Goal: Task Accomplishment & Management: Complete application form

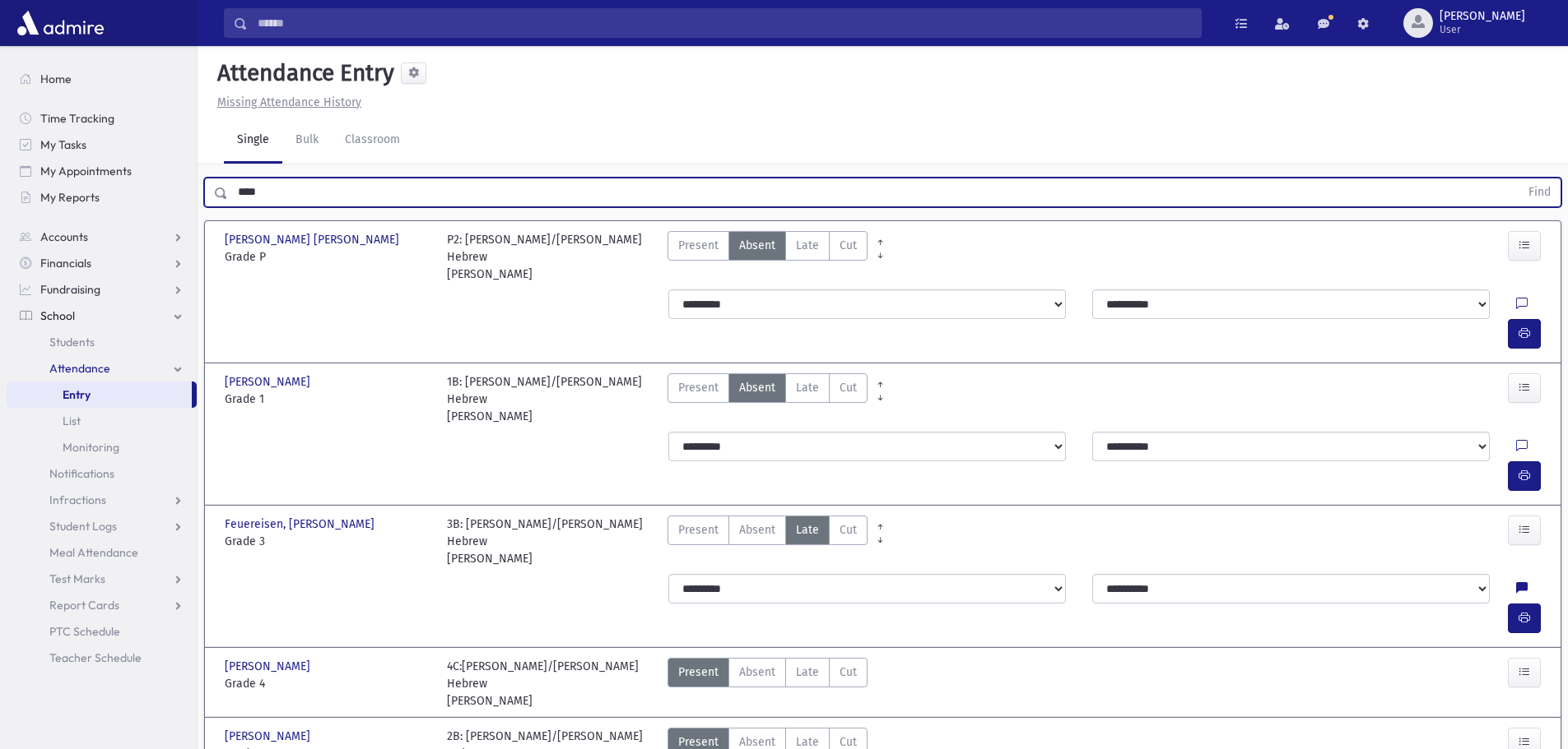
scroll to position [37, 0]
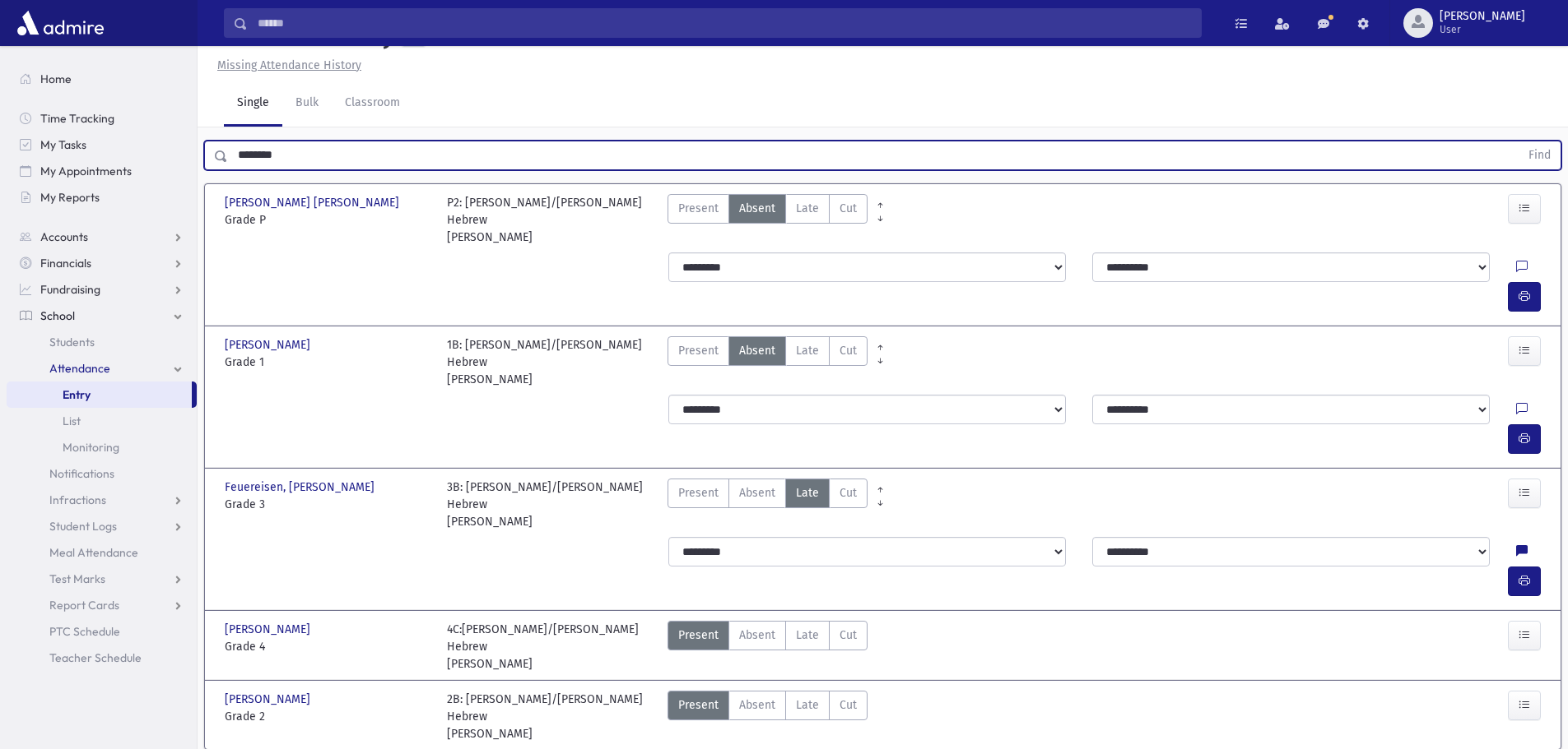
click at [1519, 141] on button "Find" at bounding box center [1540, 155] width 42 height 28
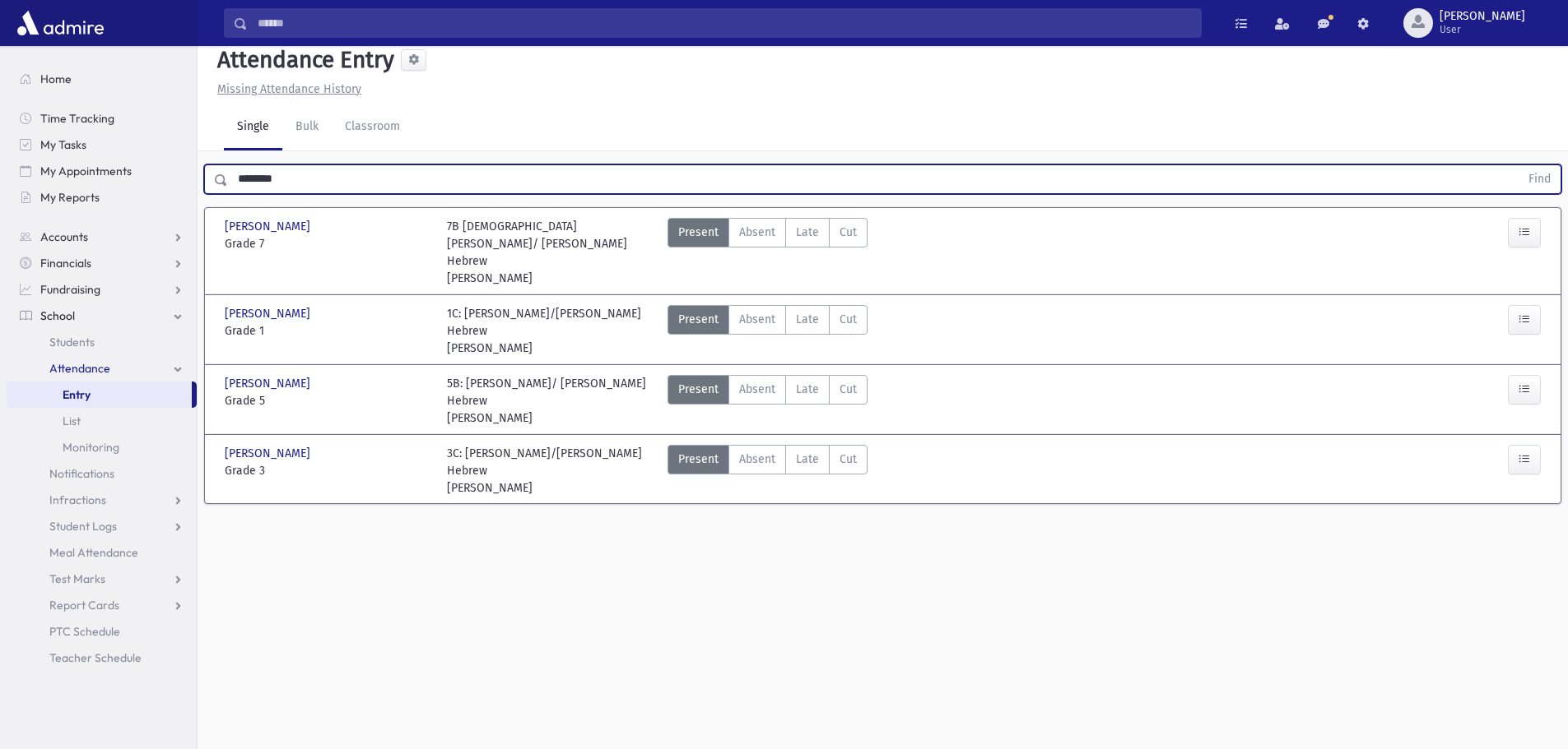
scroll to position [0, 0]
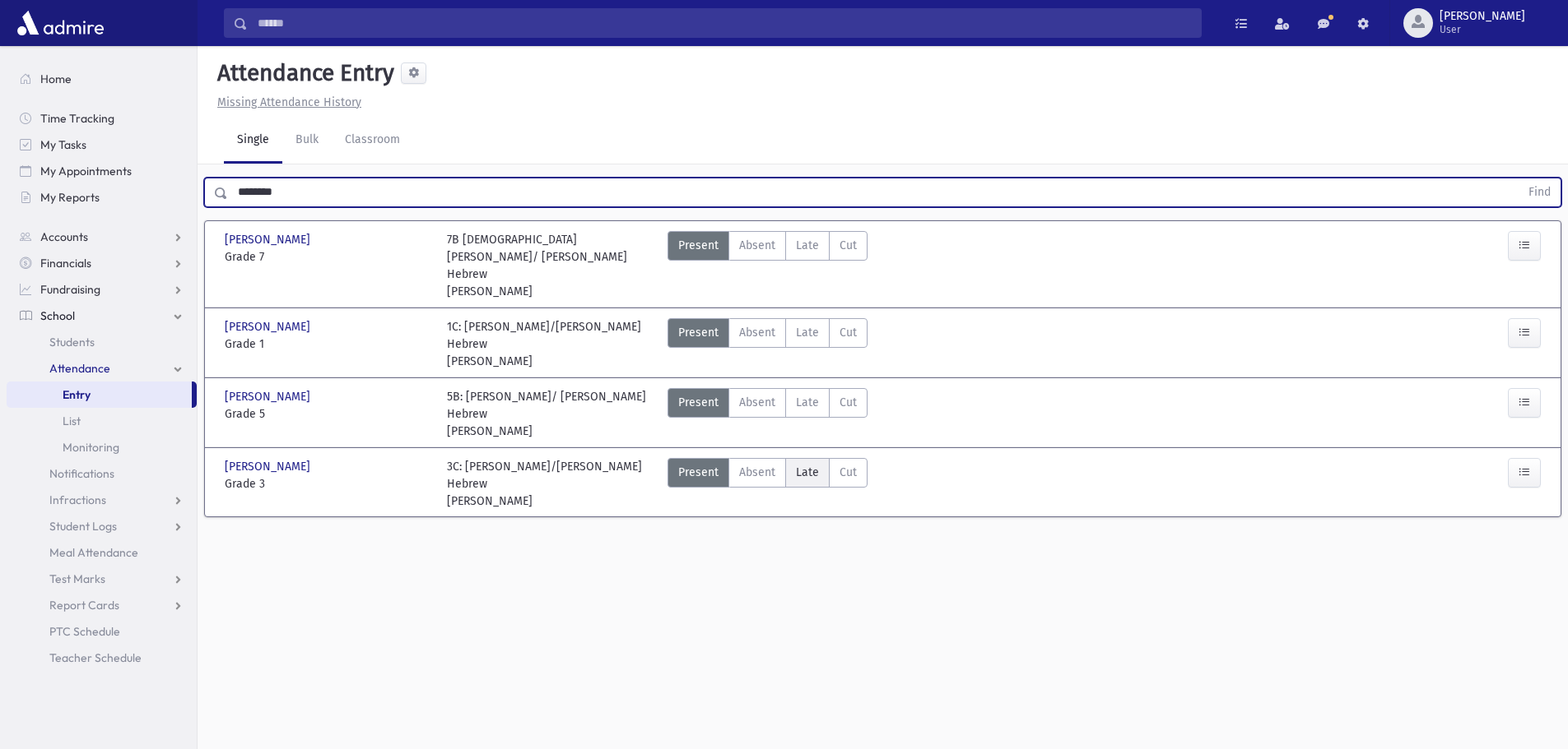
click at [812, 464] on span "Late" at bounding box center [807, 473] width 23 height 17
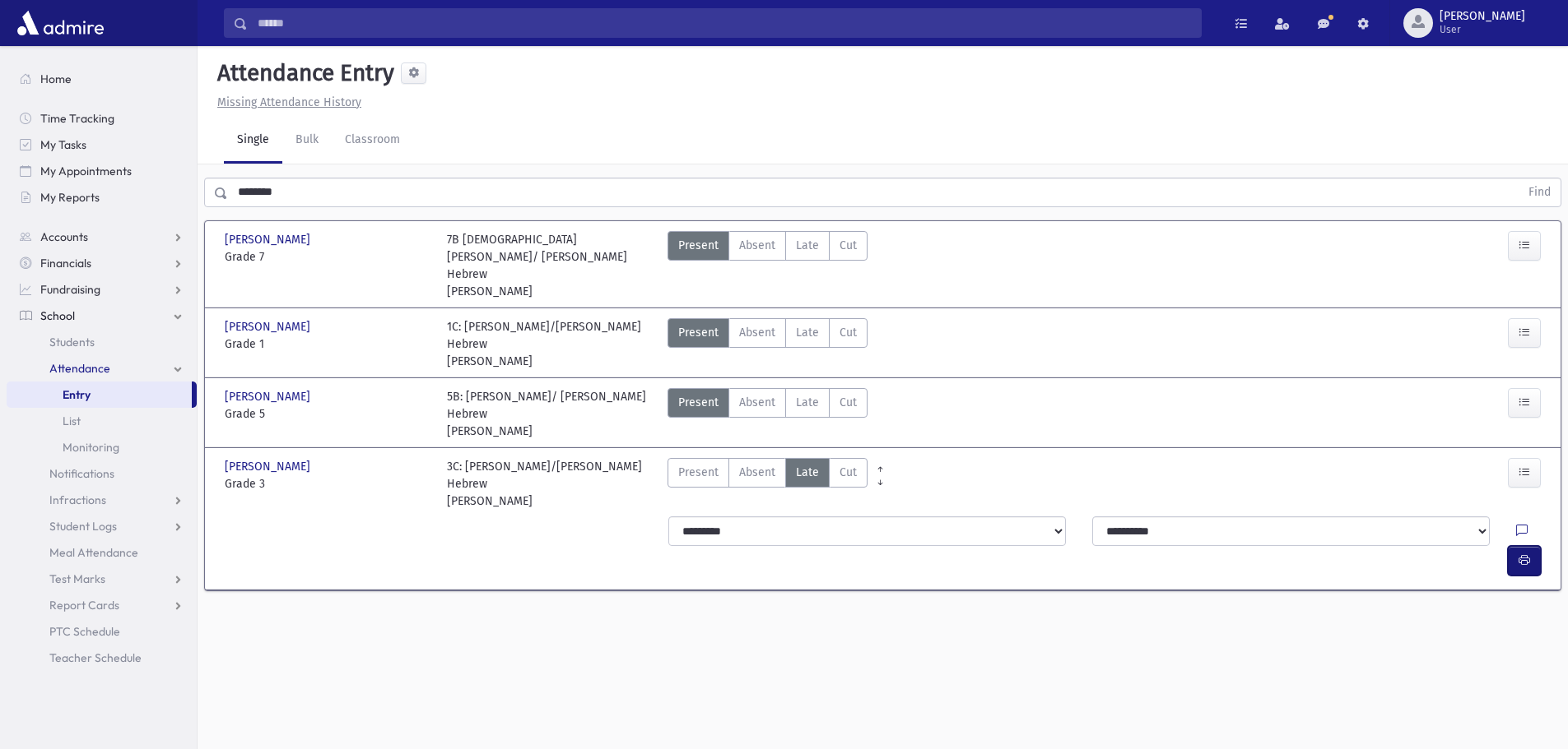
click at [1534, 546] on button "button" at bounding box center [1524, 561] width 33 height 29
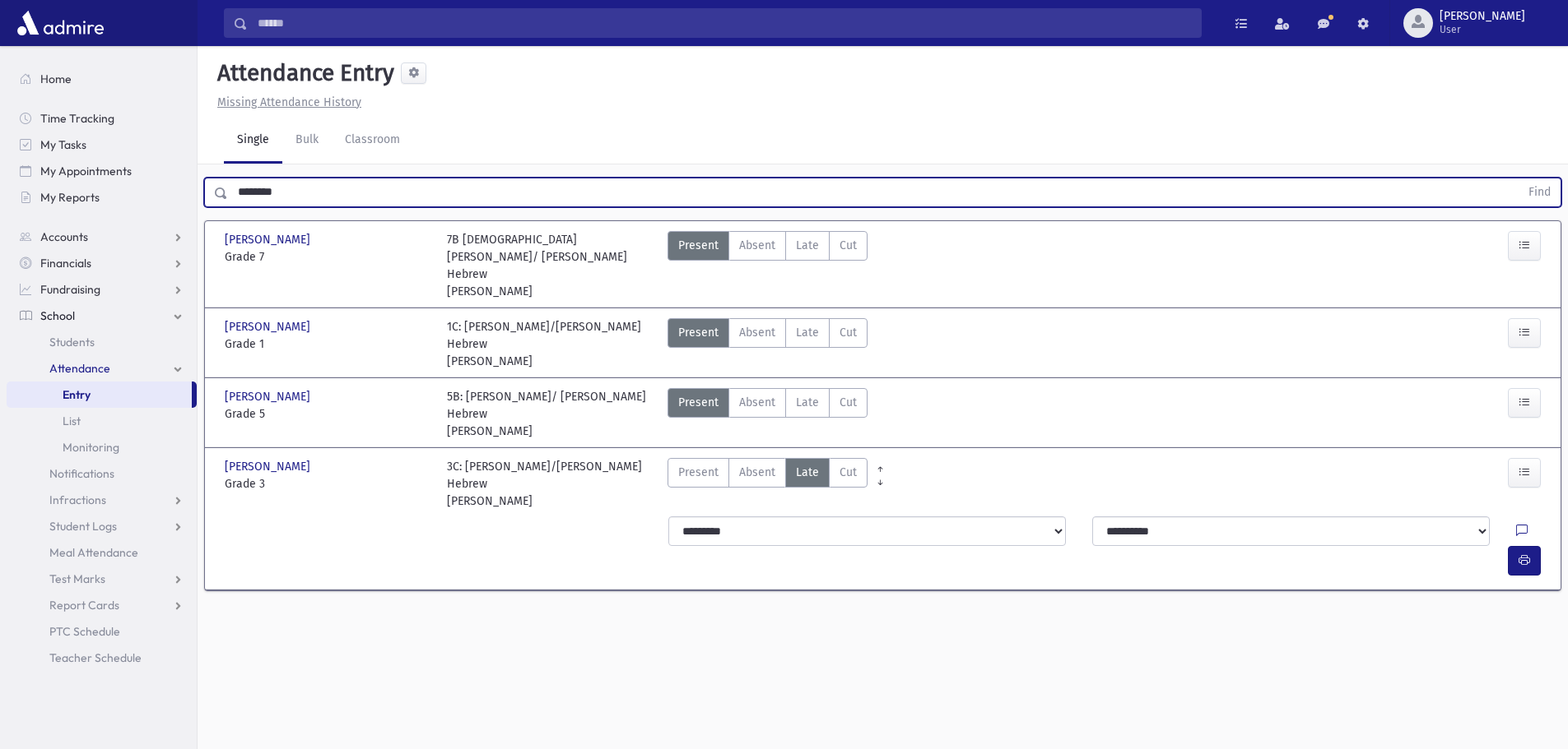
drag, startPoint x: 311, startPoint y: 198, endPoint x: 238, endPoint y: 192, distance: 73.2
click at [238, 192] on input "*******" at bounding box center [873, 192] width 1291 height 29
click at [1519, 179] on button "Find" at bounding box center [1540, 192] width 42 height 28
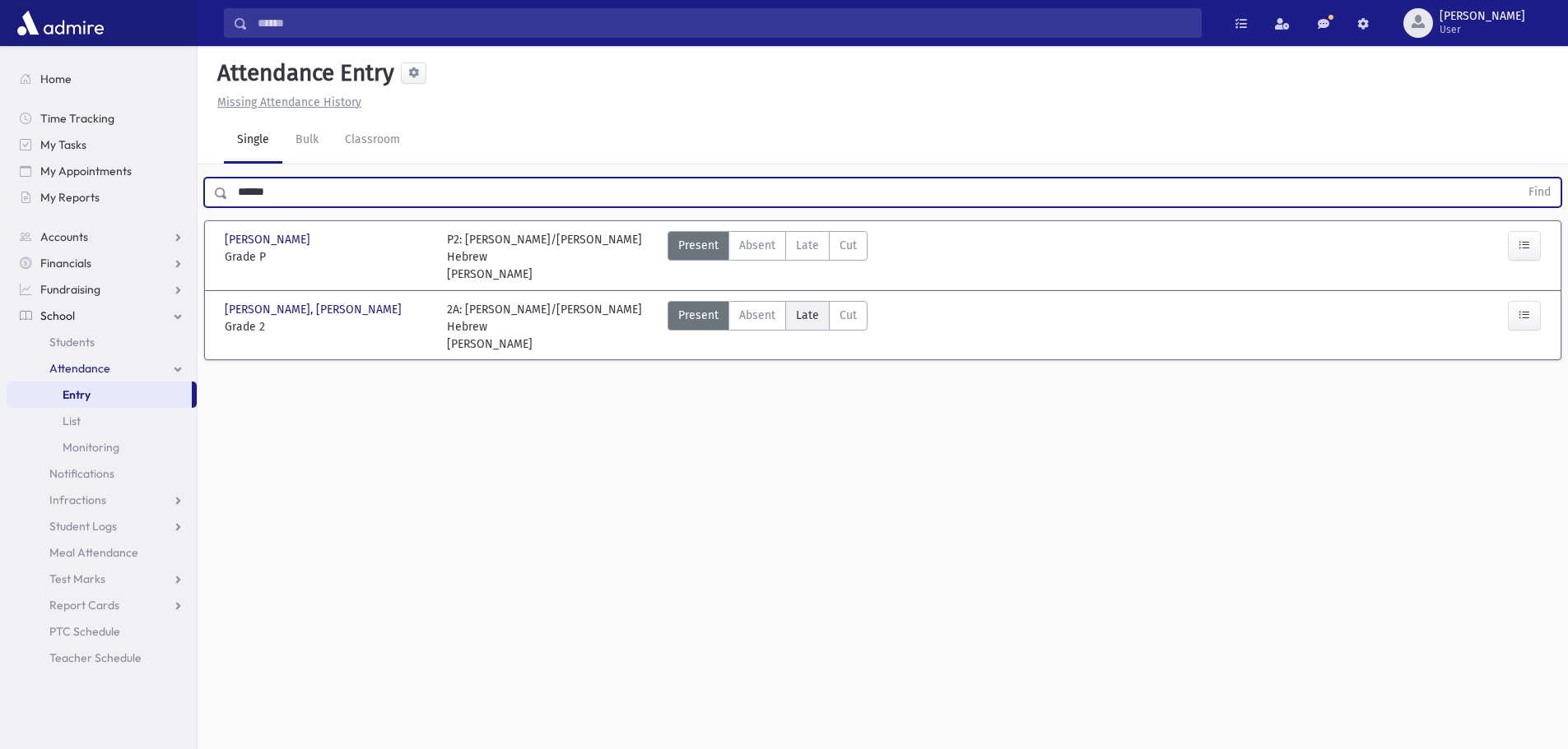
click at [809, 315] on span "Late" at bounding box center [807, 315] width 23 height 17
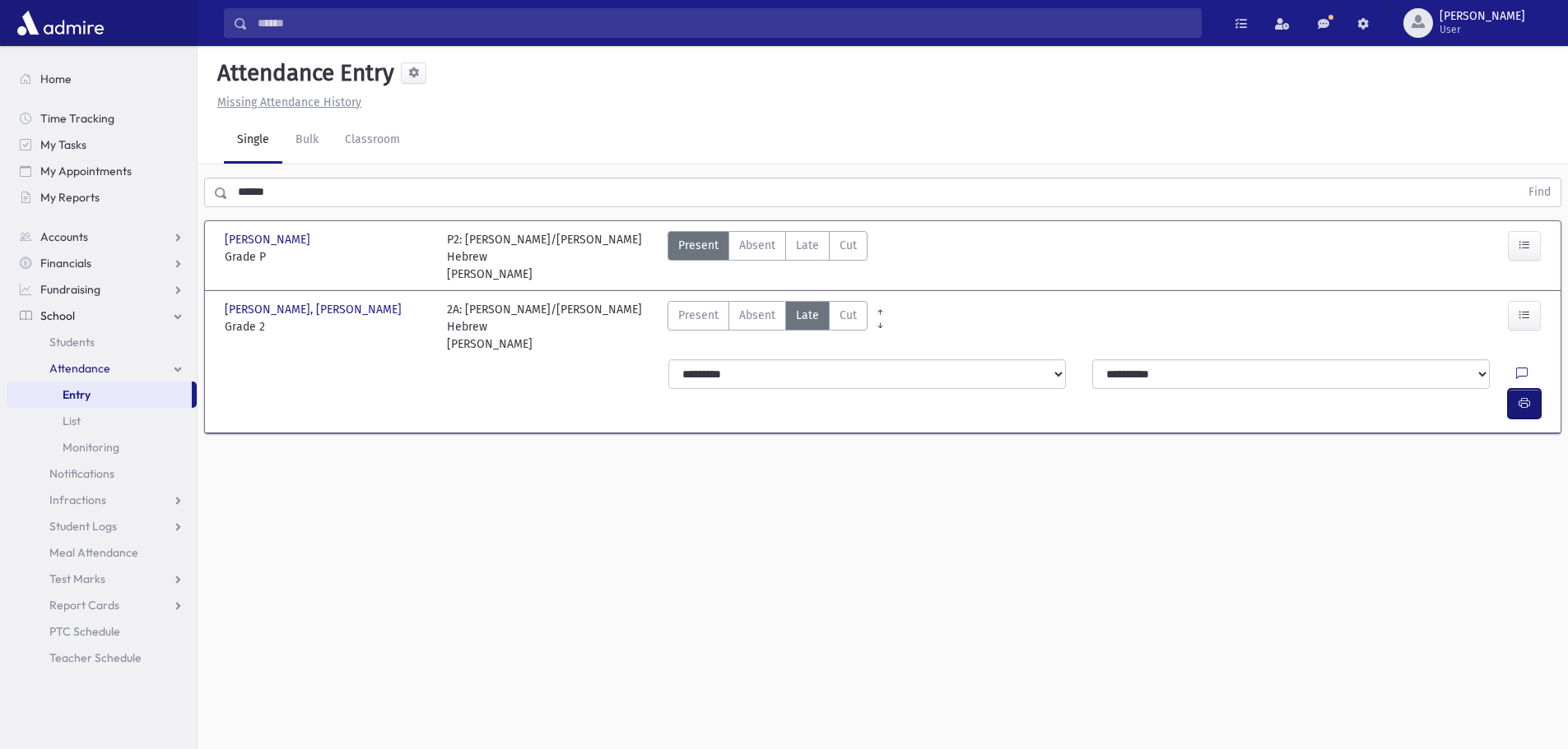
click at [1528, 389] on button "button" at bounding box center [1524, 403] width 33 height 29
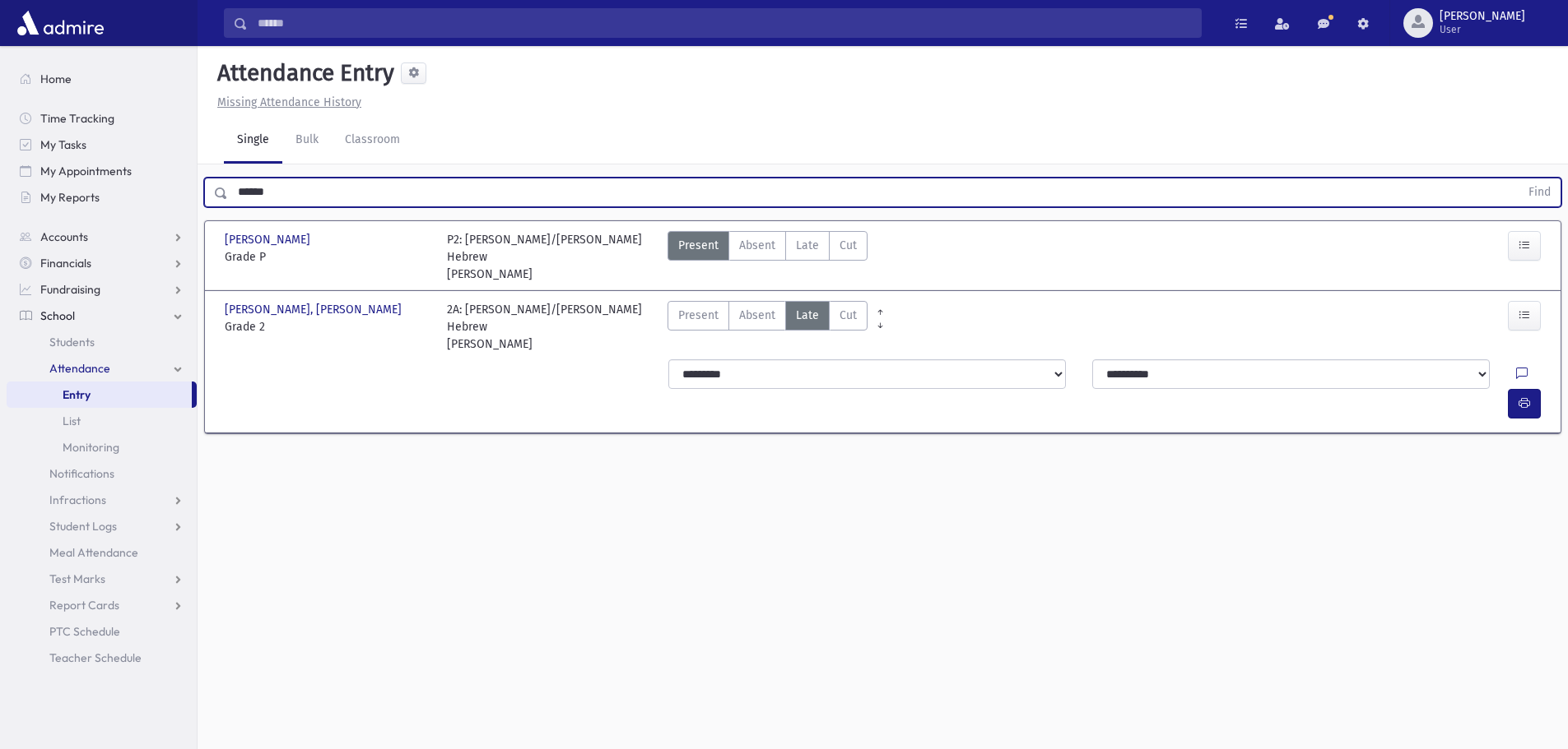
drag, startPoint x: 294, startPoint y: 191, endPoint x: 223, endPoint y: 182, distance: 71.6
click at [223, 182] on div "****** Find" at bounding box center [883, 192] width 1357 height 29
click at [1519, 179] on button "Find" at bounding box center [1540, 192] width 42 height 28
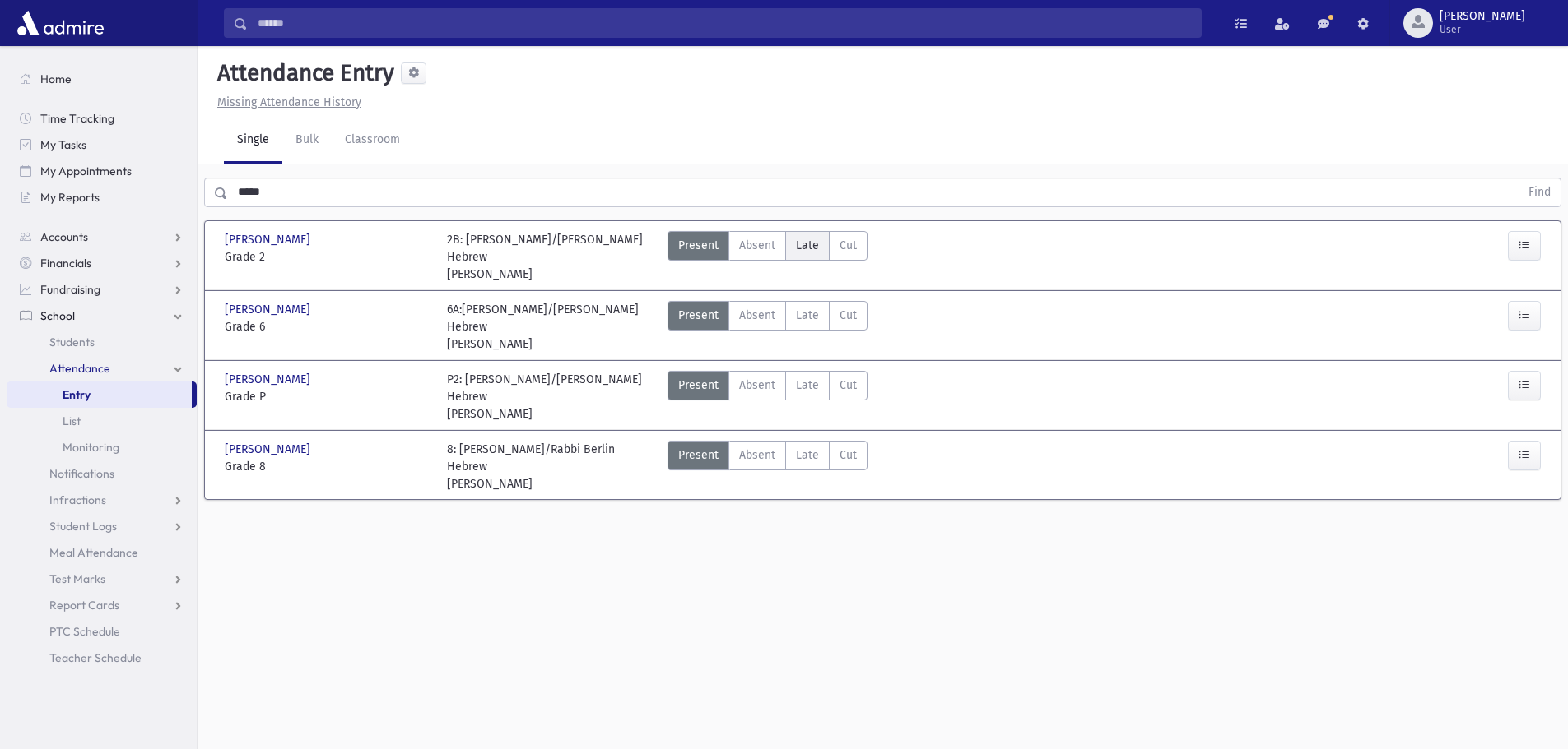
click at [810, 244] on span "Late" at bounding box center [807, 245] width 23 height 17
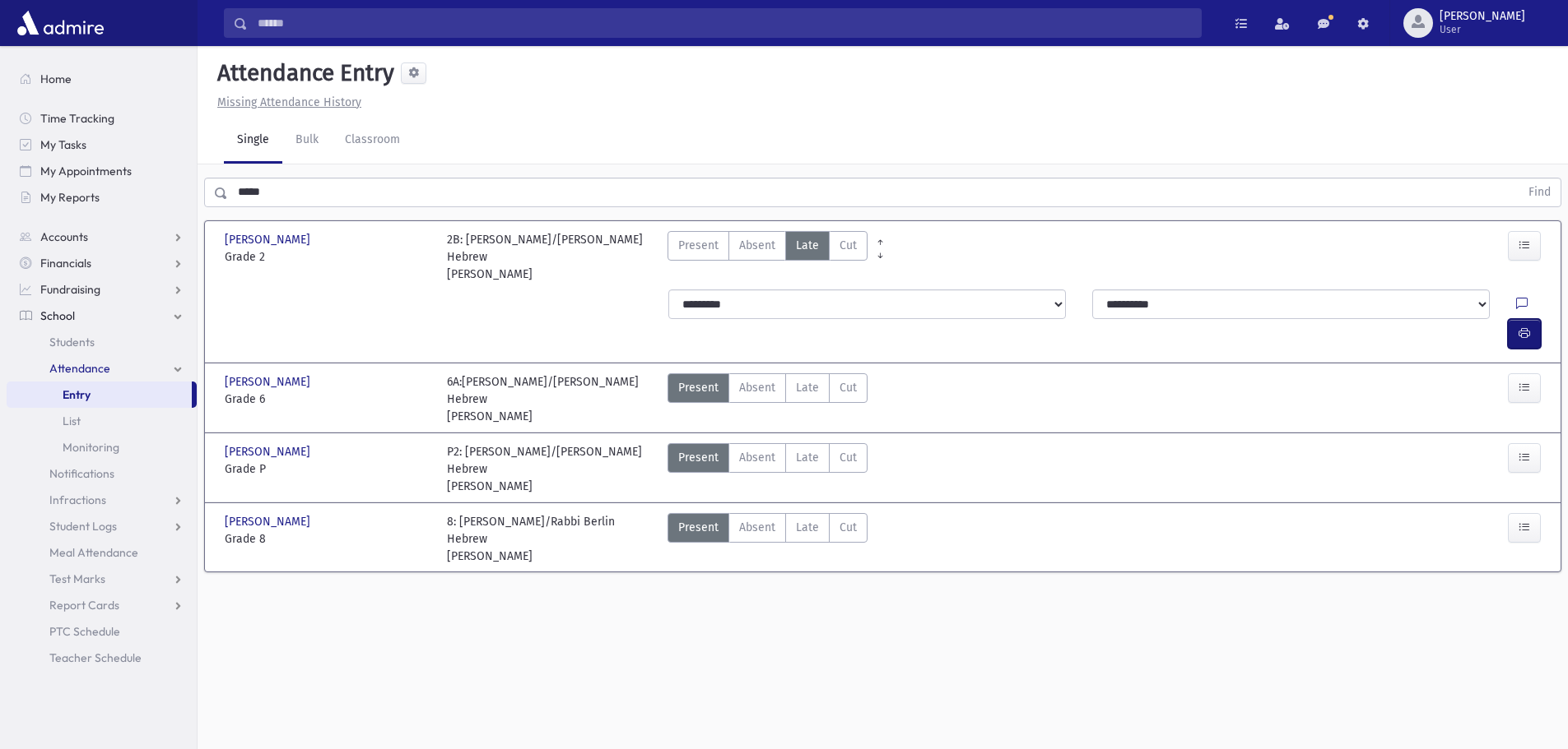
click at [1523, 327] on icon "button" at bounding box center [1524, 333] width 12 height 14
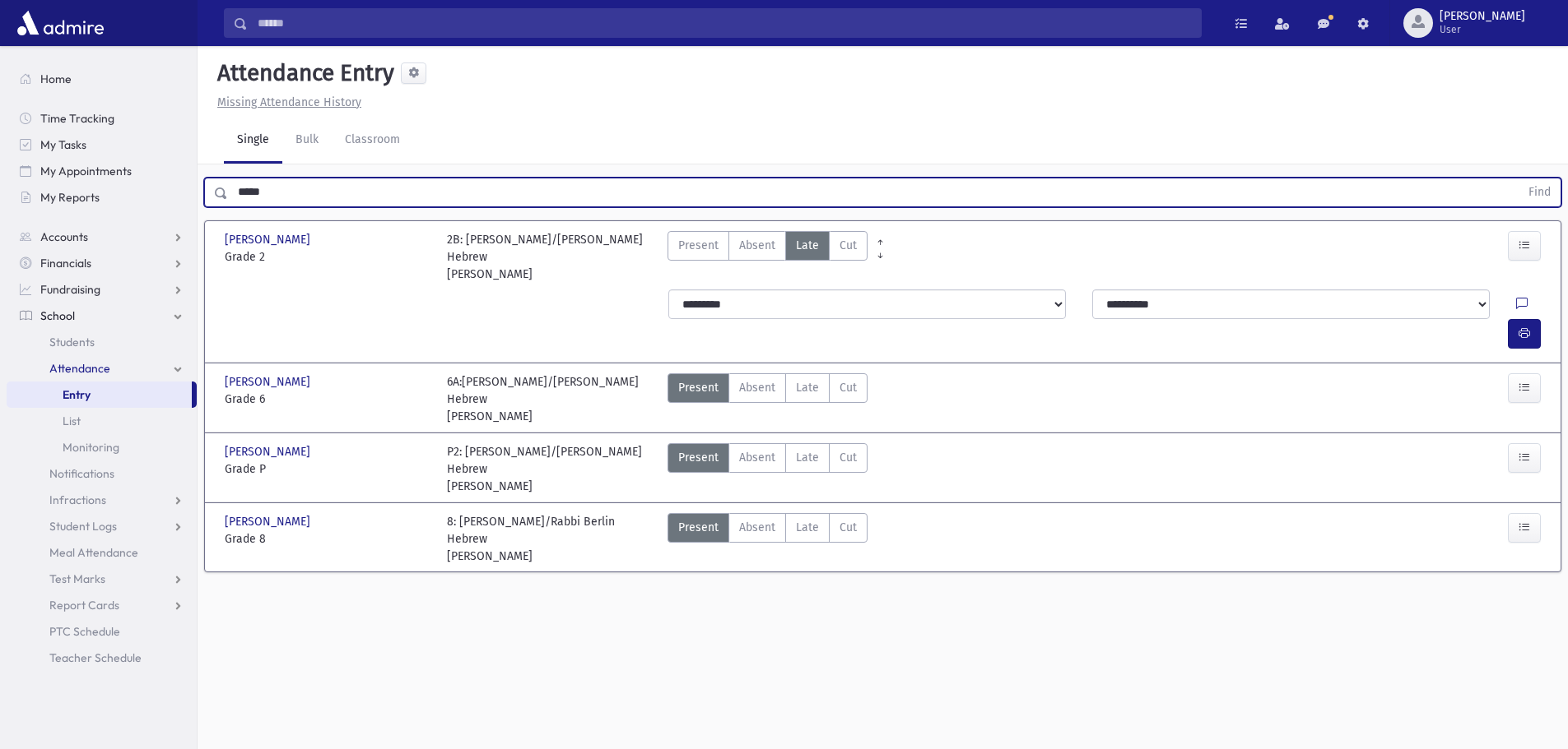
drag, startPoint x: 284, startPoint y: 192, endPoint x: 229, endPoint y: 192, distance: 55.0
click at [229, 192] on input "*****" at bounding box center [873, 192] width 1291 height 29
click at [1519, 179] on button "Find" at bounding box center [1540, 192] width 42 height 28
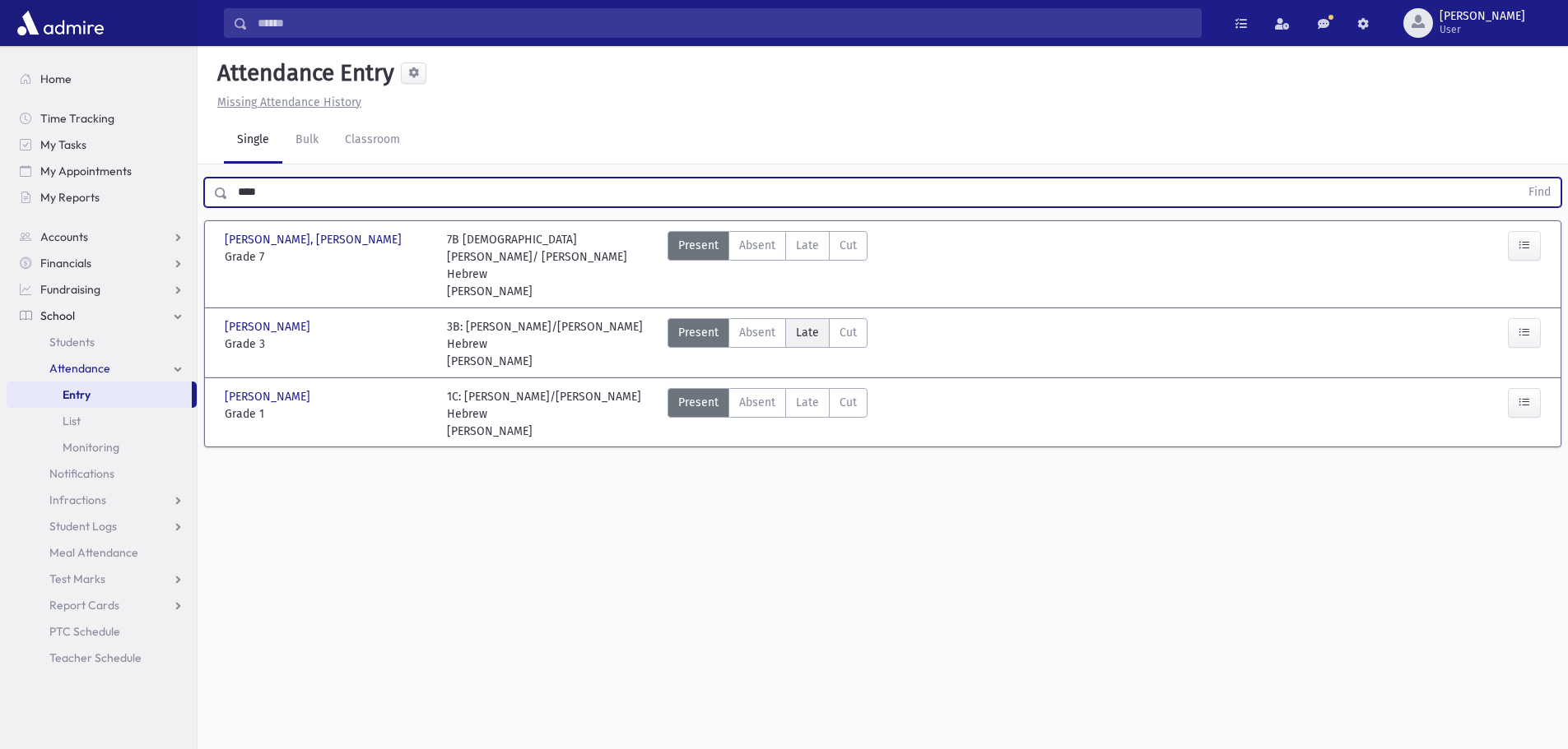
click at [798, 324] on span "Late" at bounding box center [807, 332] width 23 height 17
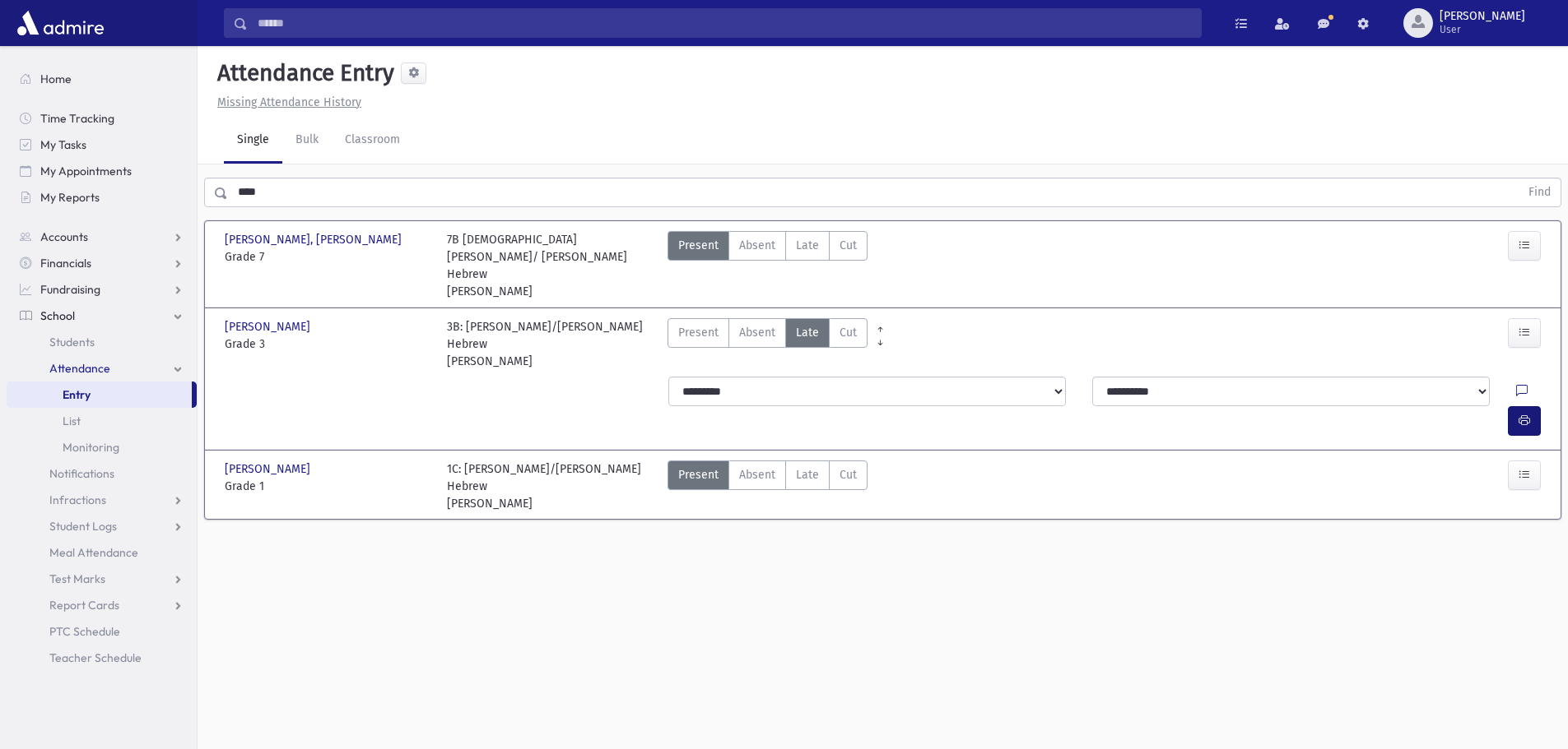
click at [1507, 377] on div "**********" at bounding box center [1104, 406] width 885 height 59
click at [1523, 414] on icon "button" at bounding box center [1524, 421] width 12 height 14
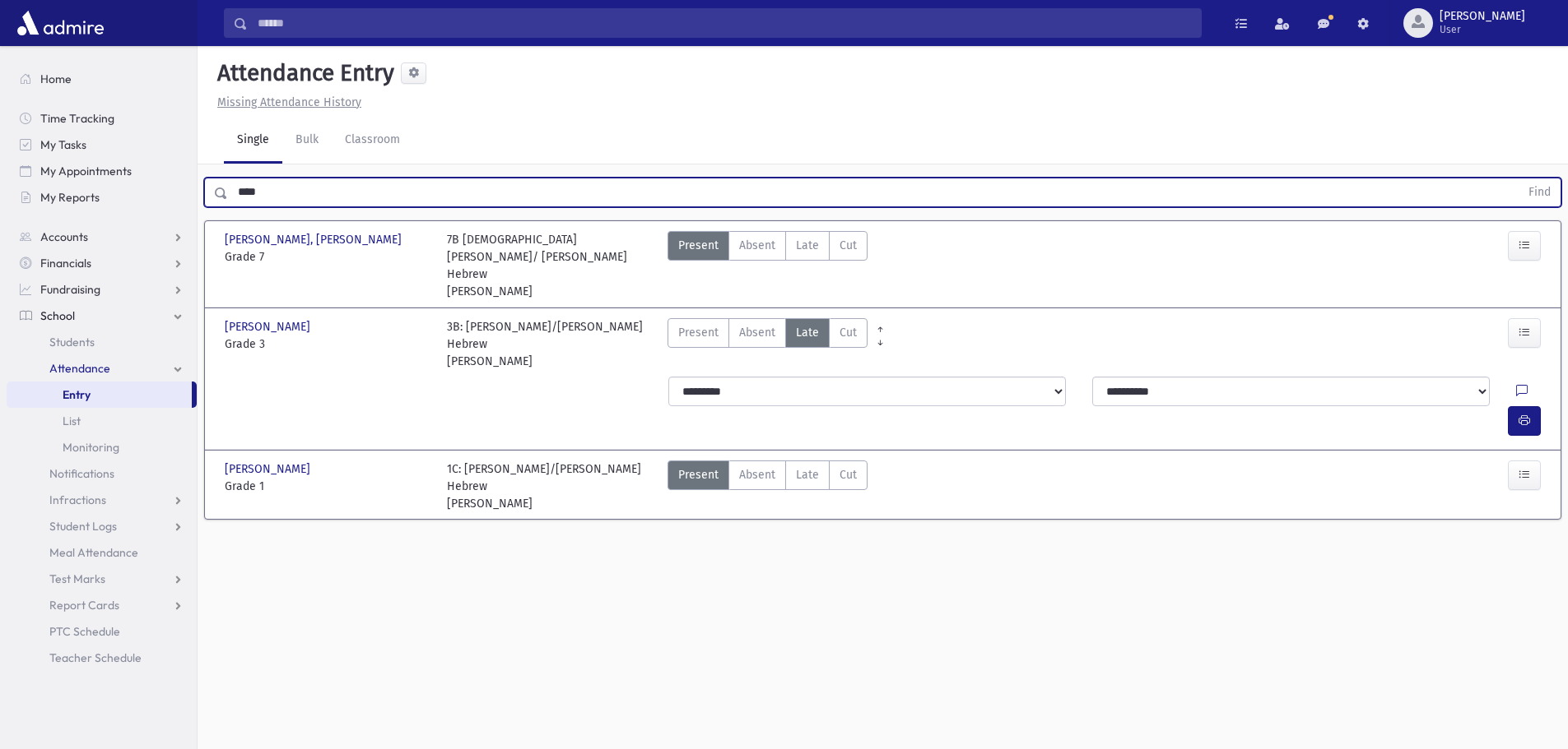
drag, startPoint x: 302, startPoint y: 193, endPoint x: 222, endPoint y: 195, distance: 80.0
click at [222, 195] on div "**** Find" at bounding box center [883, 192] width 1357 height 29
click at [1519, 179] on button "Find" at bounding box center [1540, 192] width 42 height 28
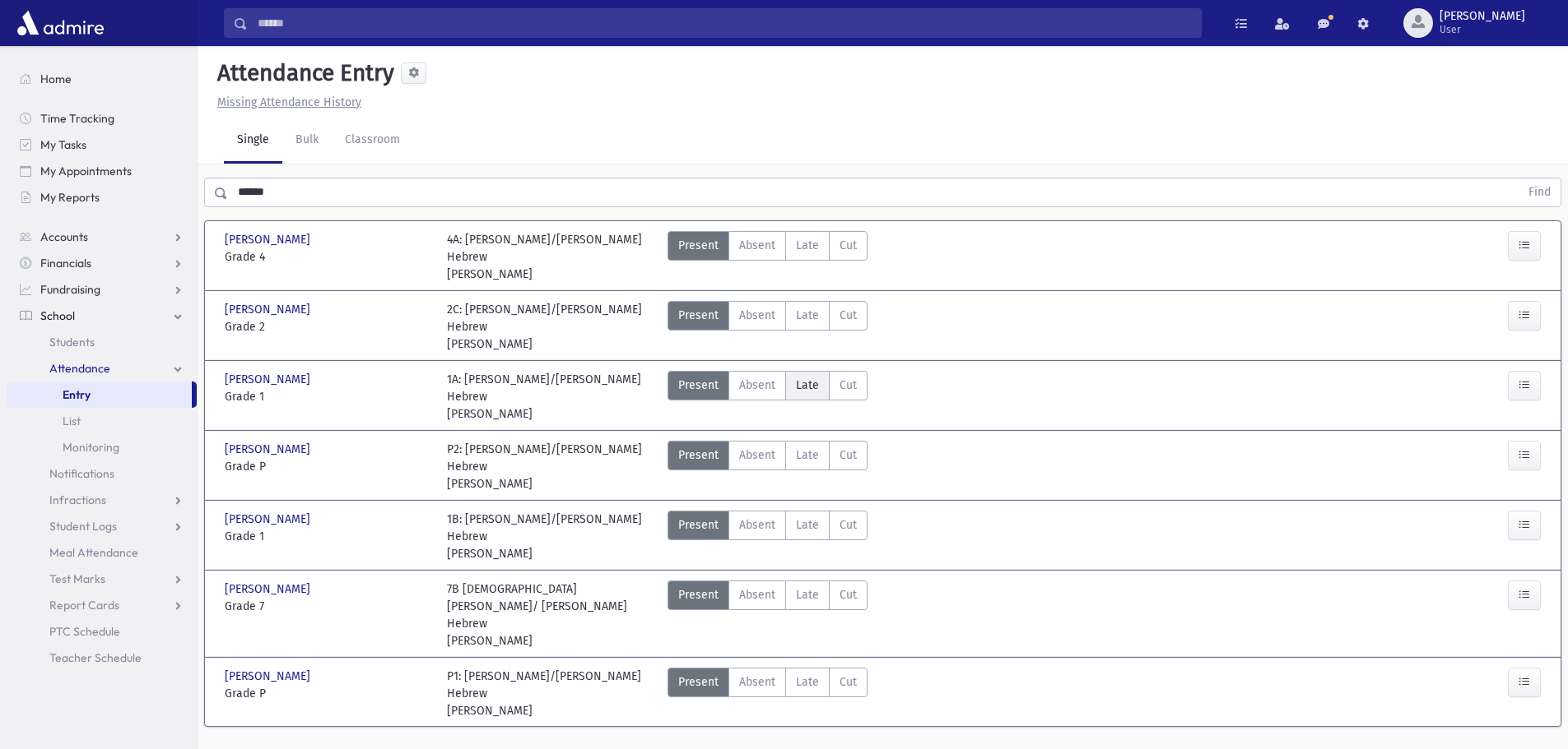
click at [803, 377] on span "Late" at bounding box center [807, 385] width 23 height 17
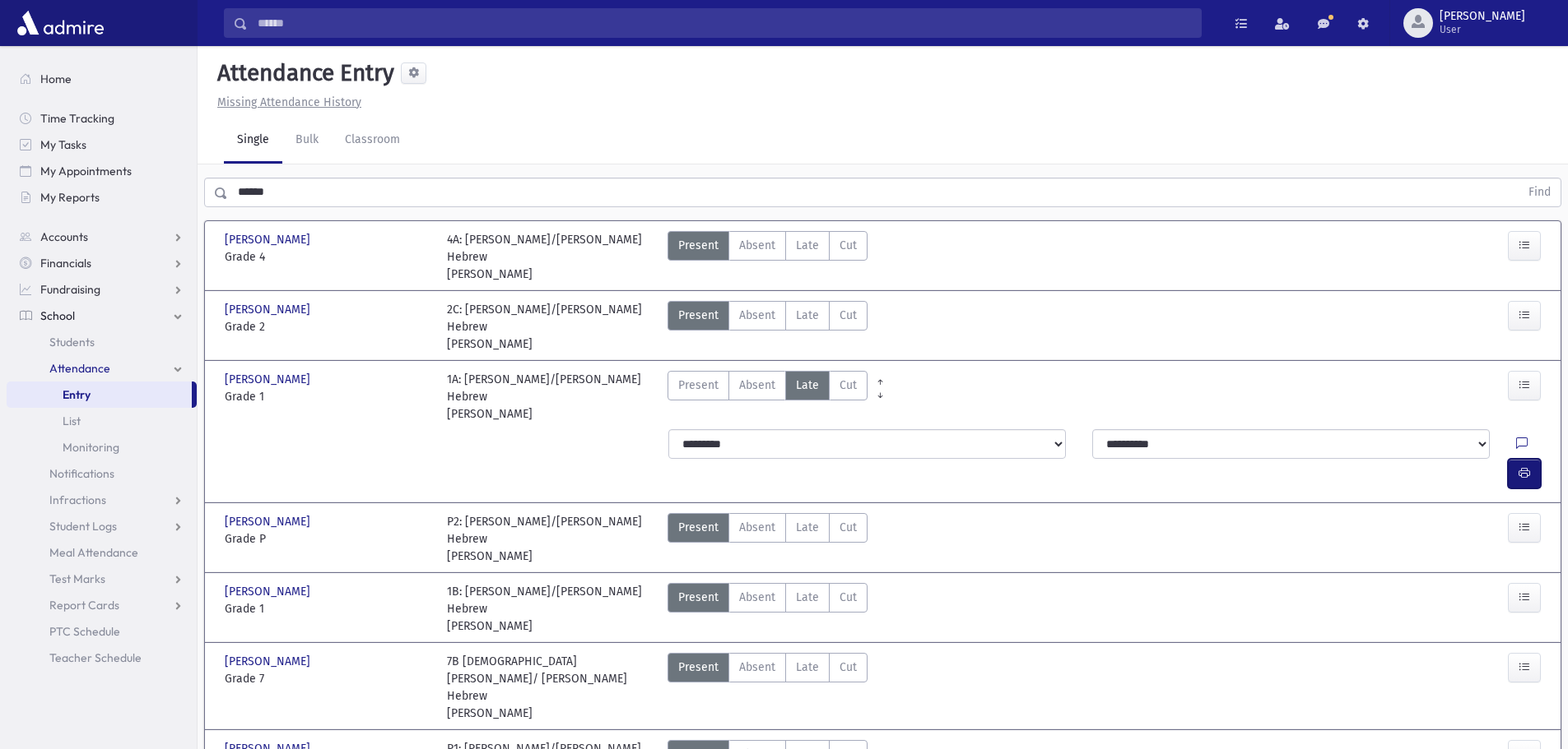
click at [1516, 459] on button "button" at bounding box center [1524, 473] width 33 height 29
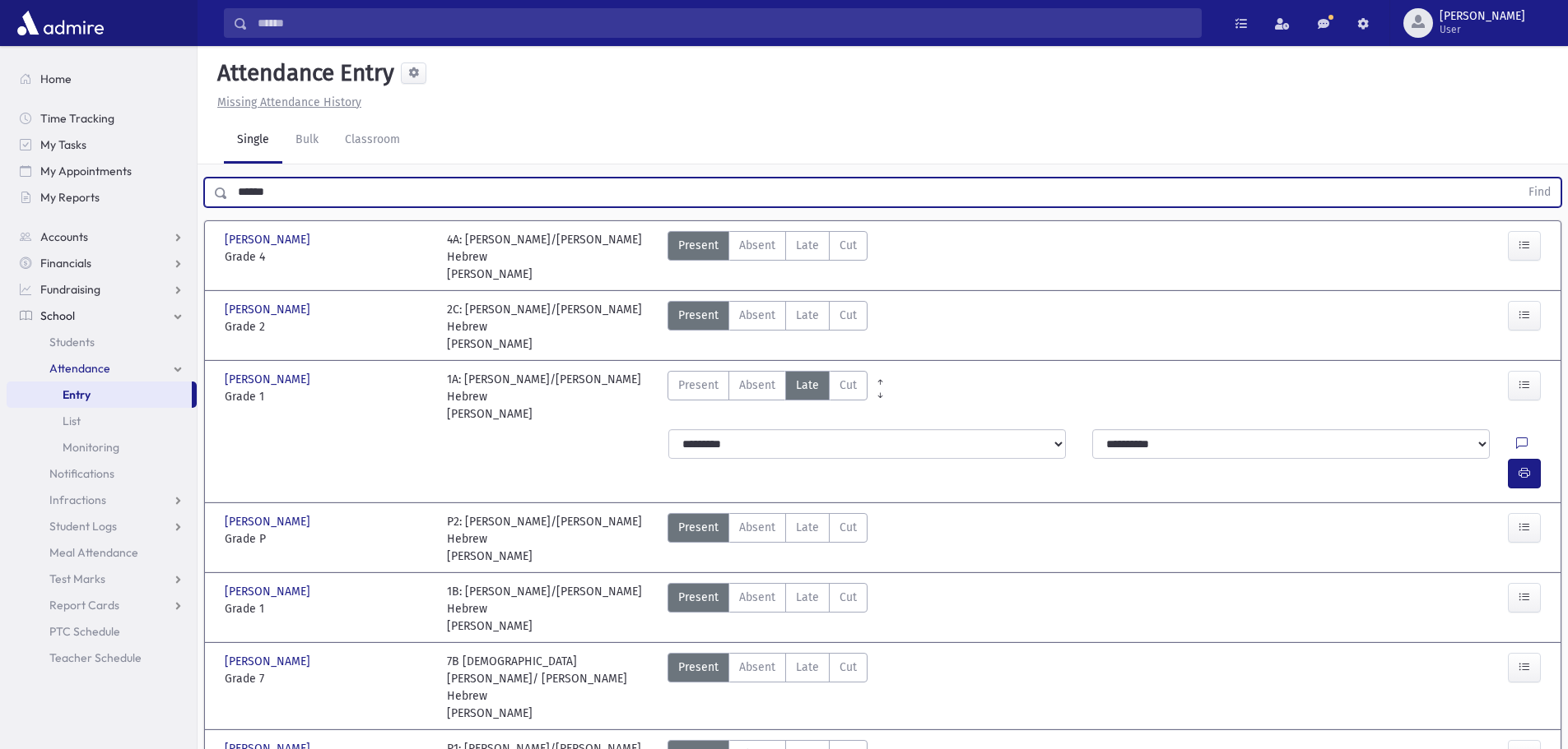
drag, startPoint x: 340, startPoint y: 202, endPoint x: 230, endPoint y: 202, distance: 110.0
click at [230, 202] on input "******" at bounding box center [873, 192] width 1291 height 29
click at [1519, 179] on button "Find" at bounding box center [1540, 192] width 42 height 28
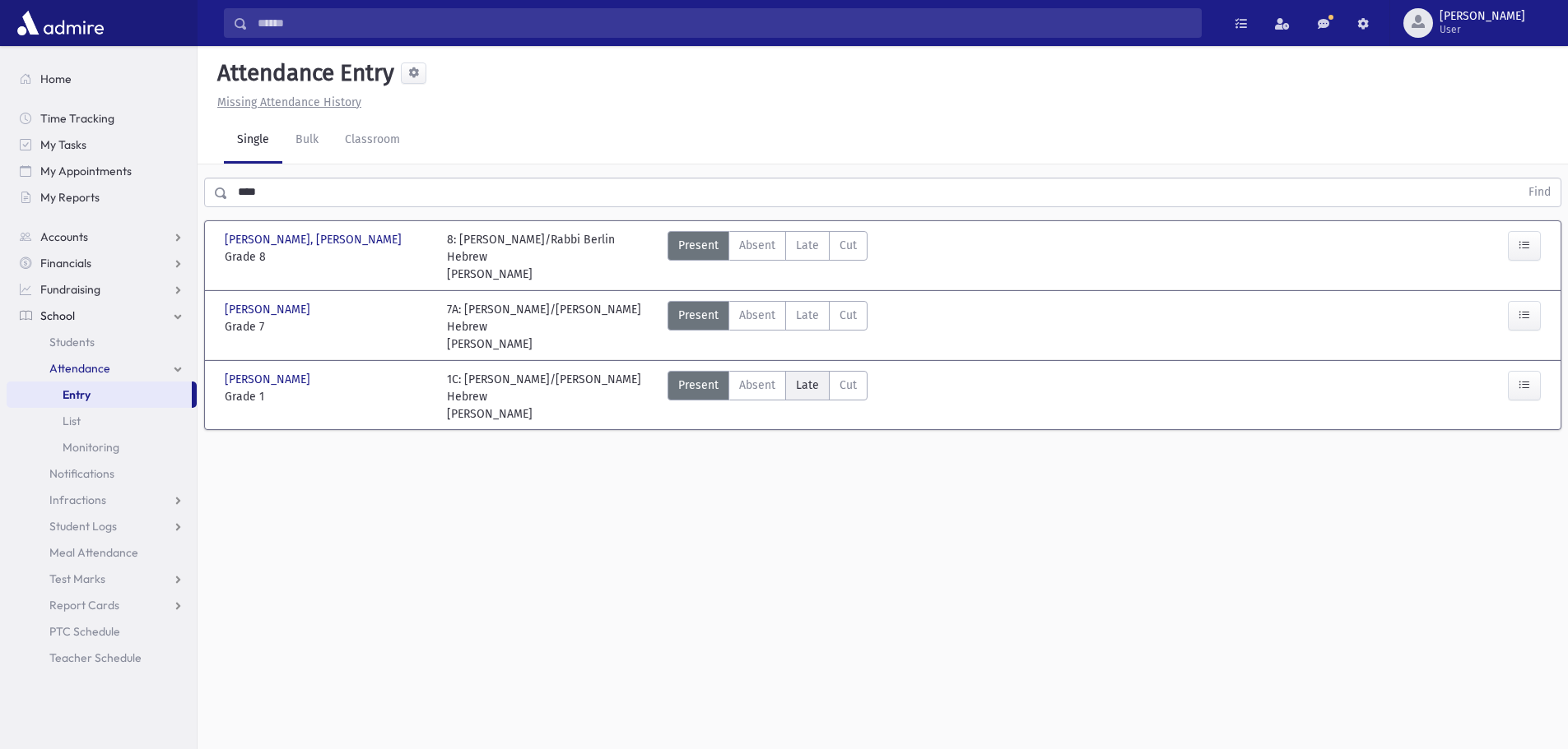
click at [800, 377] on span "Late" at bounding box center [807, 385] width 23 height 17
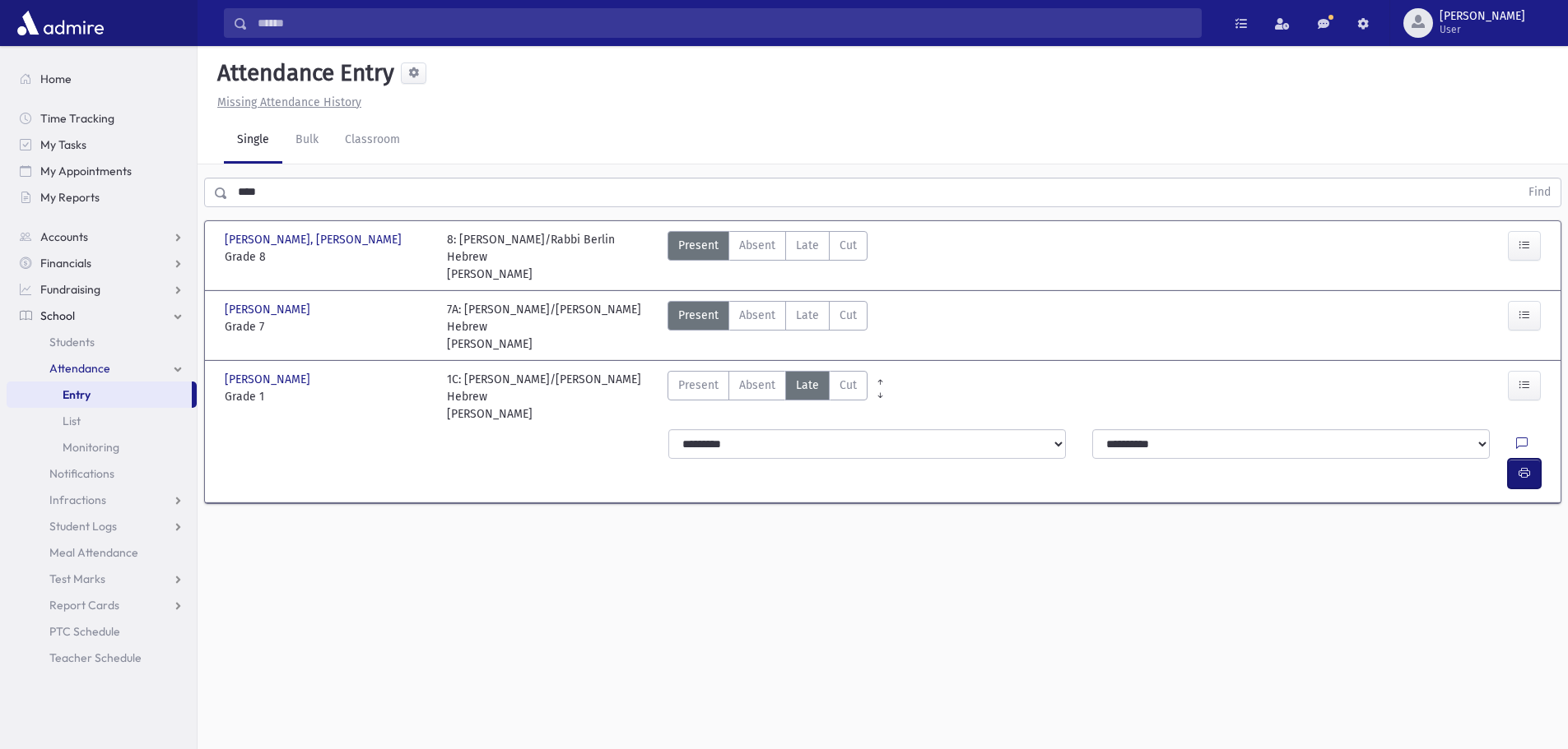
click at [1520, 466] on icon "button" at bounding box center [1524, 473] width 12 height 14
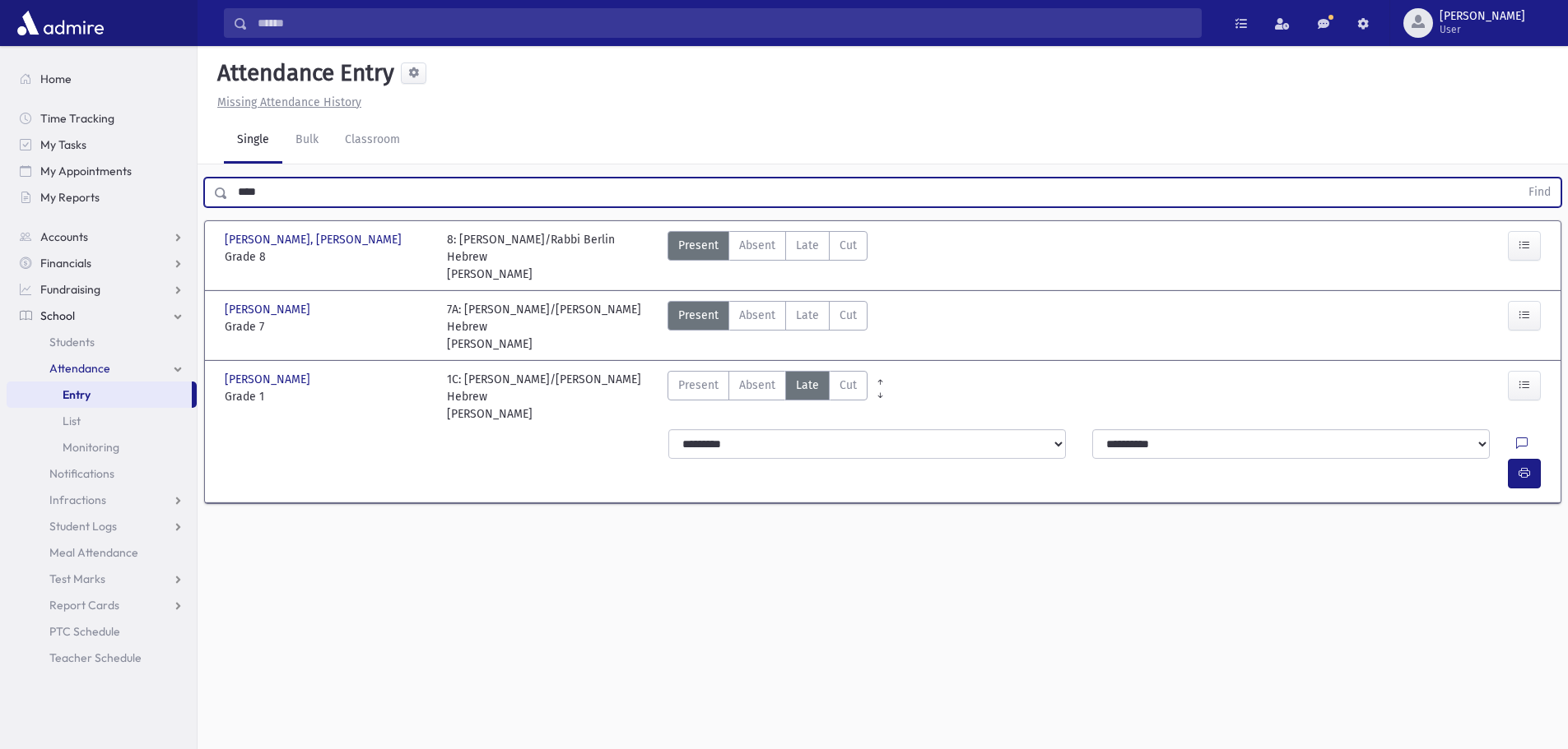
drag, startPoint x: 444, startPoint y: 181, endPoint x: 197, endPoint y: 179, distance: 247.0
click at [197, 179] on div "**** Find" at bounding box center [882, 189] width 1370 height 49
click at [1519, 179] on button "Find" at bounding box center [1540, 192] width 42 height 28
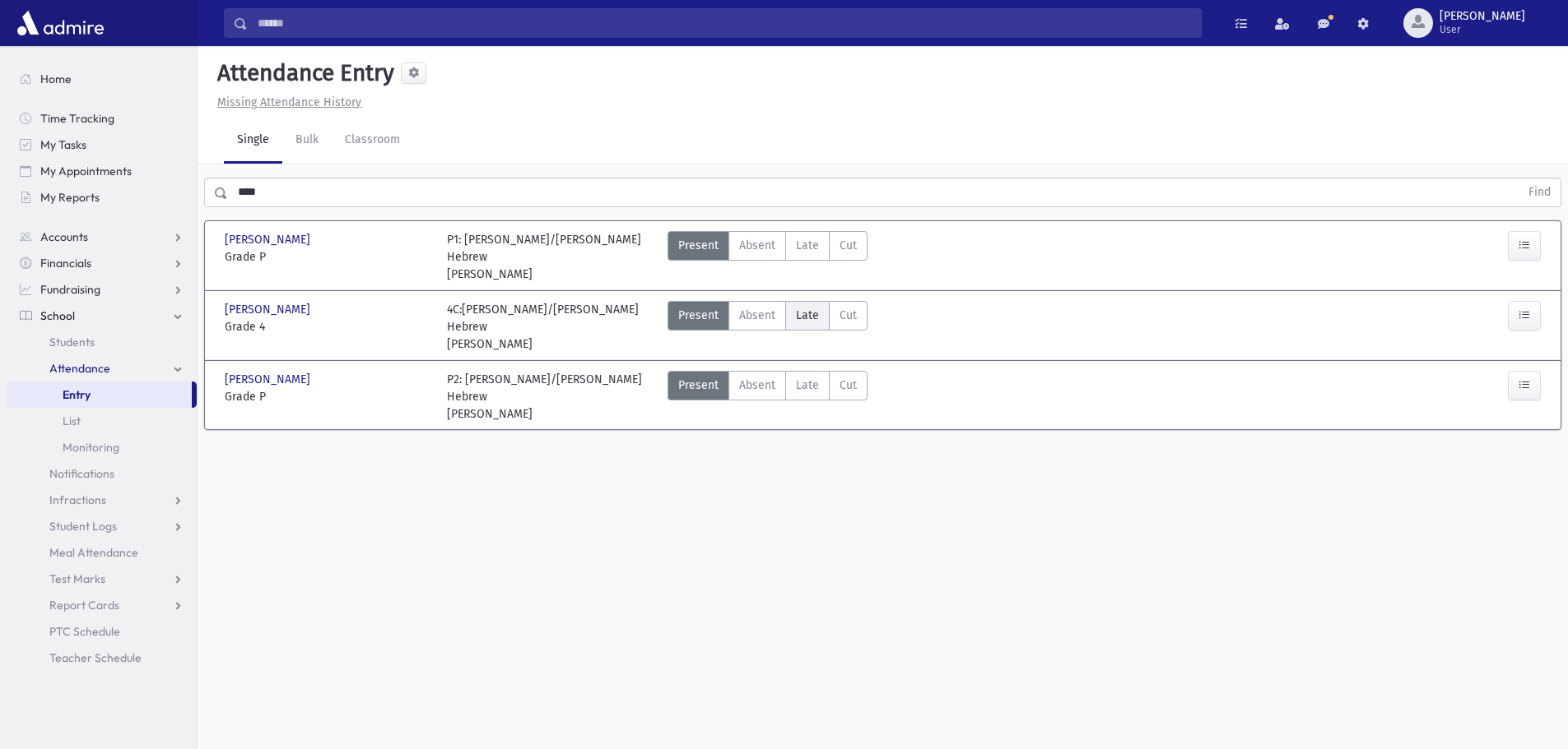
click at [811, 307] on span "Late" at bounding box center [807, 315] width 23 height 17
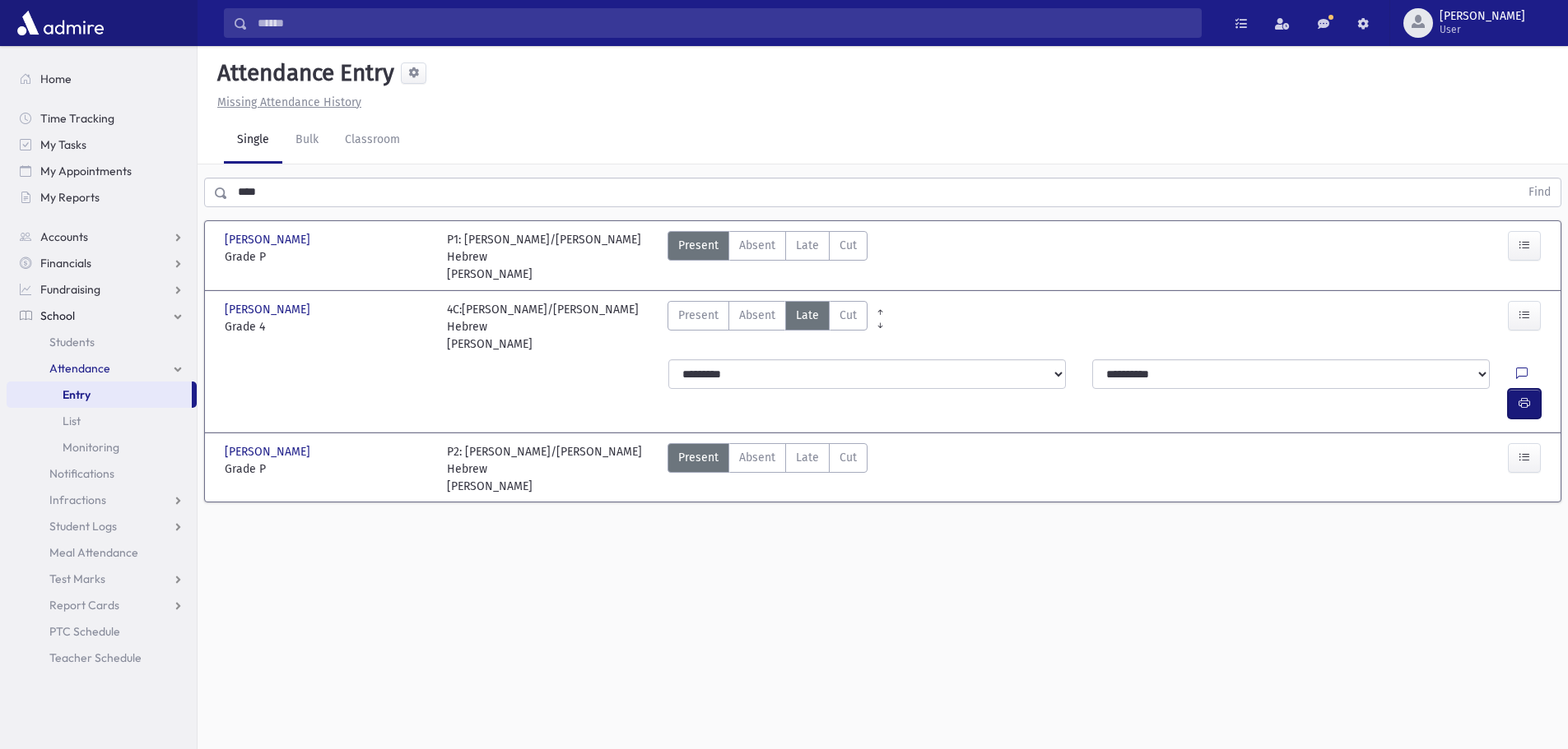
click at [1526, 397] on icon "button" at bounding box center [1524, 403] width 12 height 14
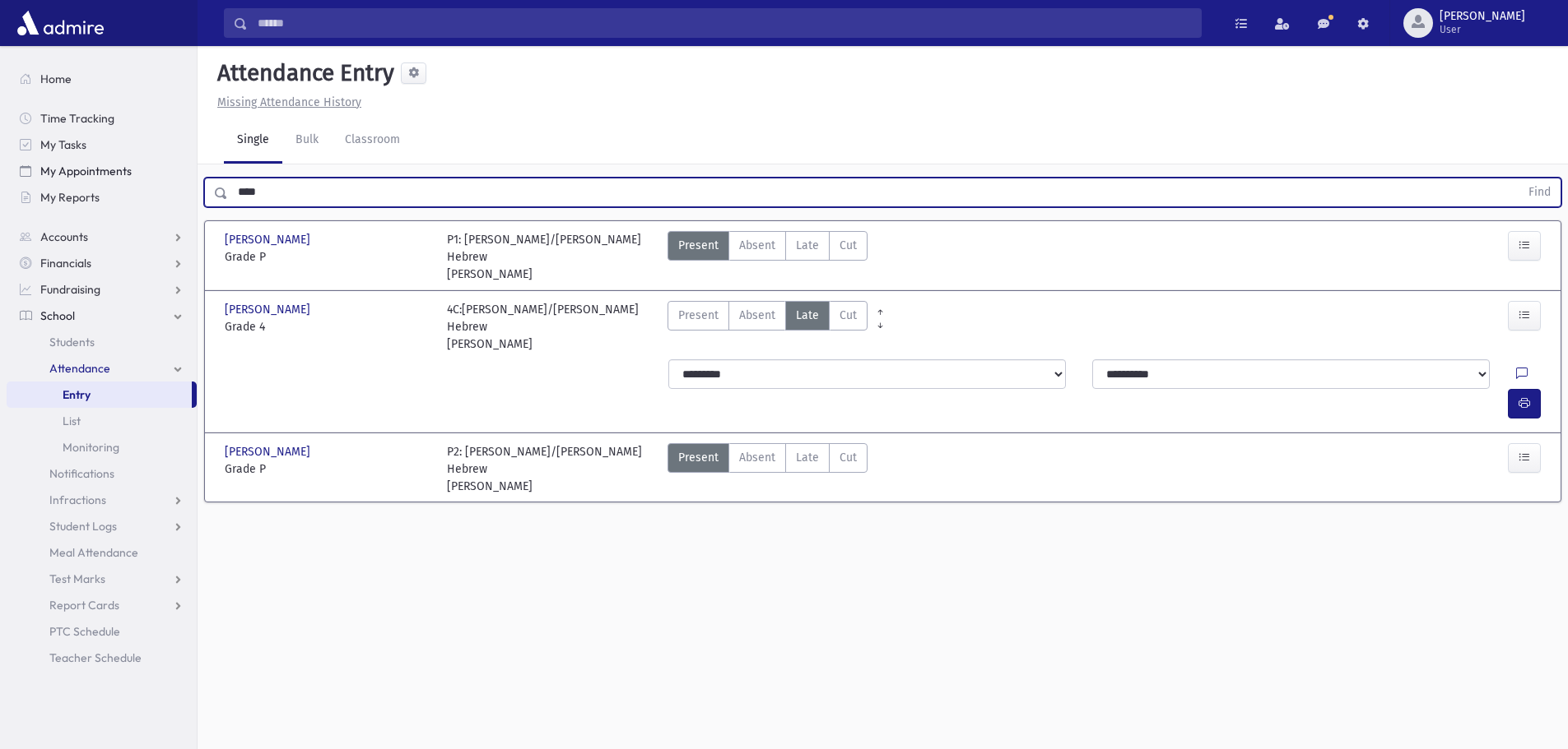
drag, startPoint x: 322, startPoint y: 194, endPoint x: 193, endPoint y: 176, distance: 130.2
click at [193, 176] on div "Search Results All Accounts" at bounding box center [784, 393] width 1568 height 786
click at [1519, 179] on button "Find" at bounding box center [1540, 192] width 42 height 28
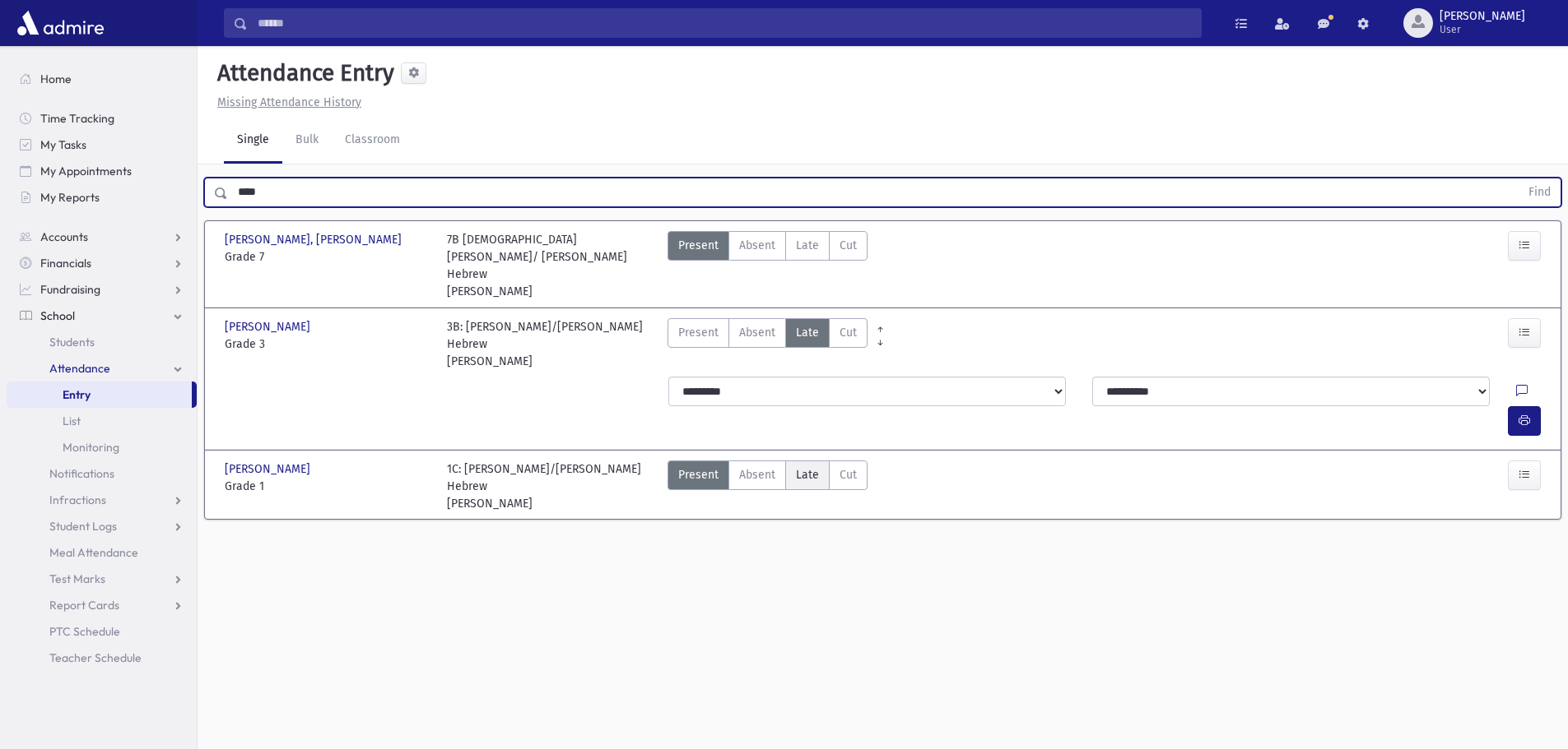
click at [808, 466] on span "Late" at bounding box center [807, 474] width 23 height 17
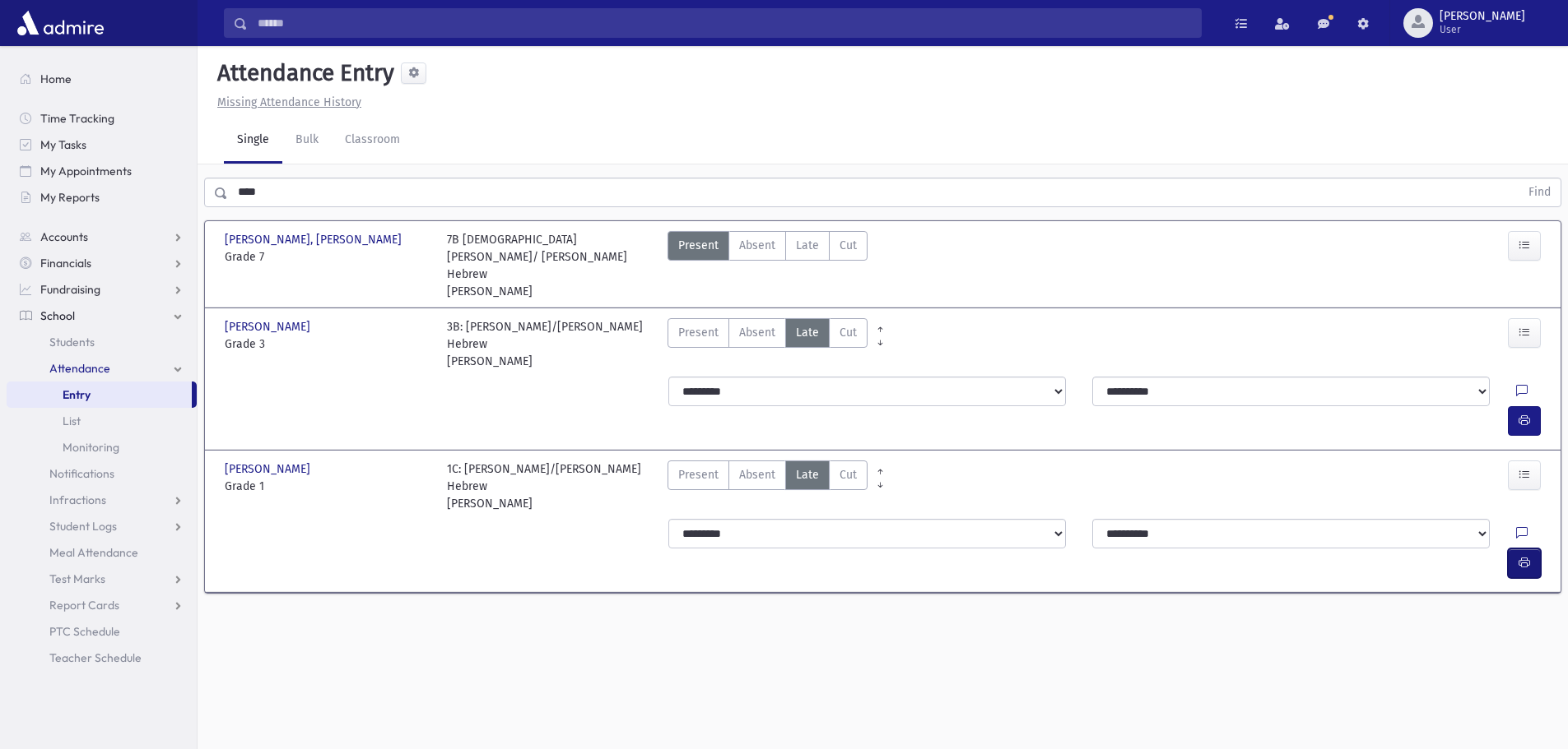
click at [1521, 557] on icon "button" at bounding box center [1524, 563] width 12 height 14
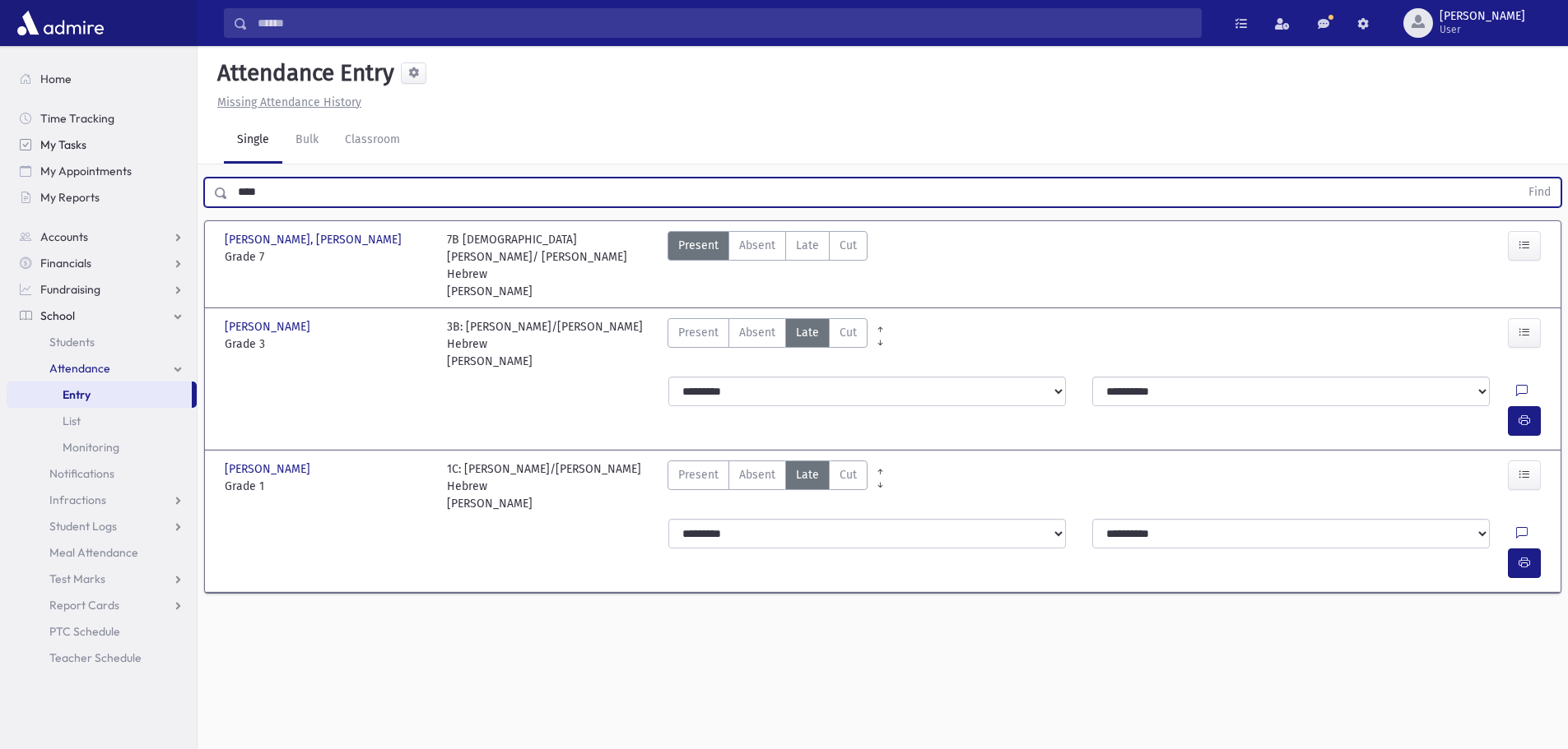
drag, startPoint x: 335, startPoint y: 196, endPoint x: 154, endPoint y: 145, distance: 188.0
click at [154, 145] on div "Search Results All Accounts" at bounding box center [784, 393] width 1568 height 786
click at [1519, 179] on button "Find" at bounding box center [1540, 192] width 42 height 28
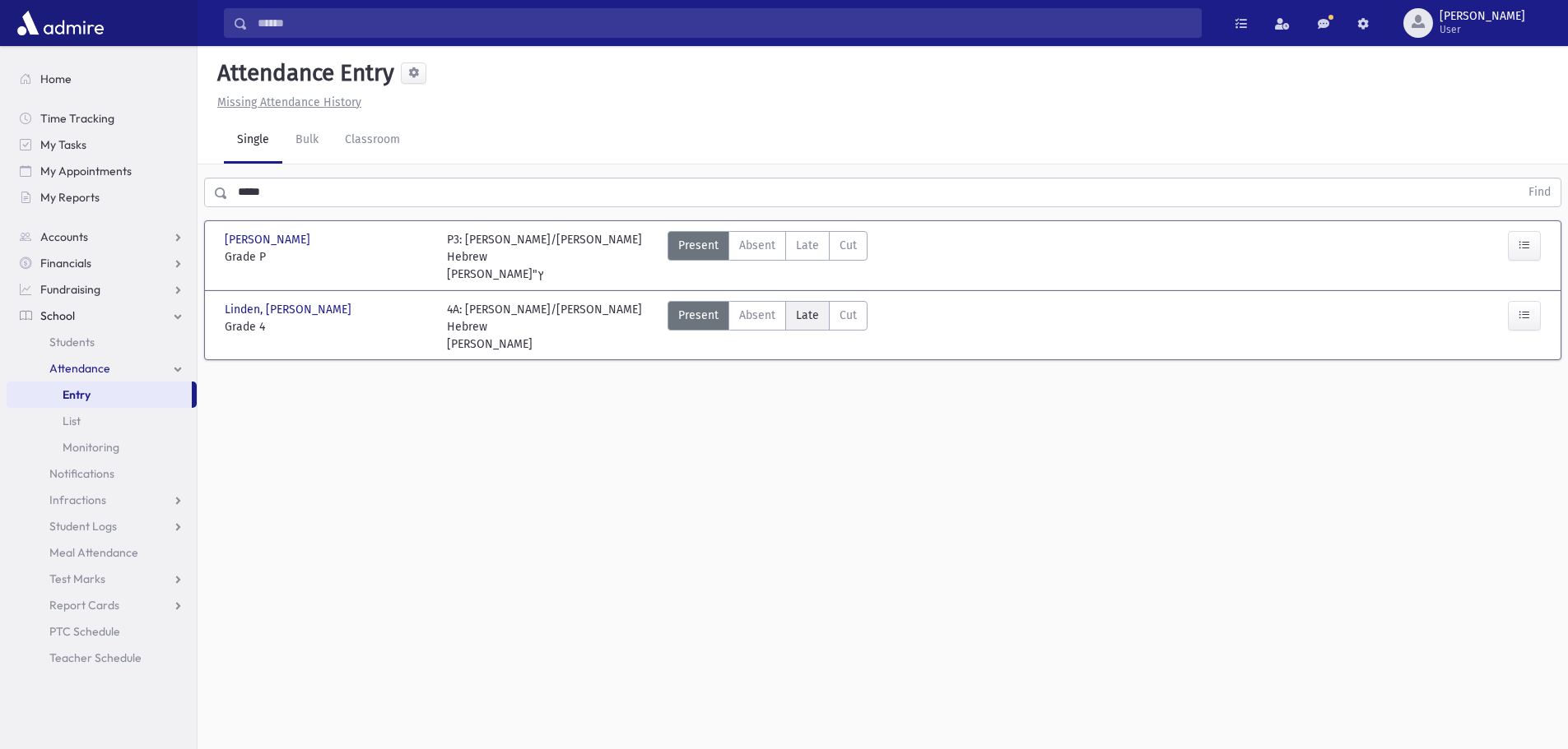
click at [794, 307] on label "Late Late" at bounding box center [807, 316] width 45 height 29
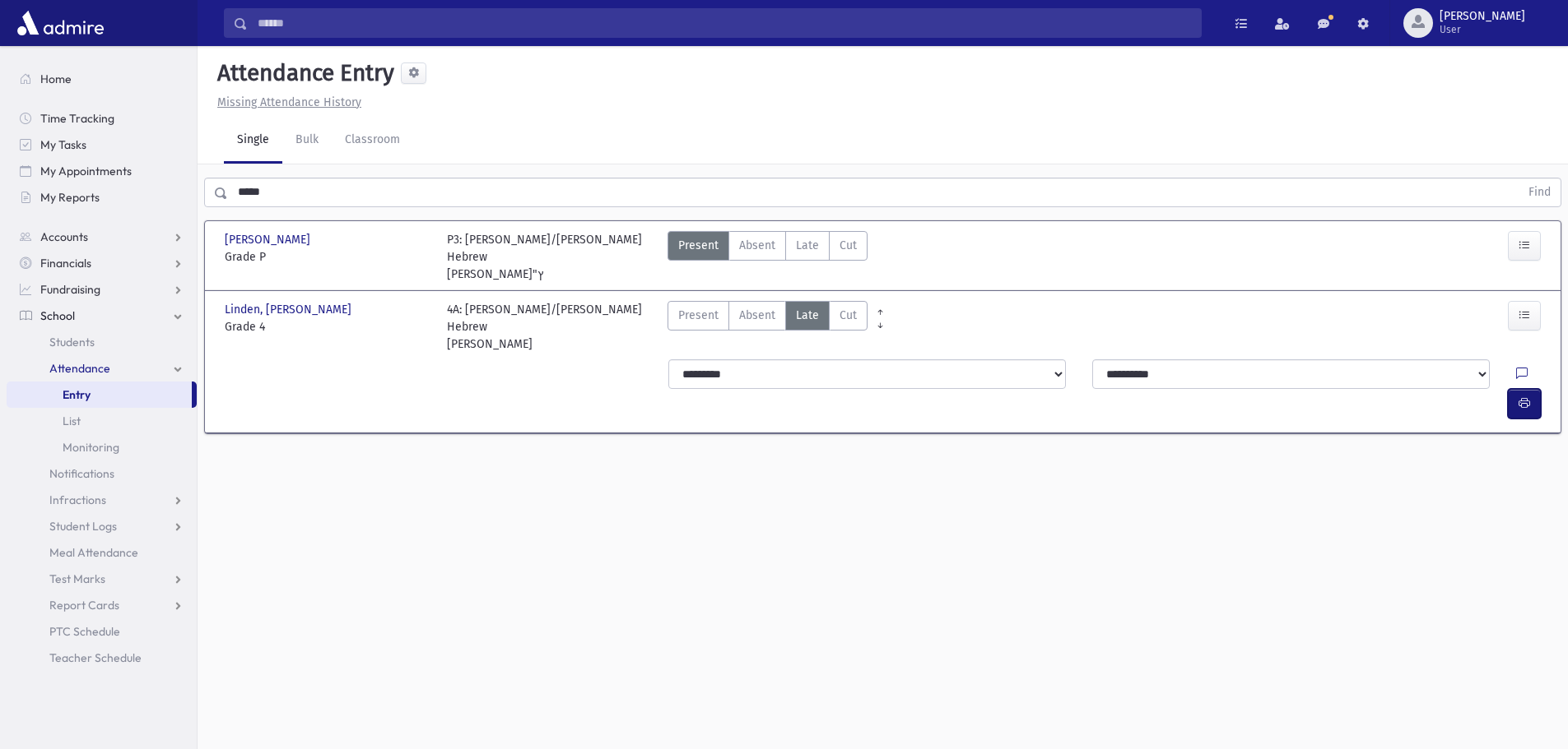
click at [1519, 397] on icon "button" at bounding box center [1524, 403] width 12 height 14
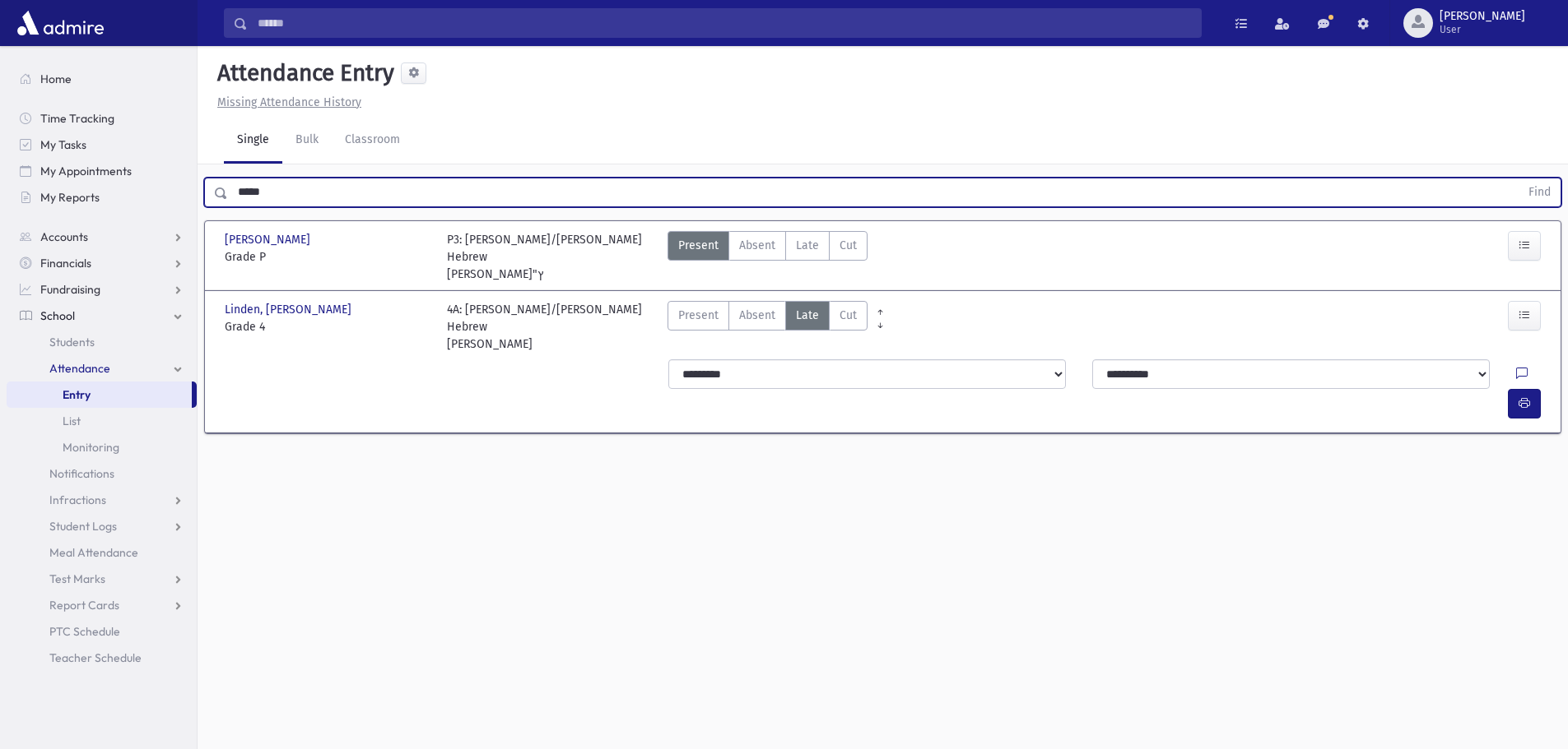
drag, startPoint x: 300, startPoint y: 197, endPoint x: 229, endPoint y: 188, distance: 71.6
click at [229, 188] on input "*****" at bounding box center [873, 192] width 1291 height 29
click at [1519, 179] on button "Find" at bounding box center [1540, 192] width 42 height 28
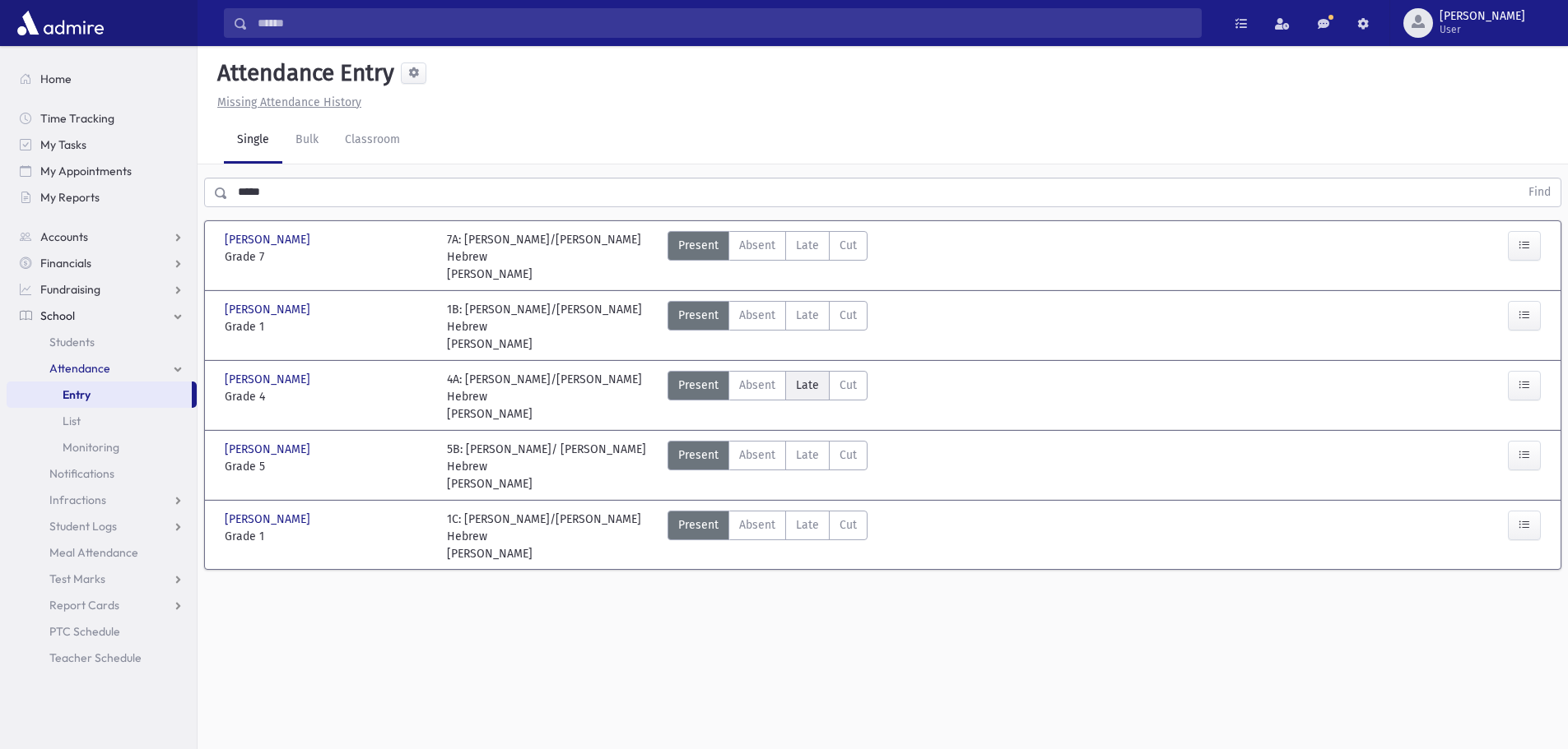
drag, startPoint x: 810, startPoint y: 369, endPoint x: 790, endPoint y: 363, distance: 20.9
click at [810, 377] on span "Late" at bounding box center [807, 385] width 23 height 17
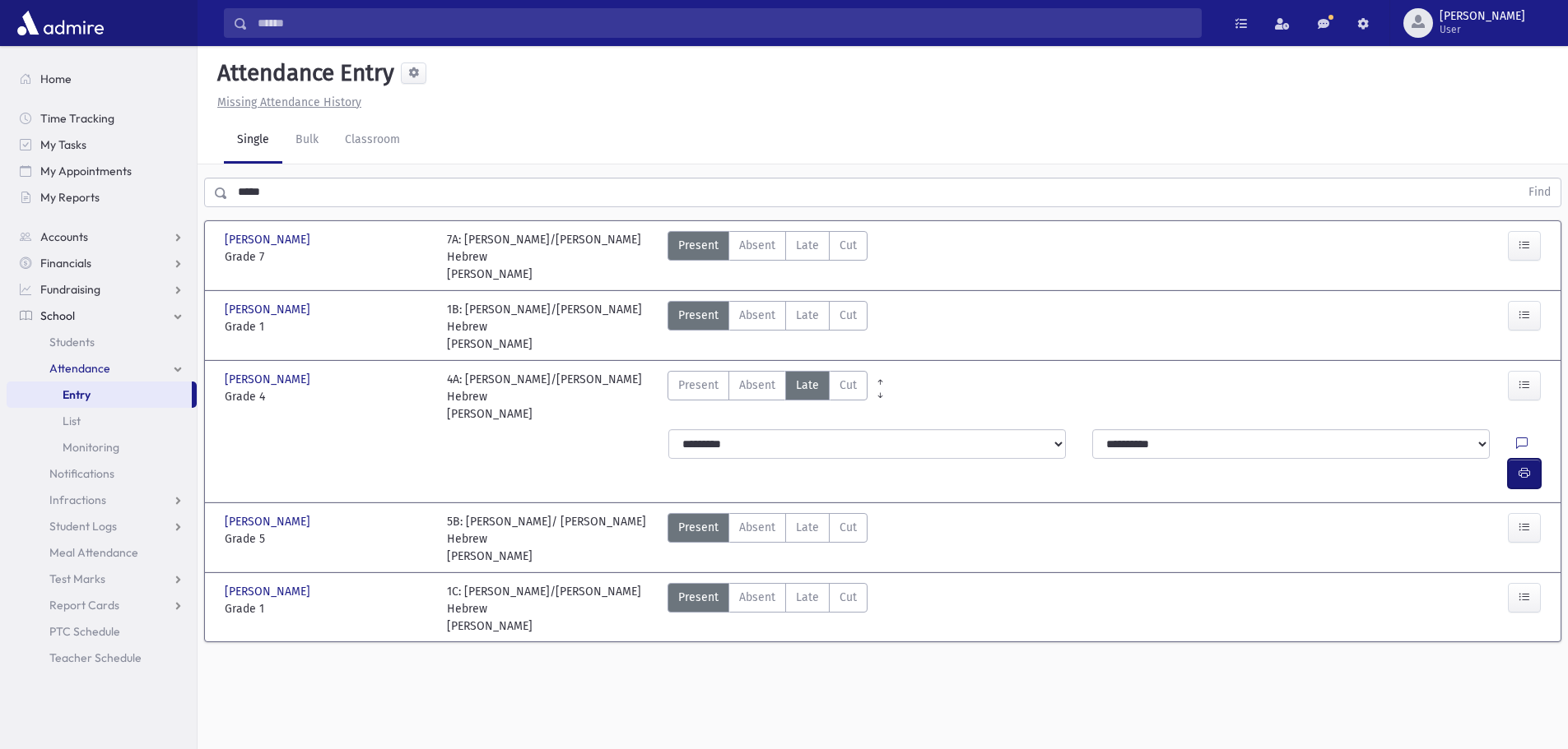
click at [1533, 459] on button "button" at bounding box center [1524, 473] width 33 height 29
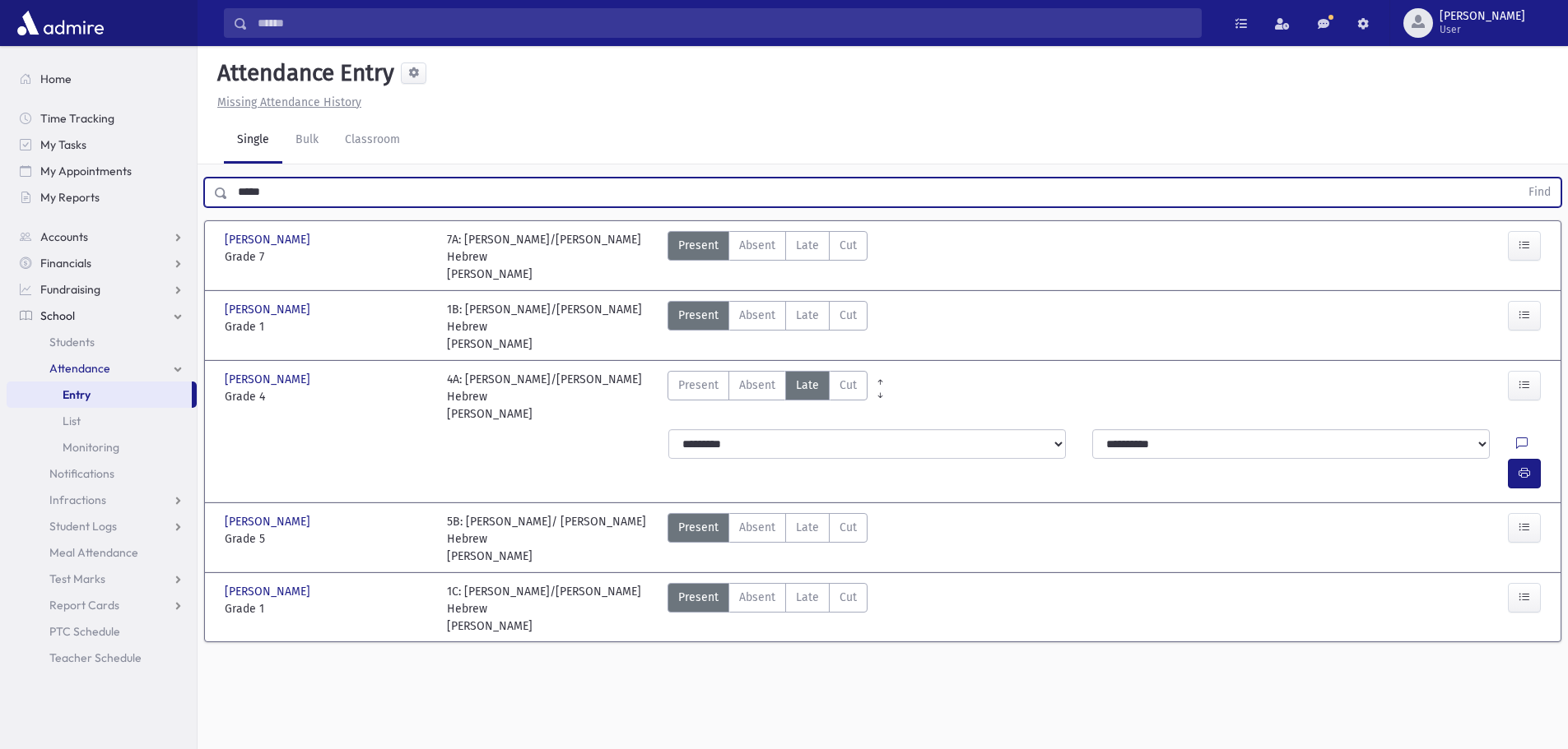
drag, startPoint x: 297, startPoint y: 186, endPoint x: 234, endPoint y: 193, distance: 63.4
click at [234, 193] on input "*****" at bounding box center [873, 192] width 1291 height 29
click at [1519, 179] on button "Find" at bounding box center [1540, 192] width 42 height 28
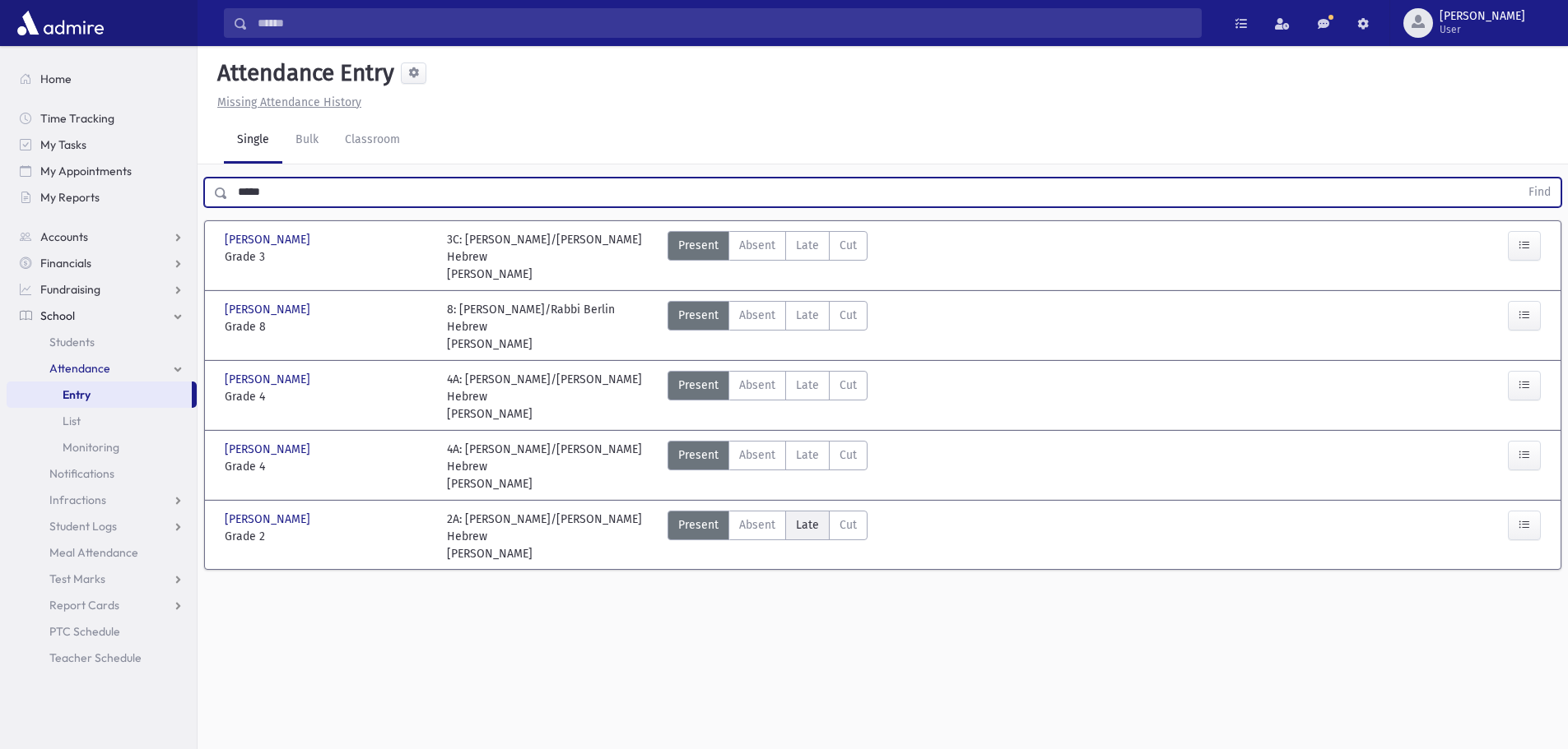
click at [808, 516] on span "Late" at bounding box center [807, 525] width 23 height 17
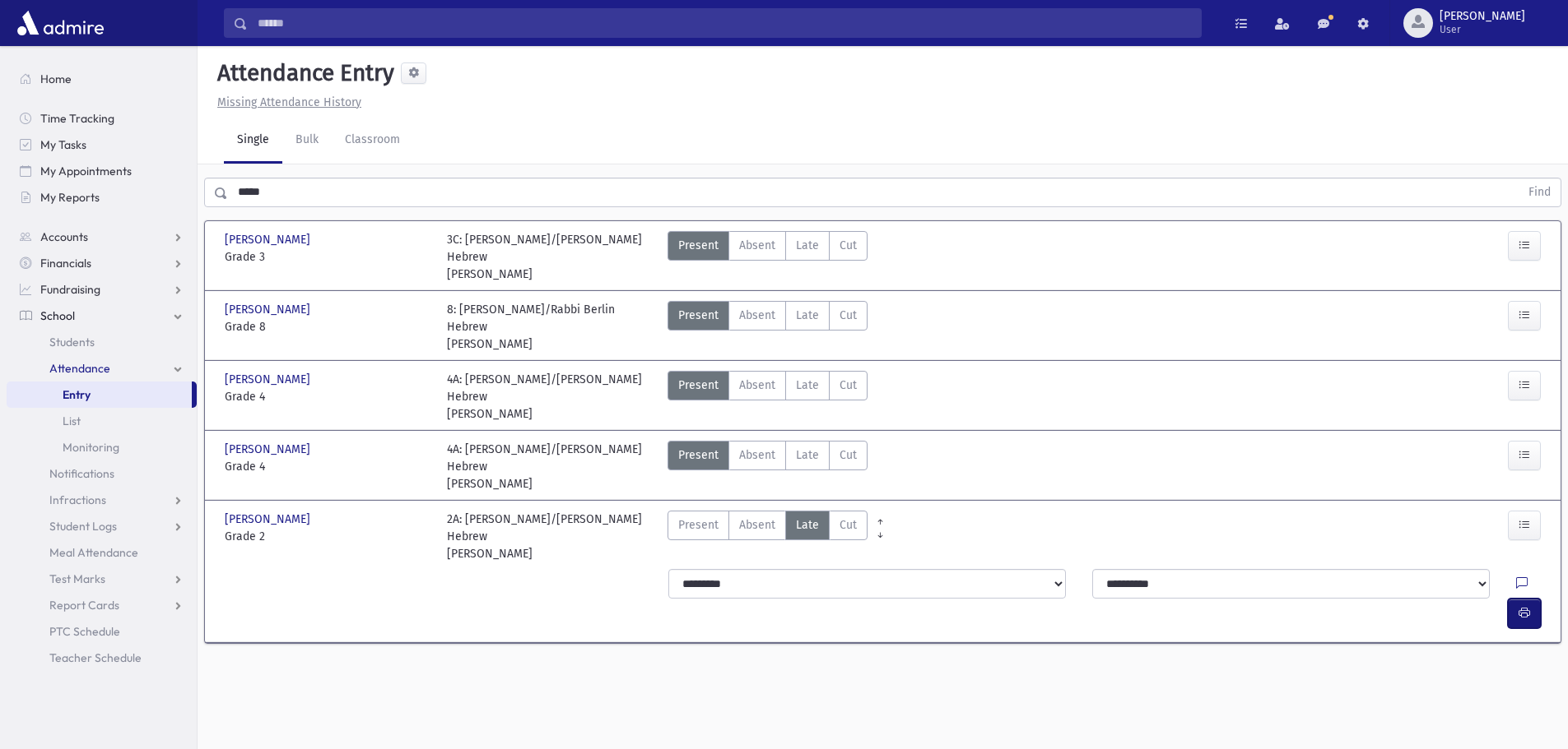
click at [1520, 607] on icon "button" at bounding box center [1524, 613] width 12 height 14
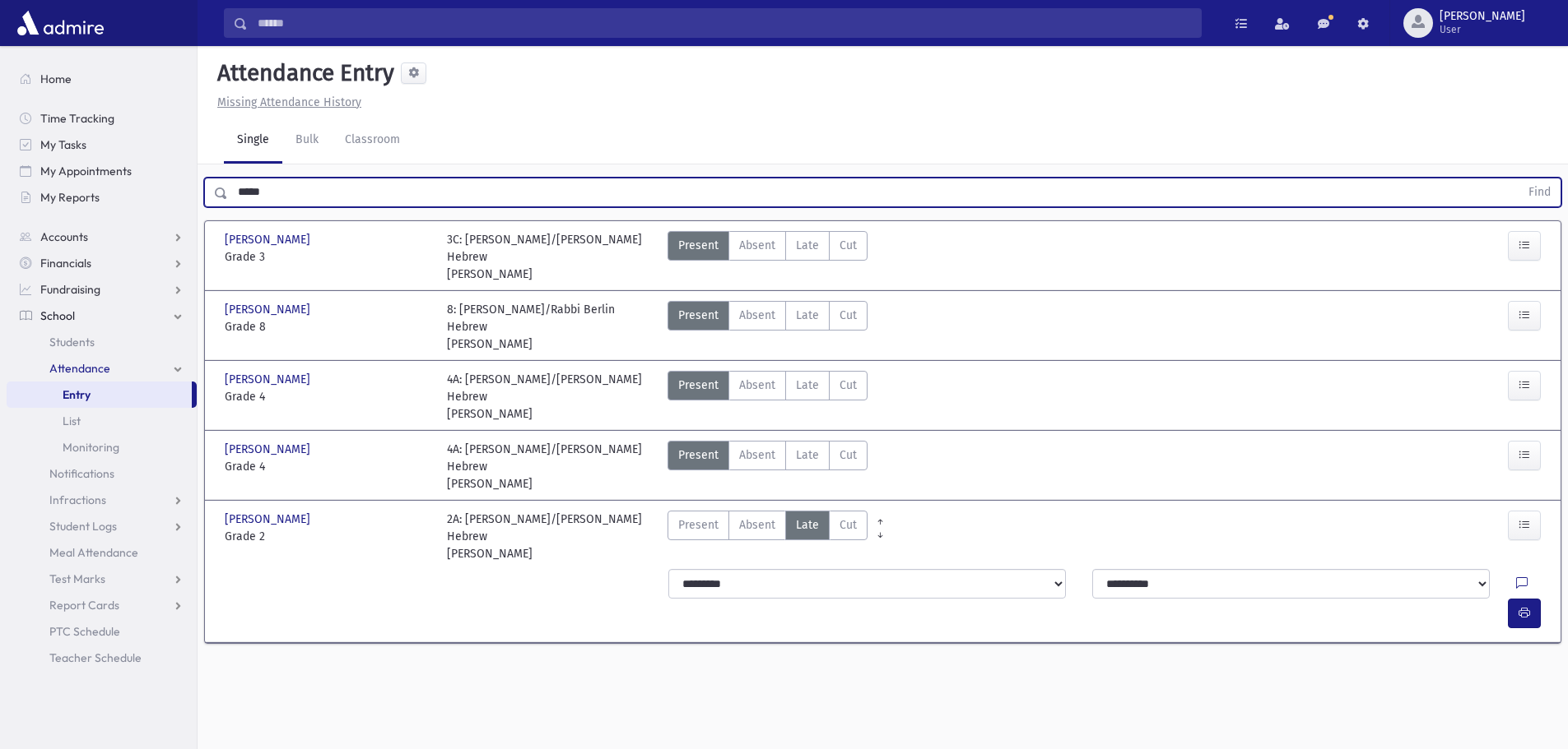
drag, startPoint x: 279, startPoint y: 192, endPoint x: 204, endPoint y: 192, distance: 75.0
click at [204, 192] on div "***** Find" at bounding box center [883, 192] width 1357 height 29
click at [1519, 179] on button "Find" at bounding box center [1540, 192] width 42 height 28
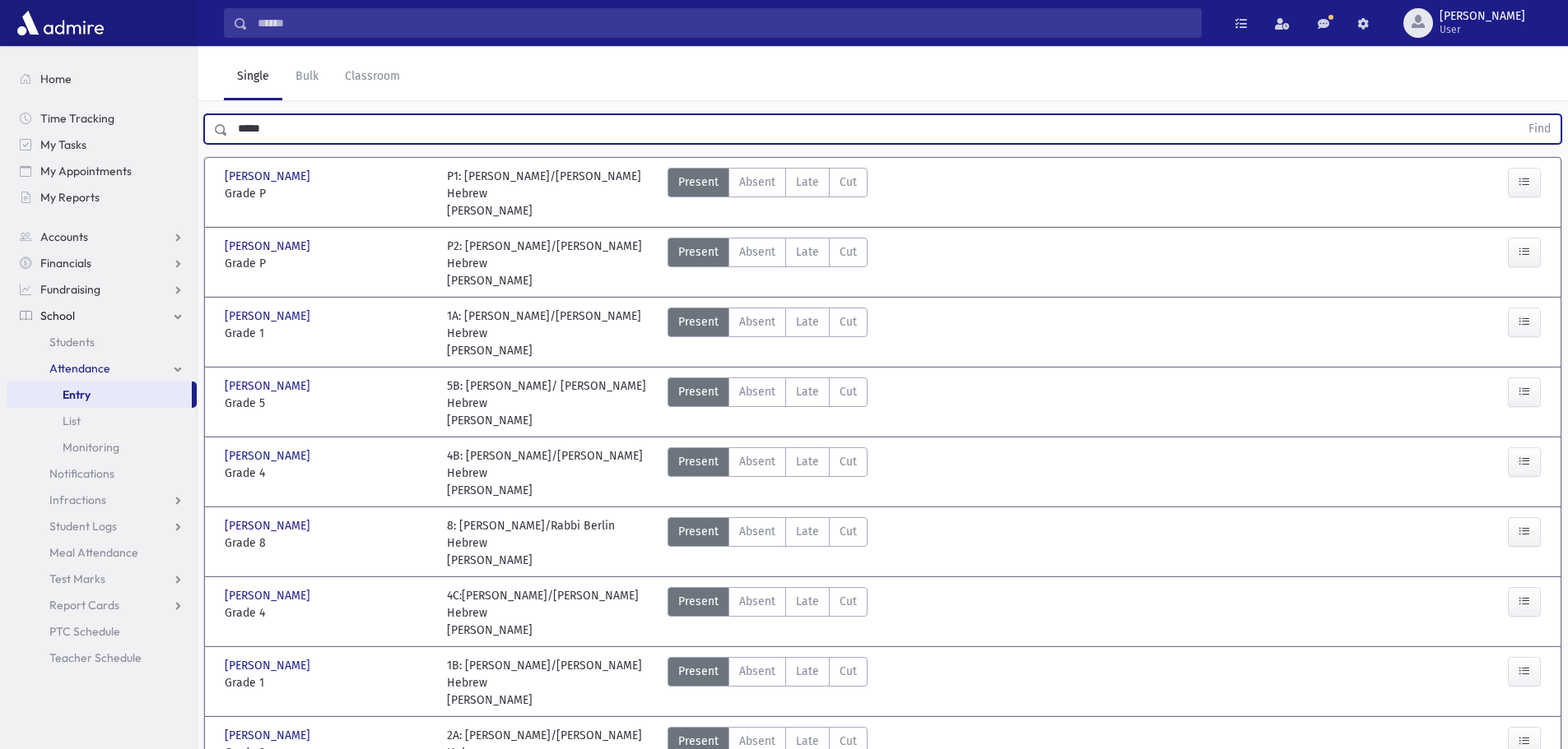
scroll to position [82, 0]
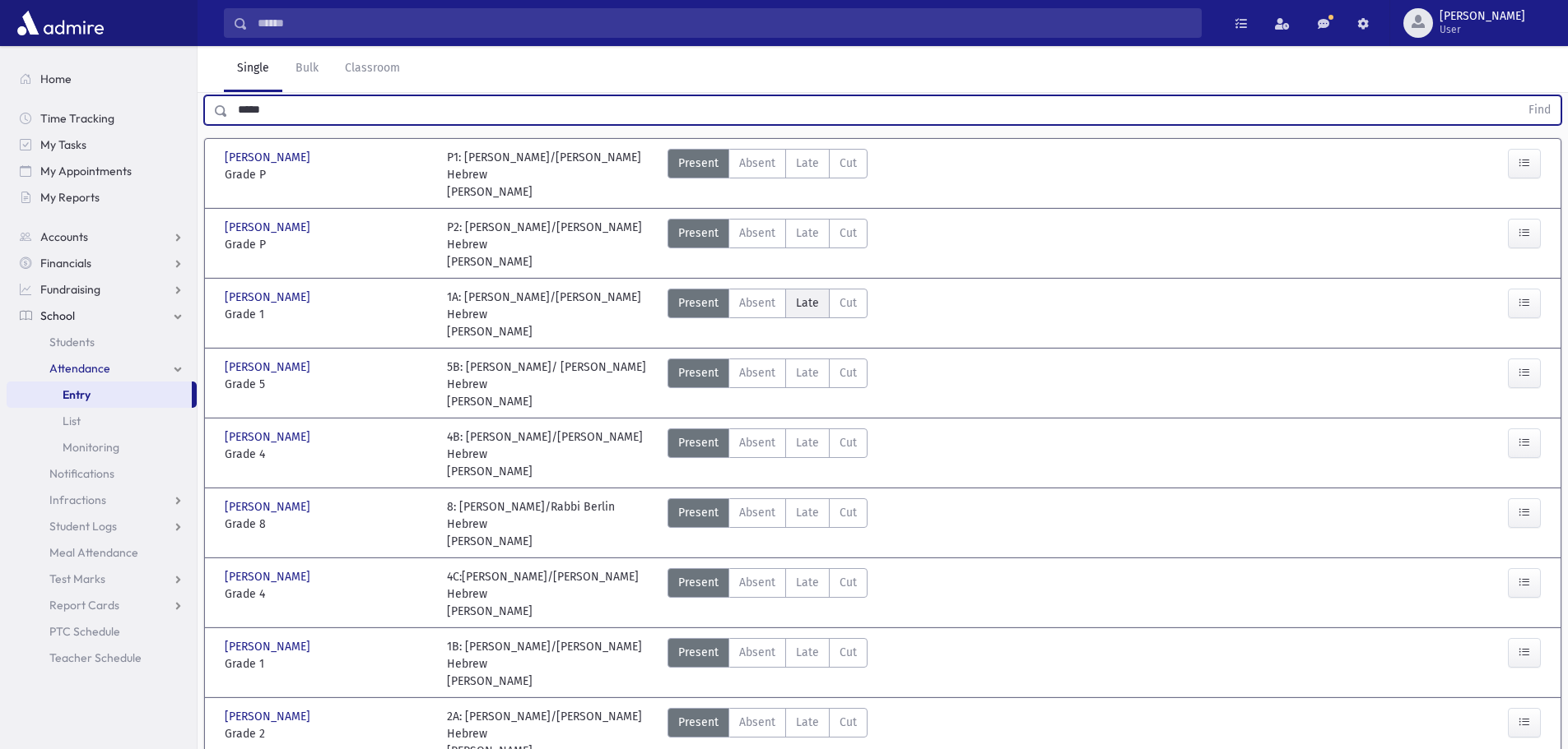
click at [802, 300] on span "Late" at bounding box center [807, 303] width 23 height 17
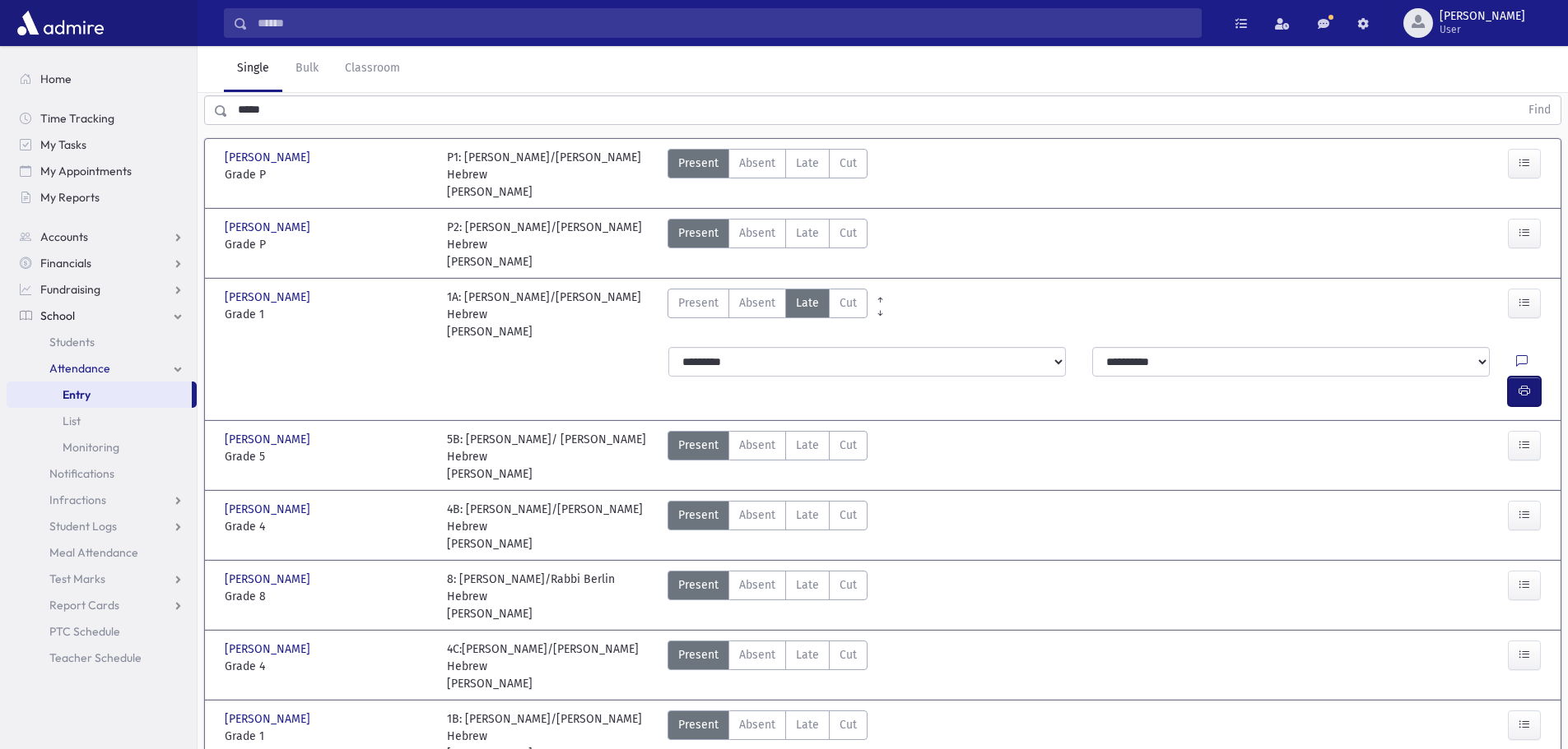
click at [1524, 384] on icon "button" at bounding box center [1524, 390] width 12 height 14
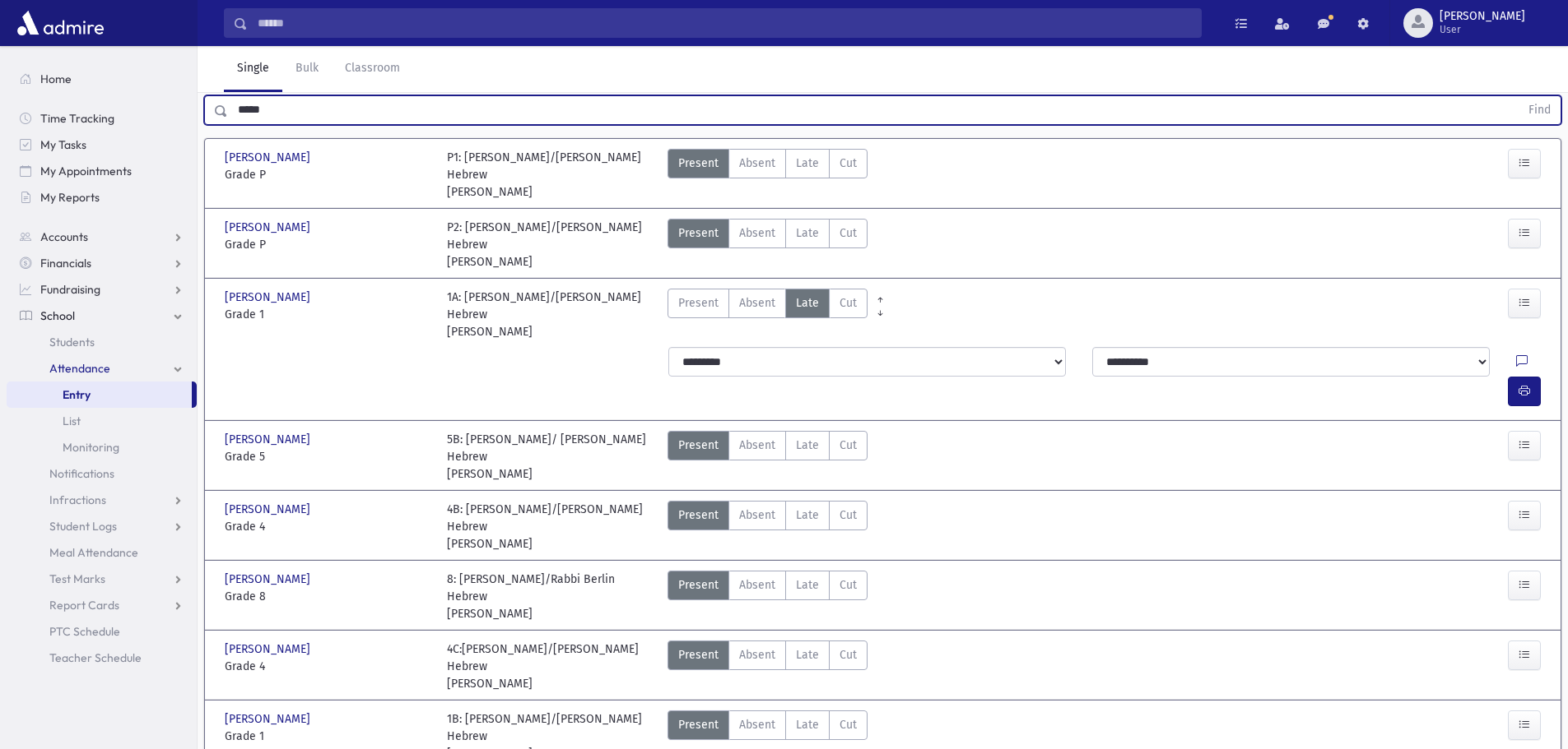
drag, startPoint x: 360, startPoint y: 108, endPoint x: 233, endPoint y: 112, distance: 127.1
click at [233, 112] on input "*****" at bounding box center [873, 110] width 1291 height 29
click at [1519, 96] on button "Find" at bounding box center [1540, 109] width 42 height 28
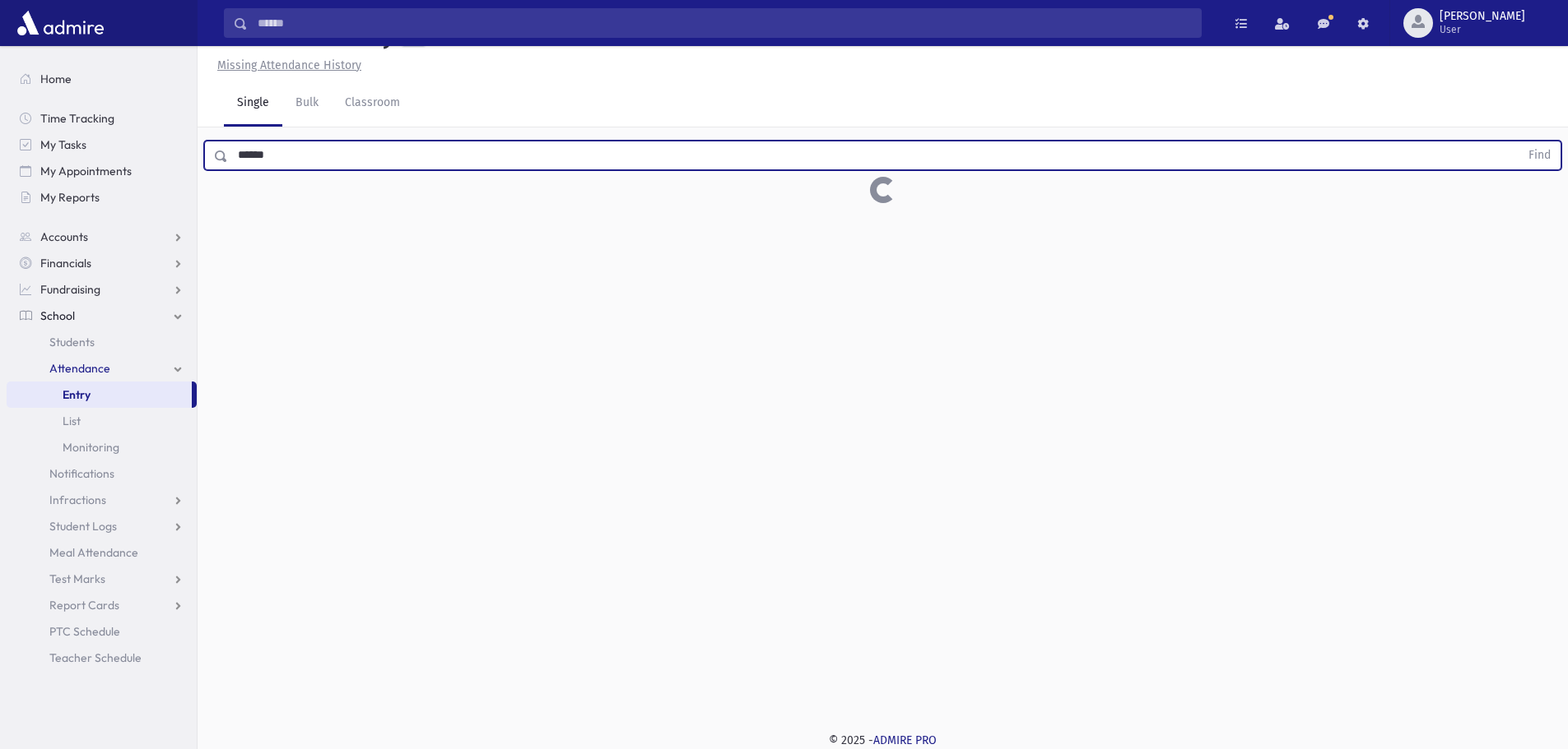
scroll to position [37, 0]
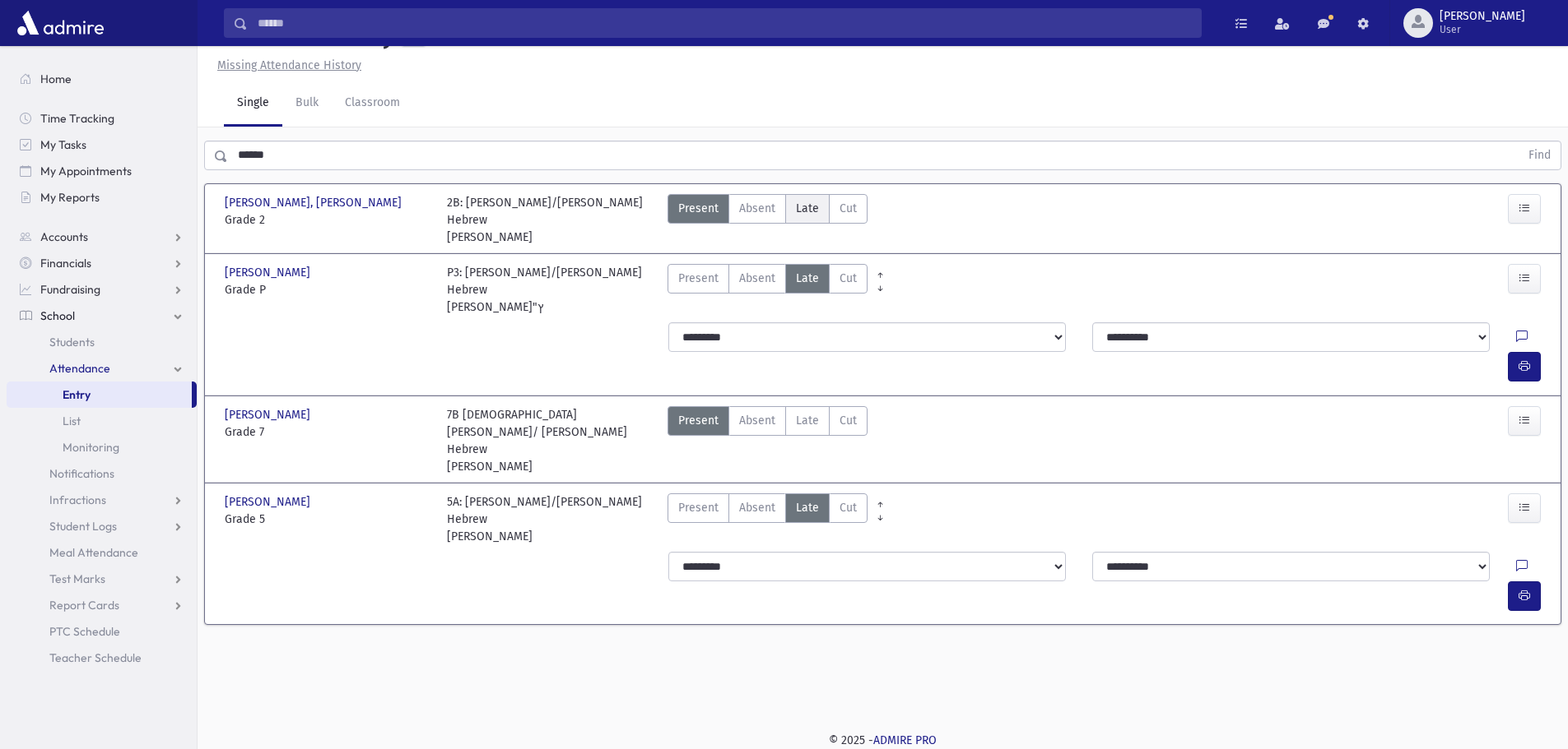
click at [793, 223] on label "Late Late" at bounding box center [807, 209] width 45 height 29
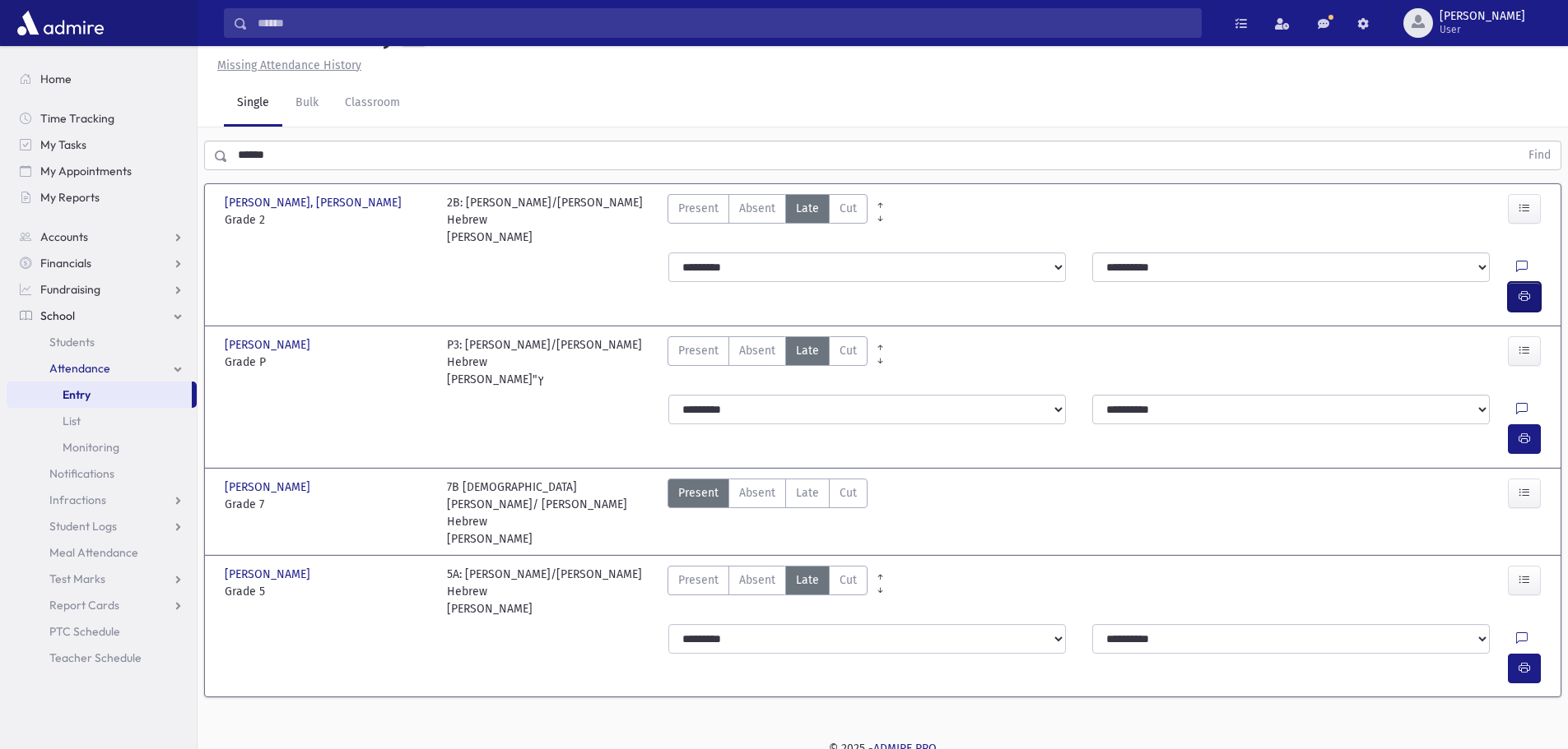
click at [1524, 289] on icon "button" at bounding box center [1524, 296] width 12 height 14
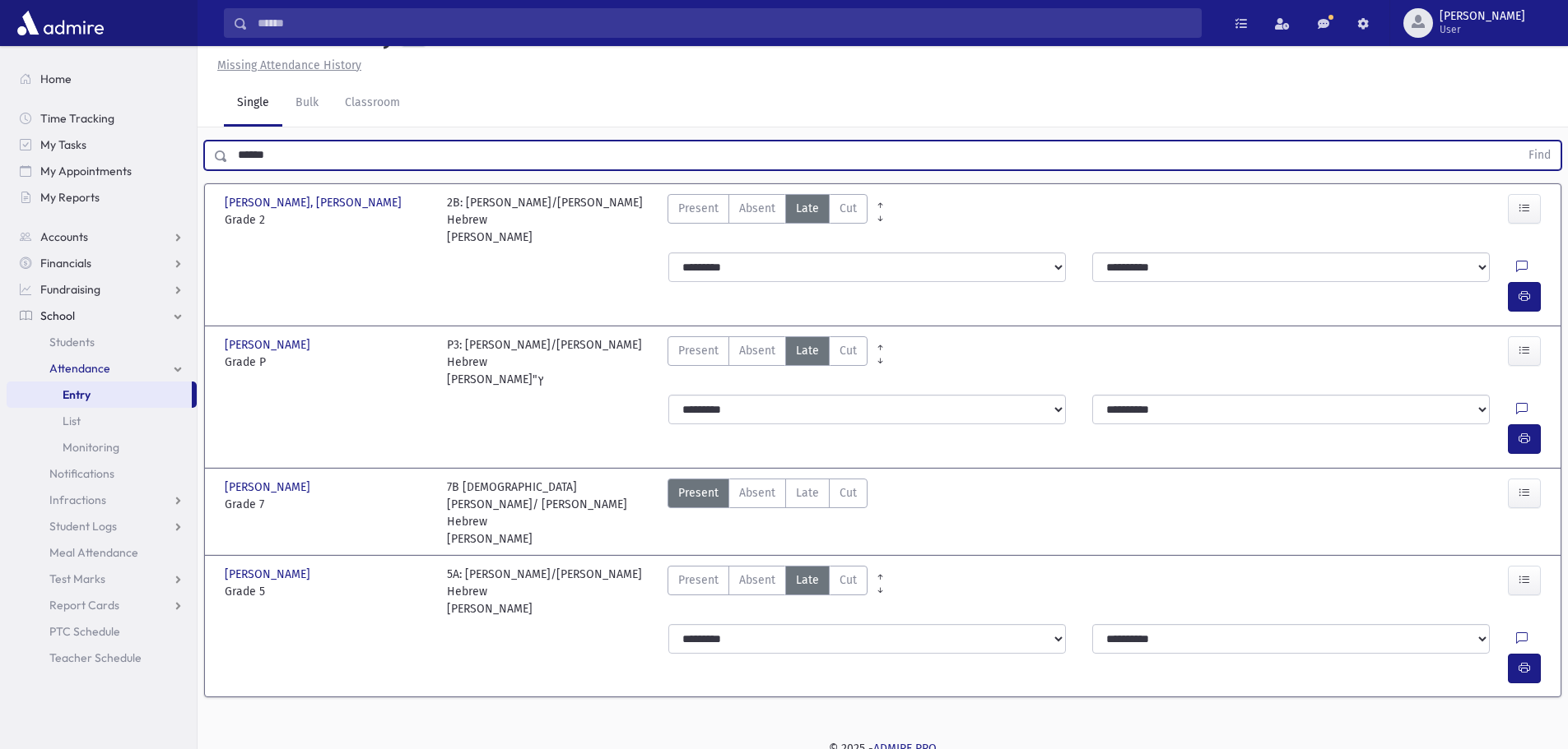
drag, startPoint x: 340, startPoint y: 163, endPoint x: 238, endPoint y: 157, distance: 102.2
click at [238, 157] on input "******" at bounding box center [873, 155] width 1291 height 29
click at [1519, 141] on button "Find" at bounding box center [1540, 155] width 42 height 28
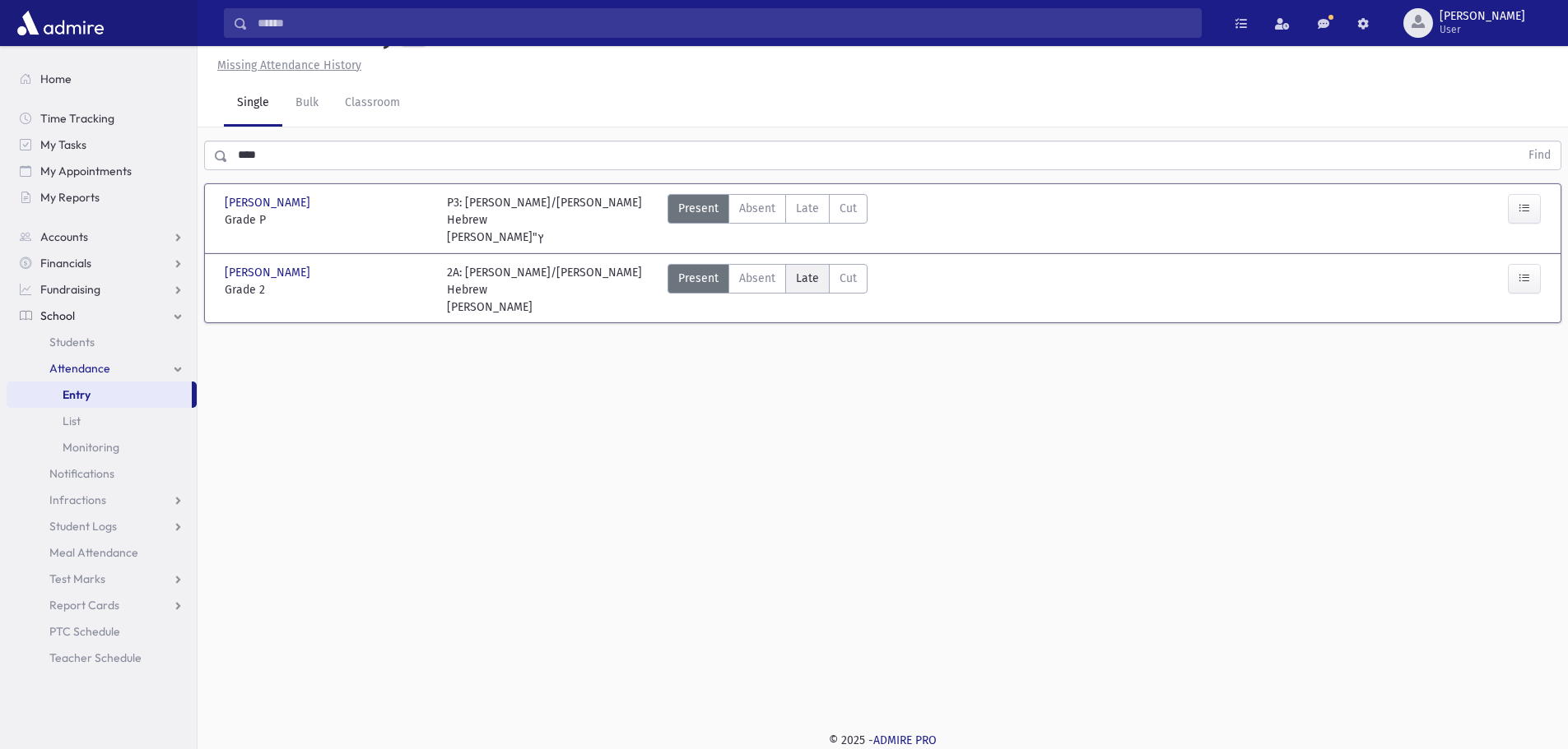
click at [802, 270] on span "Late" at bounding box center [807, 278] width 23 height 17
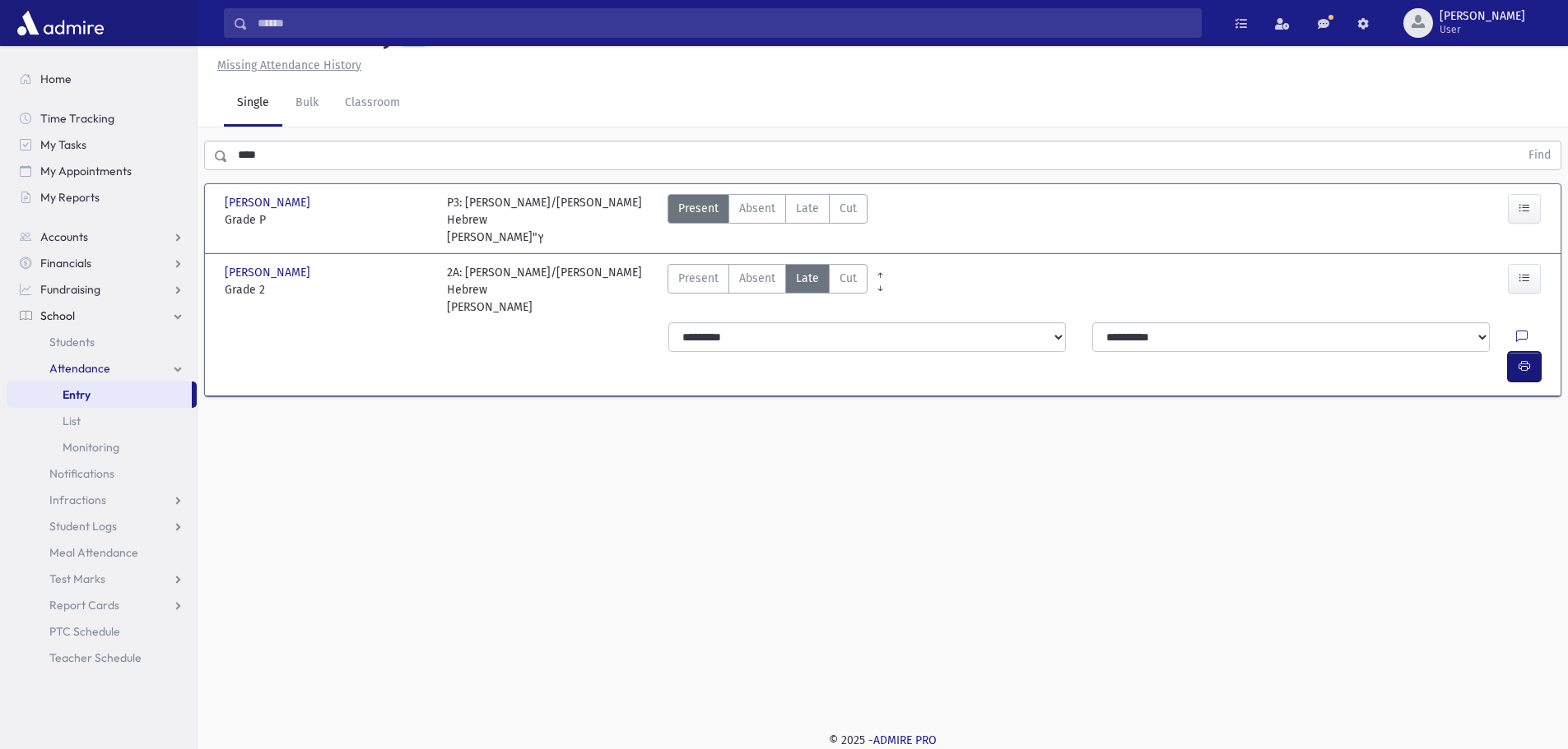
click at [1514, 352] on button "button" at bounding box center [1524, 367] width 33 height 29
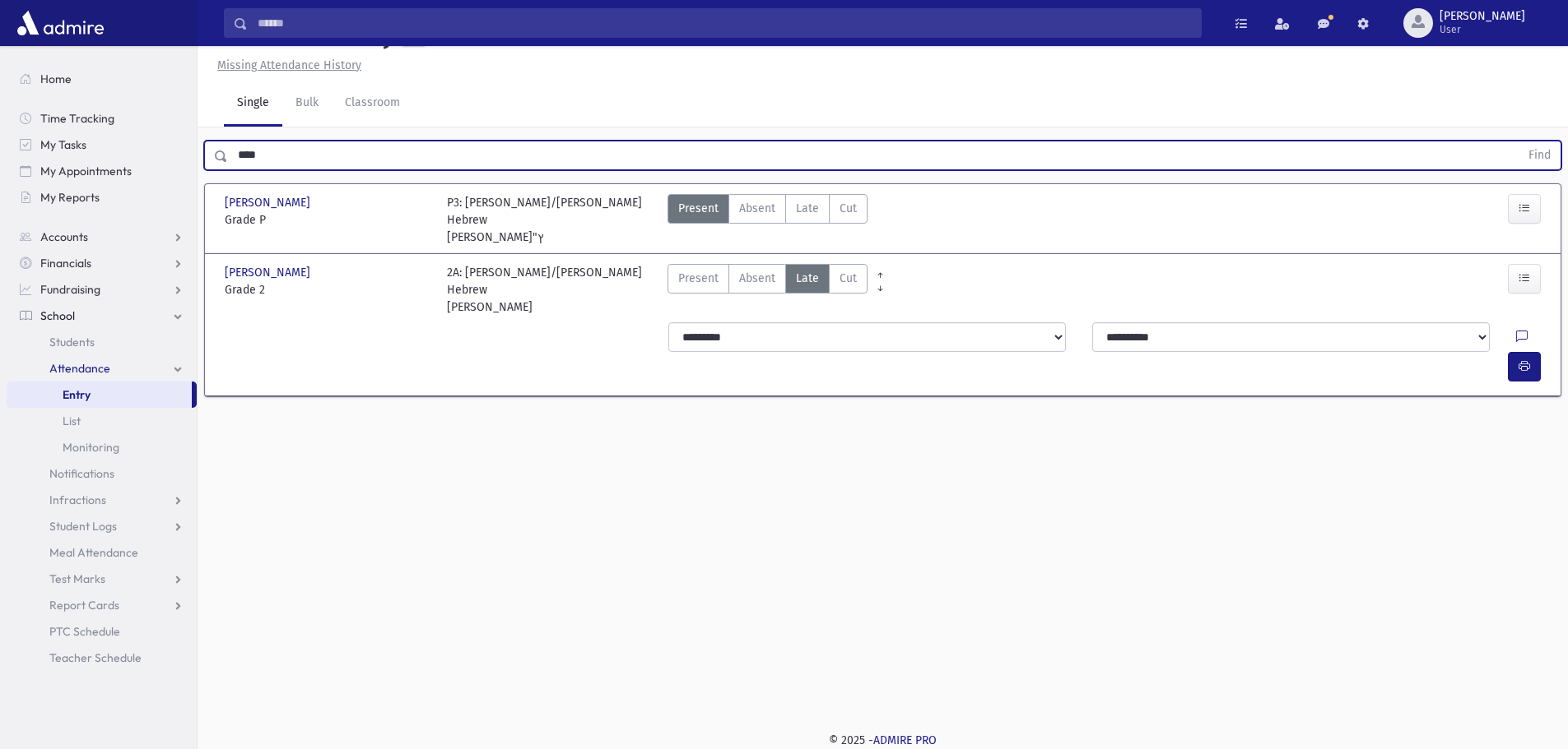
drag, startPoint x: 333, startPoint y: 151, endPoint x: 225, endPoint y: 164, distance: 108.8
click at [225, 164] on div "**** Find" at bounding box center [883, 155] width 1357 height 29
click at [1519, 141] on button "Find" at bounding box center [1540, 155] width 42 height 28
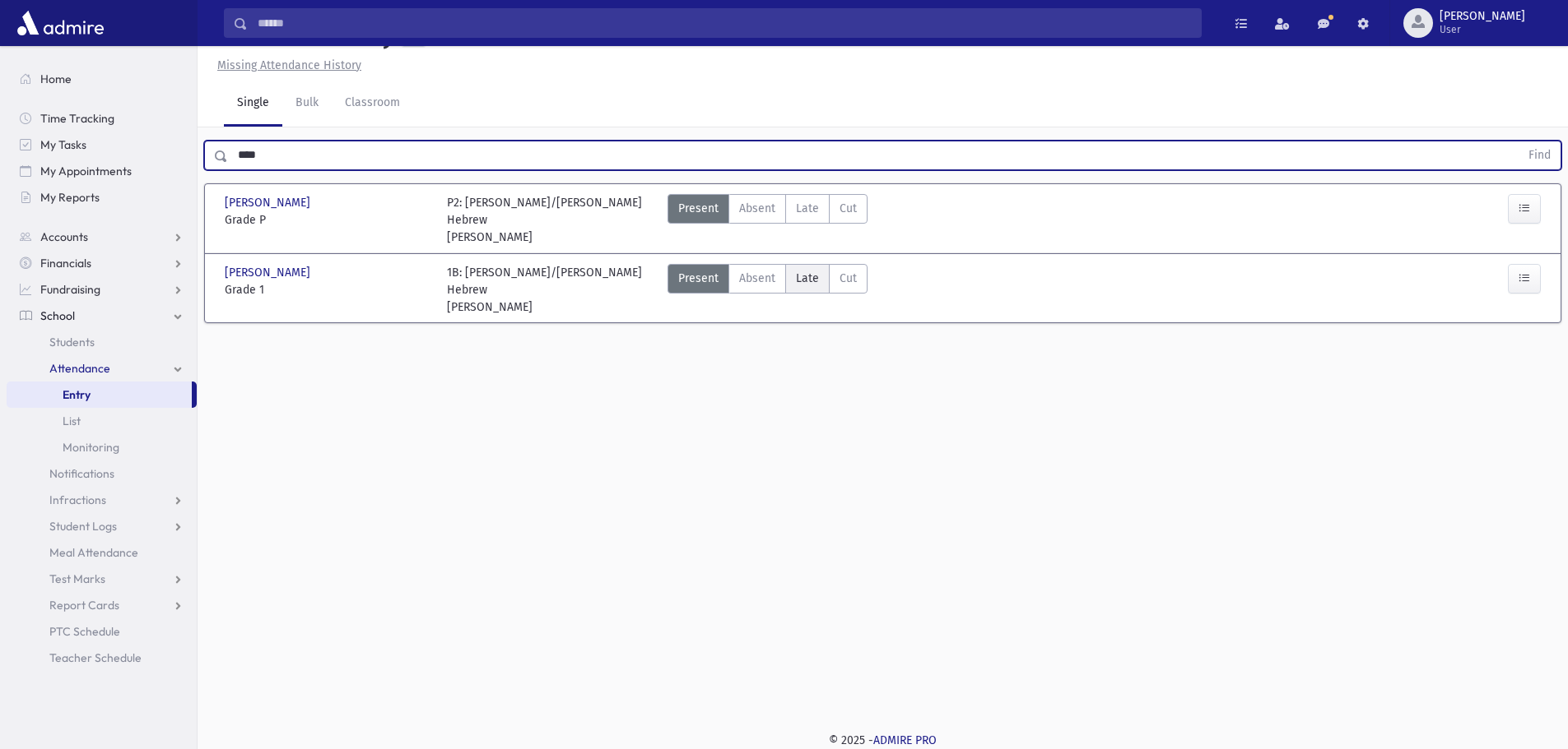
click at [807, 279] on span "Late" at bounding box center [807, 278] width 23 height 17
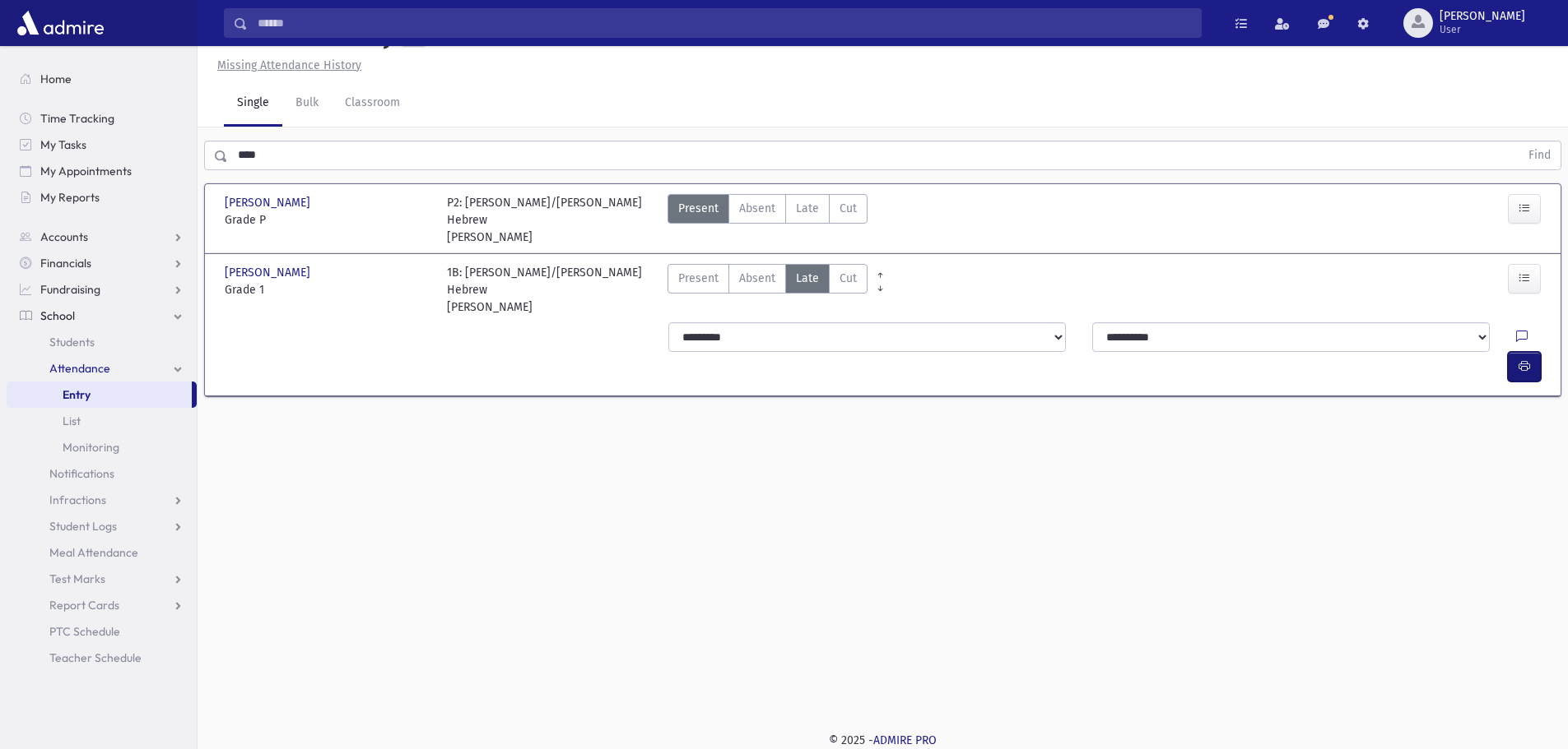
click at [1529, 359] on icon "button" at bounding box center [1524, 366] width 12 height 14
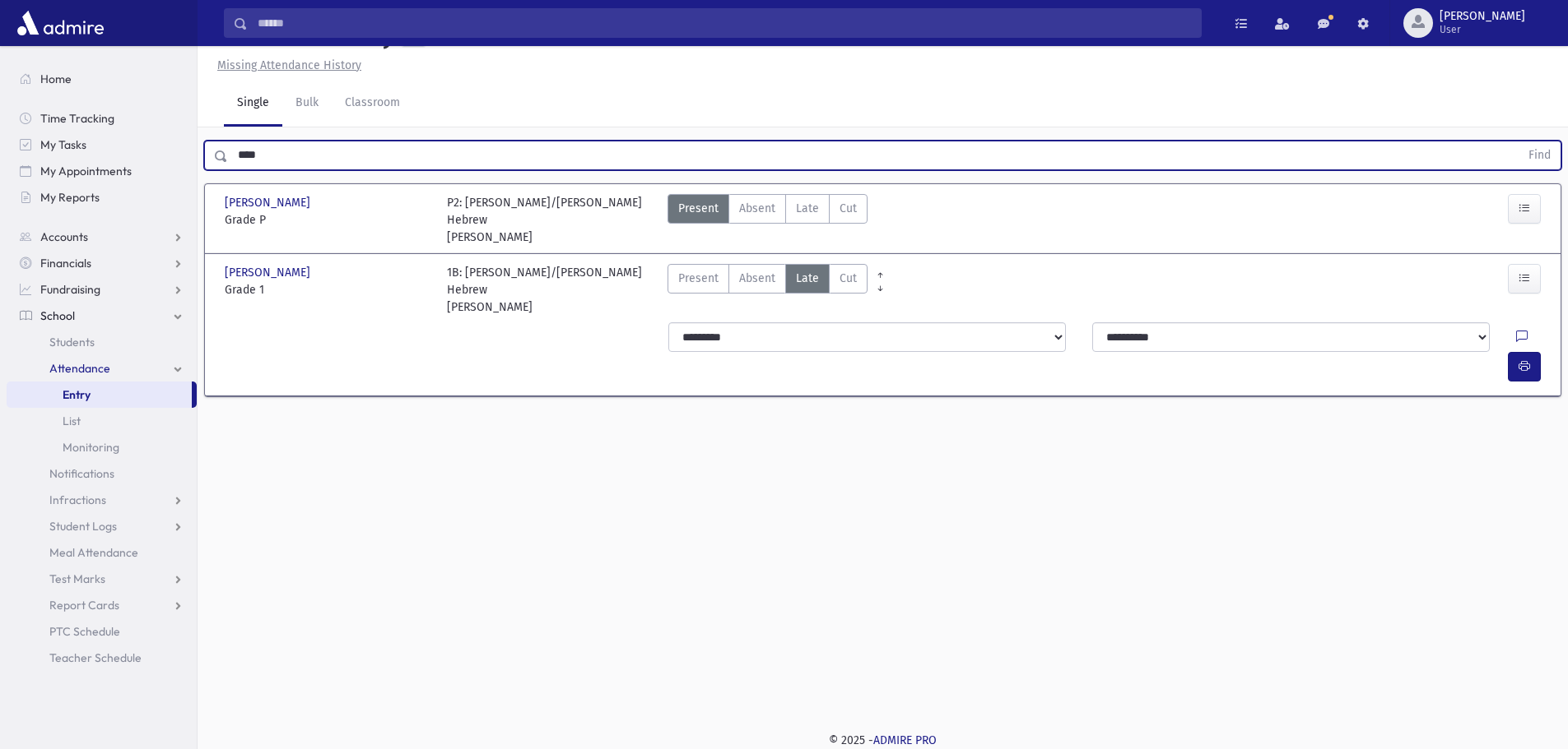
drag, startPoint x: 364, startPoint y: 155, endPoint x: 227, endPoint y: 150, distance: 137.1
click at [228, 150] on input "****" at bounding box center [873, 155] width 1291 height 29
click at [1519, 141] on button "Find" at bounding box center [1540, 155] width 42 height 28
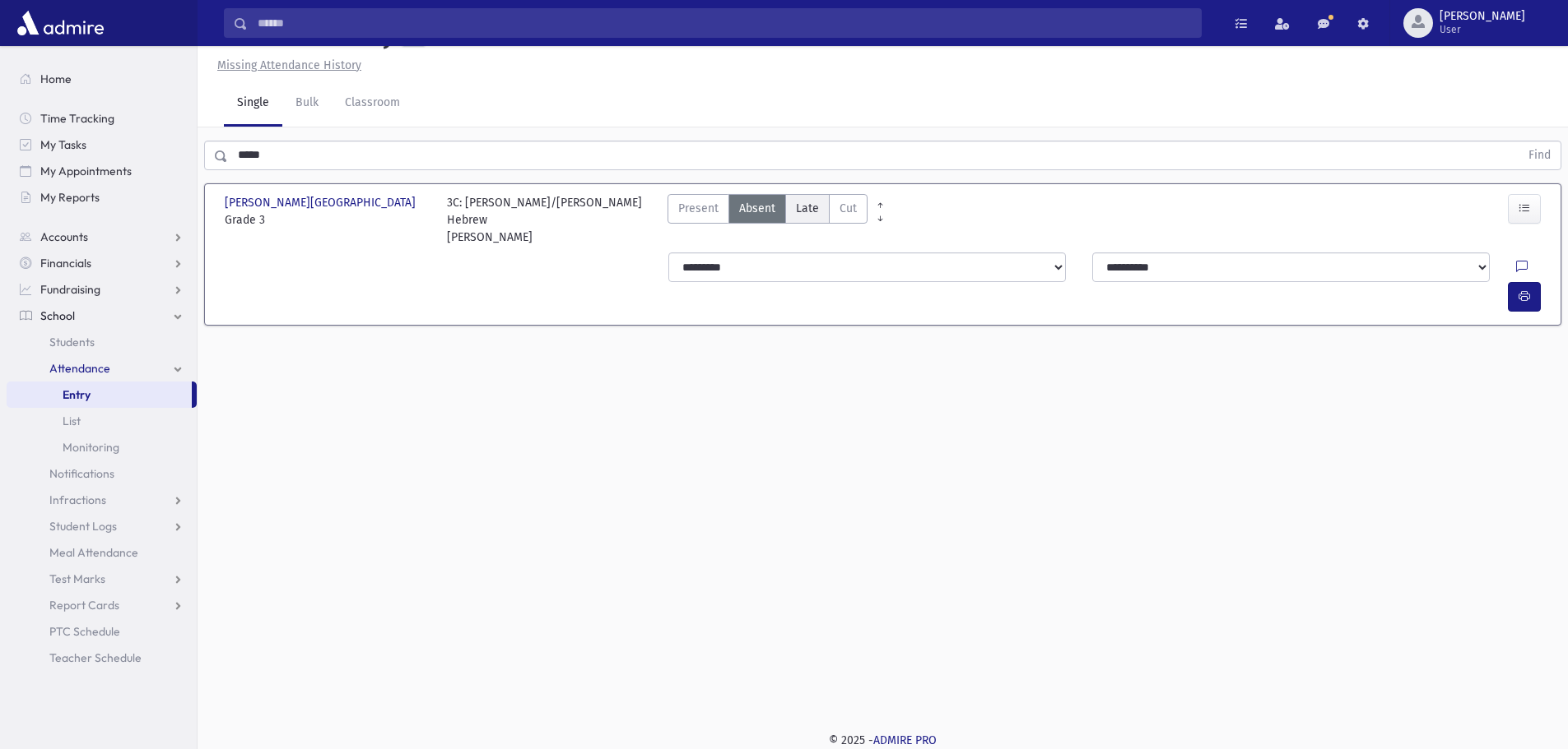
click at [810, 208] on span "Late" at bounding box center [807, 208] width 23 height 17
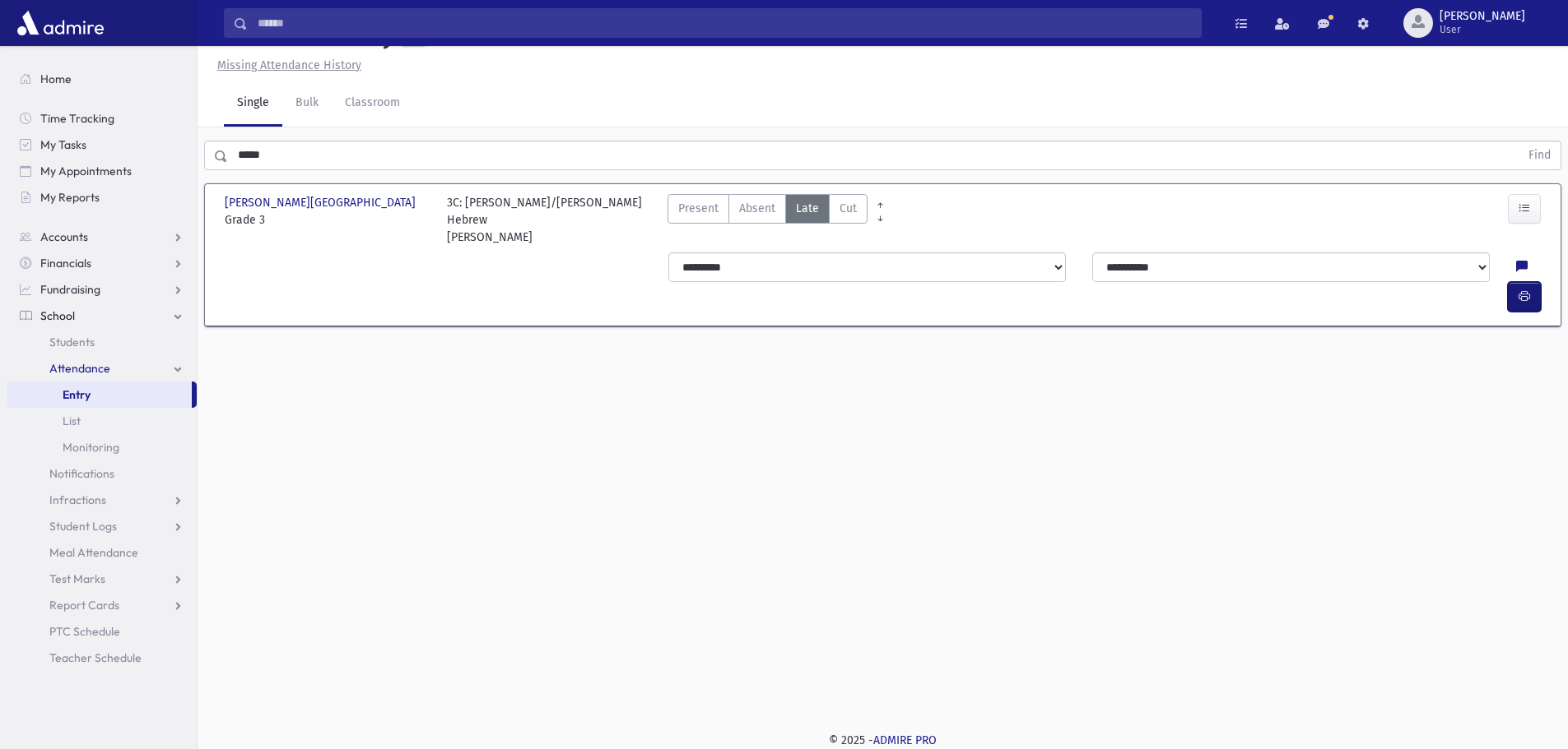
click at [1519, 289] on icon "button" at bounding box center [1524, 296] width 12 height 14
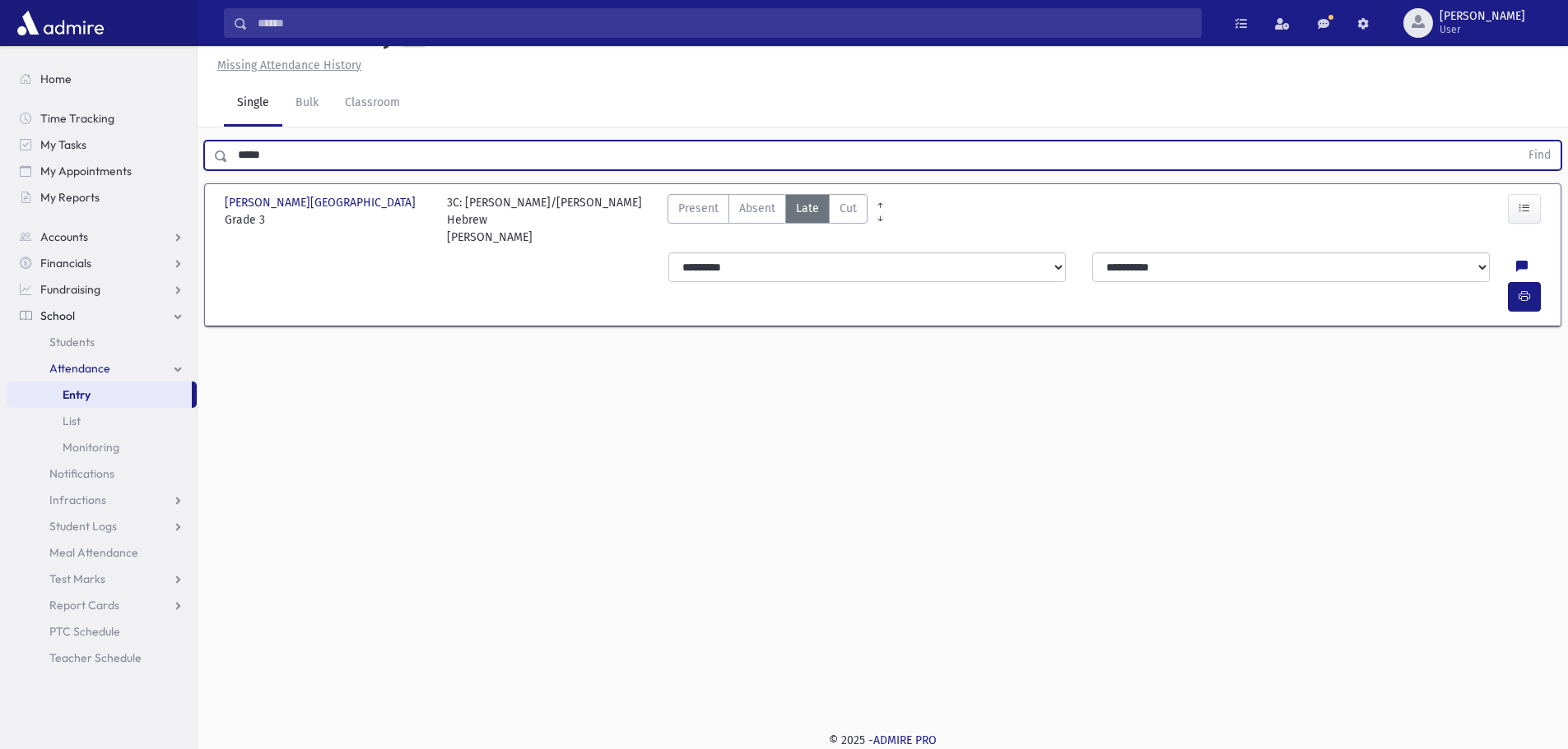
drag, startPoint x: 308, startPoint y: 160, endPoint x: 225, endPoint y: 152, distance: 83.4
click at [225, 152] on div "***** Find" at bounding box center [883, 155] width 1357 height 29
type input "*****"
click at [1519, 141] on button "Find" at bounding box center [1540, 155] width 42 height 28
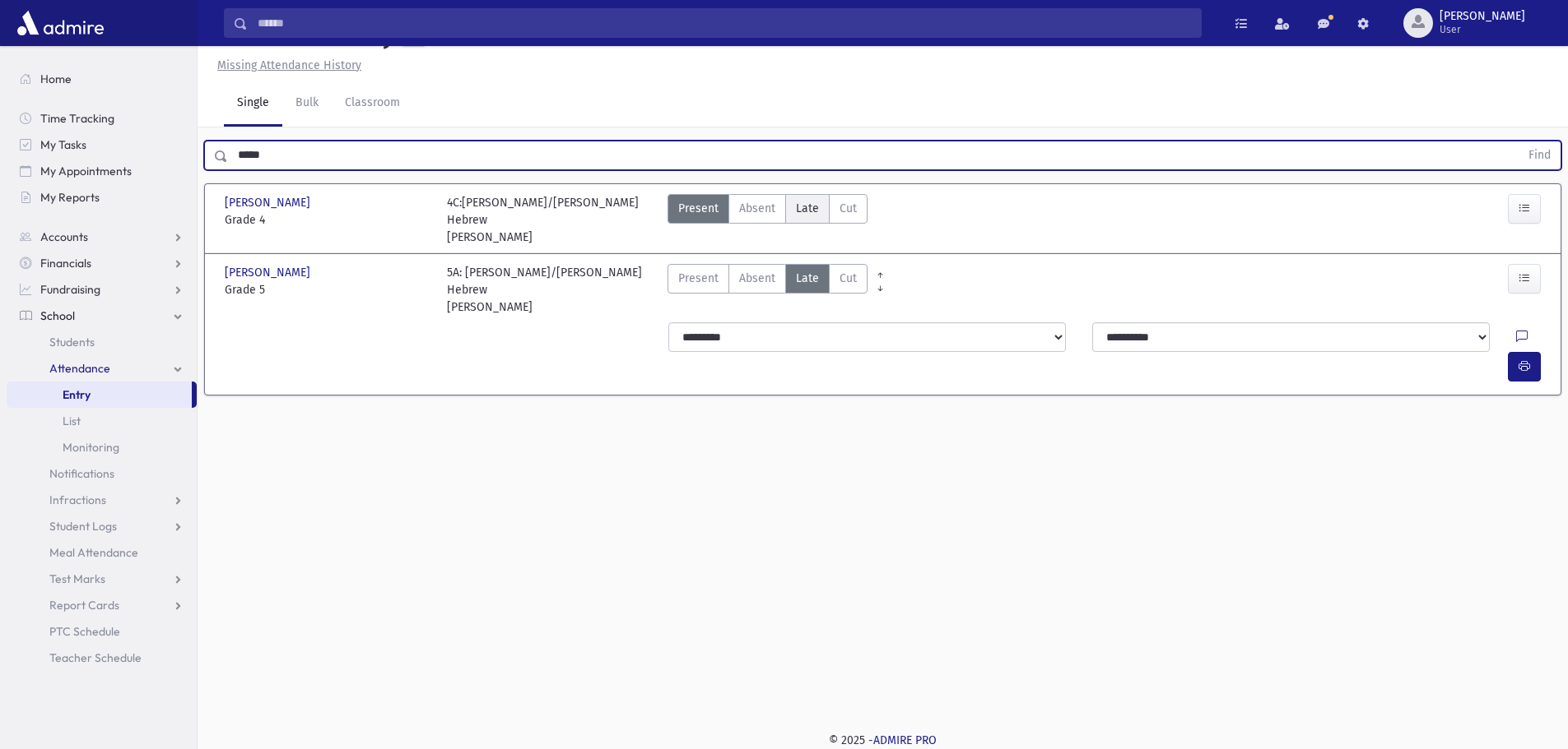
click at [796, 212] on span "Late" at bounding box center [807, 208] width 23 height 17
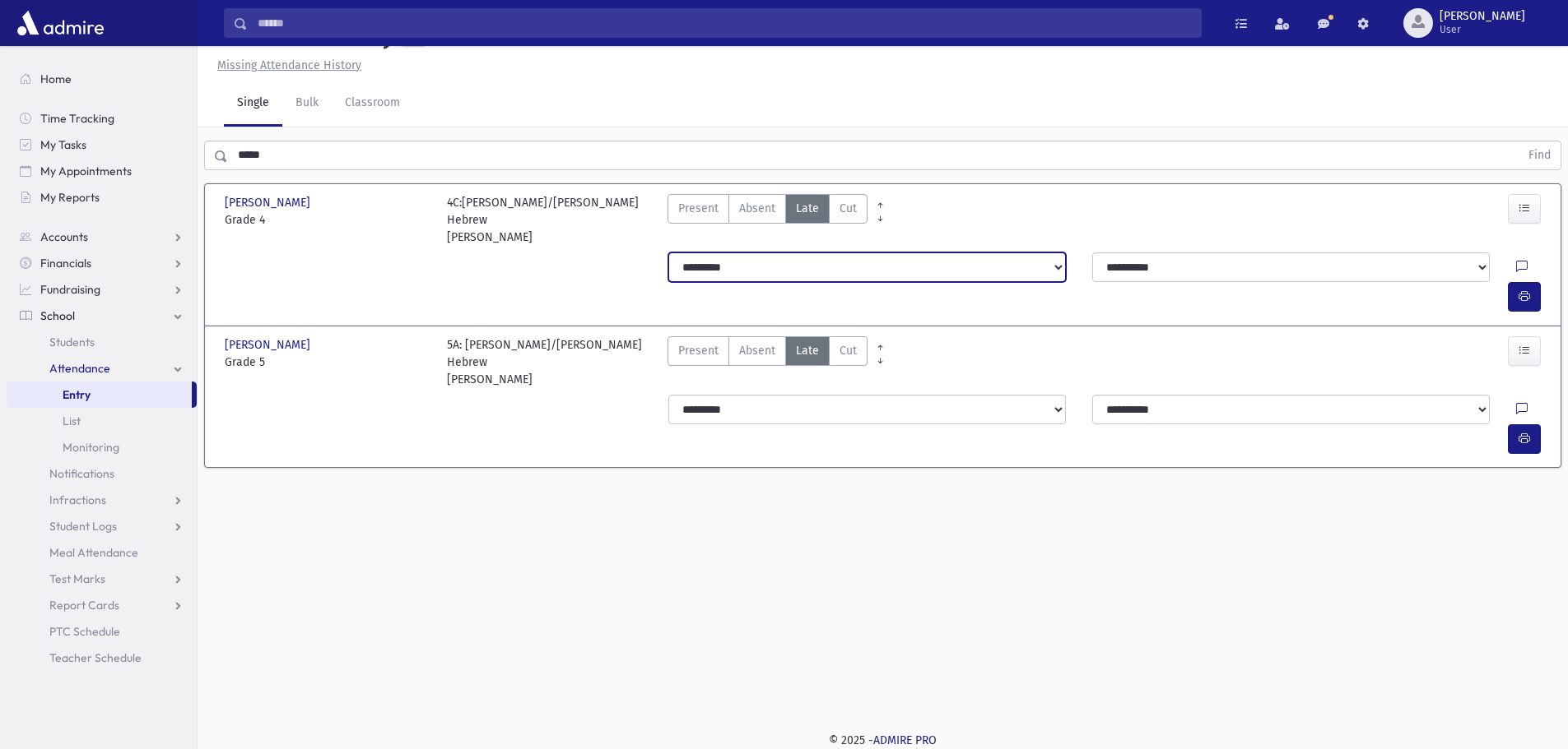
click at [877, 254] on select "**********" at bounding box center [866, 267] width 397 height 29
select select
click at [668, 253] on select "**********" at bounding box center [866, 267] width 397 height 29
click at [958, 255] on select "**********" at bounding box center [866, 267] width 397 height 29
select select "*******"
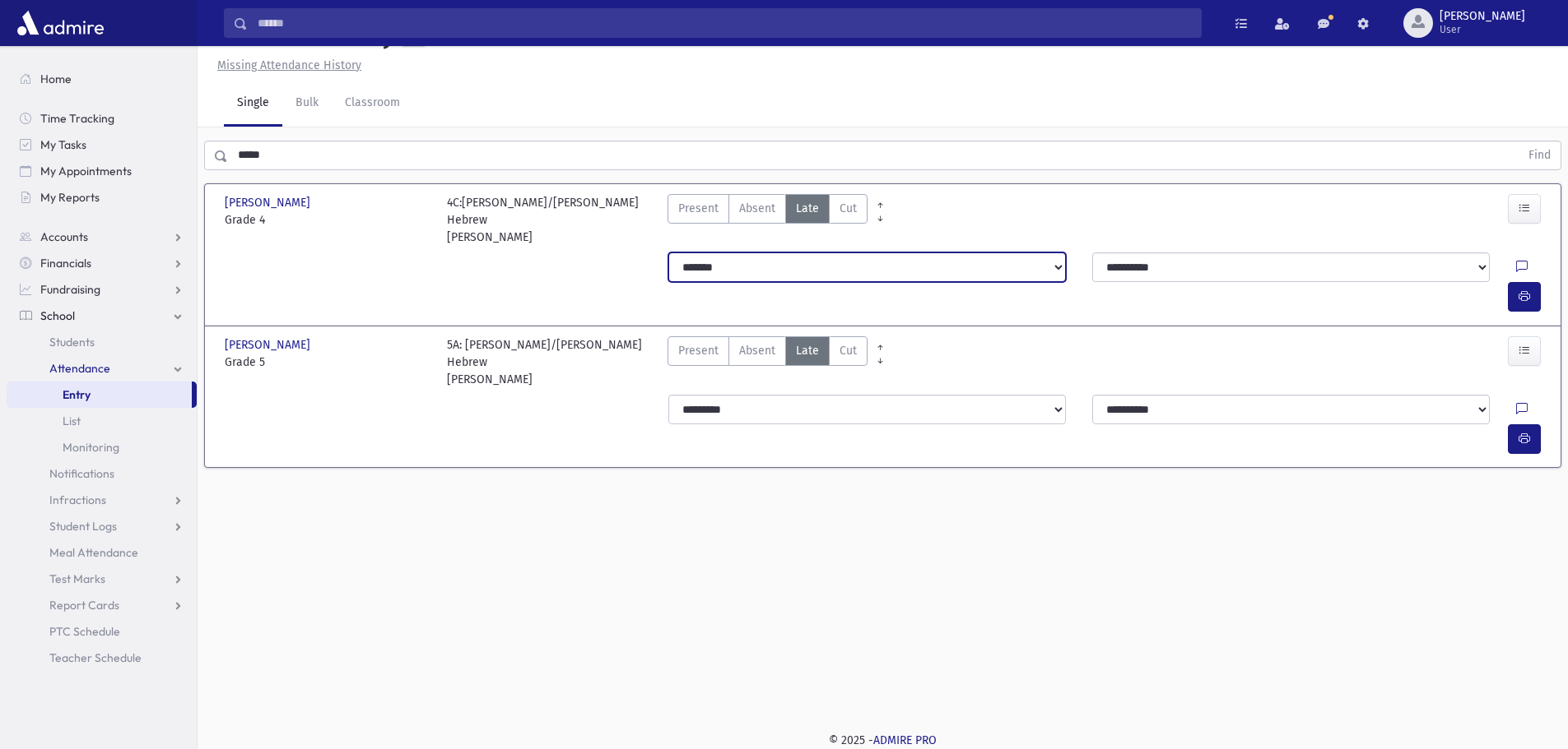
click at [668, 253] on select "**********" at bounding box center [866, 267] width 397 height 29
click at [1512, 282] on button "button" at bounding box center [1524, 296] width 33 height 29
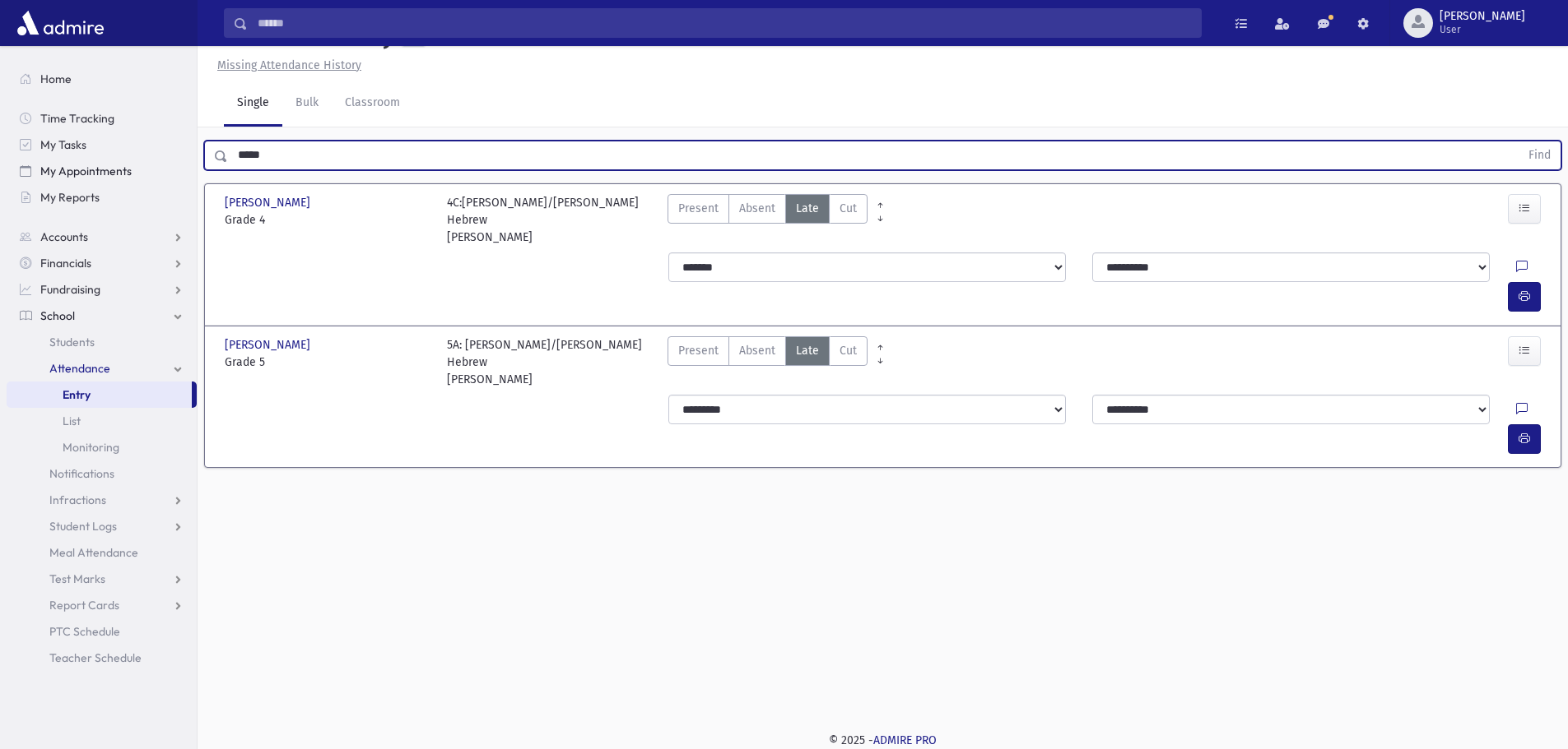
drag, startPoint x: 181, startPoint y: 161, endPoint x: 126, endPoint y: 163, distance: 55.0
click at [126, 163] on div "Search Results All Accounts" at bounding box center [784, 356] width 1568 height 786
click at [1519, 141] on button "Find" at bounding box center [1540, 155] width 42 height 28
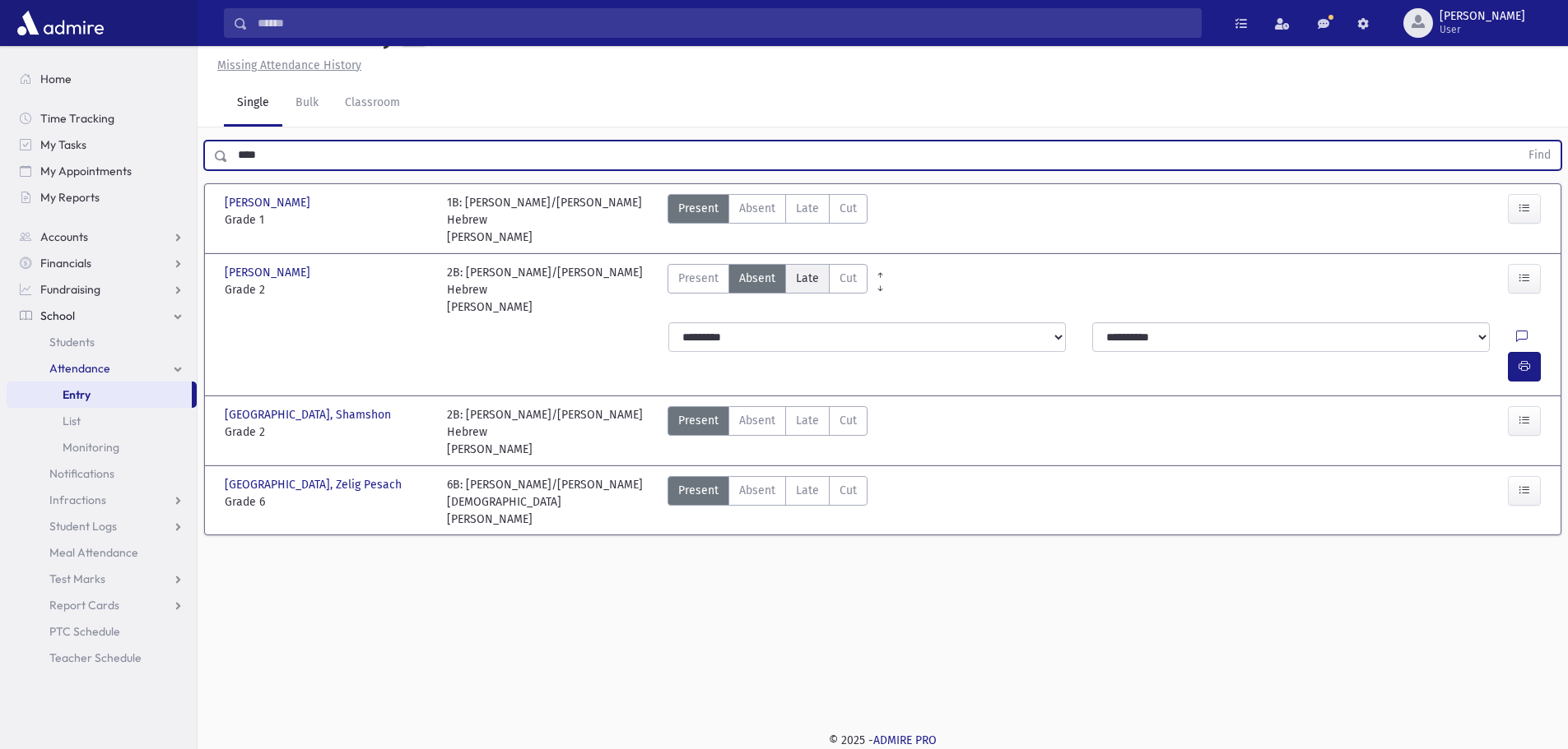
click at [803, 285] on span "Late" at bounding box center [807, 278] width 23 height 17
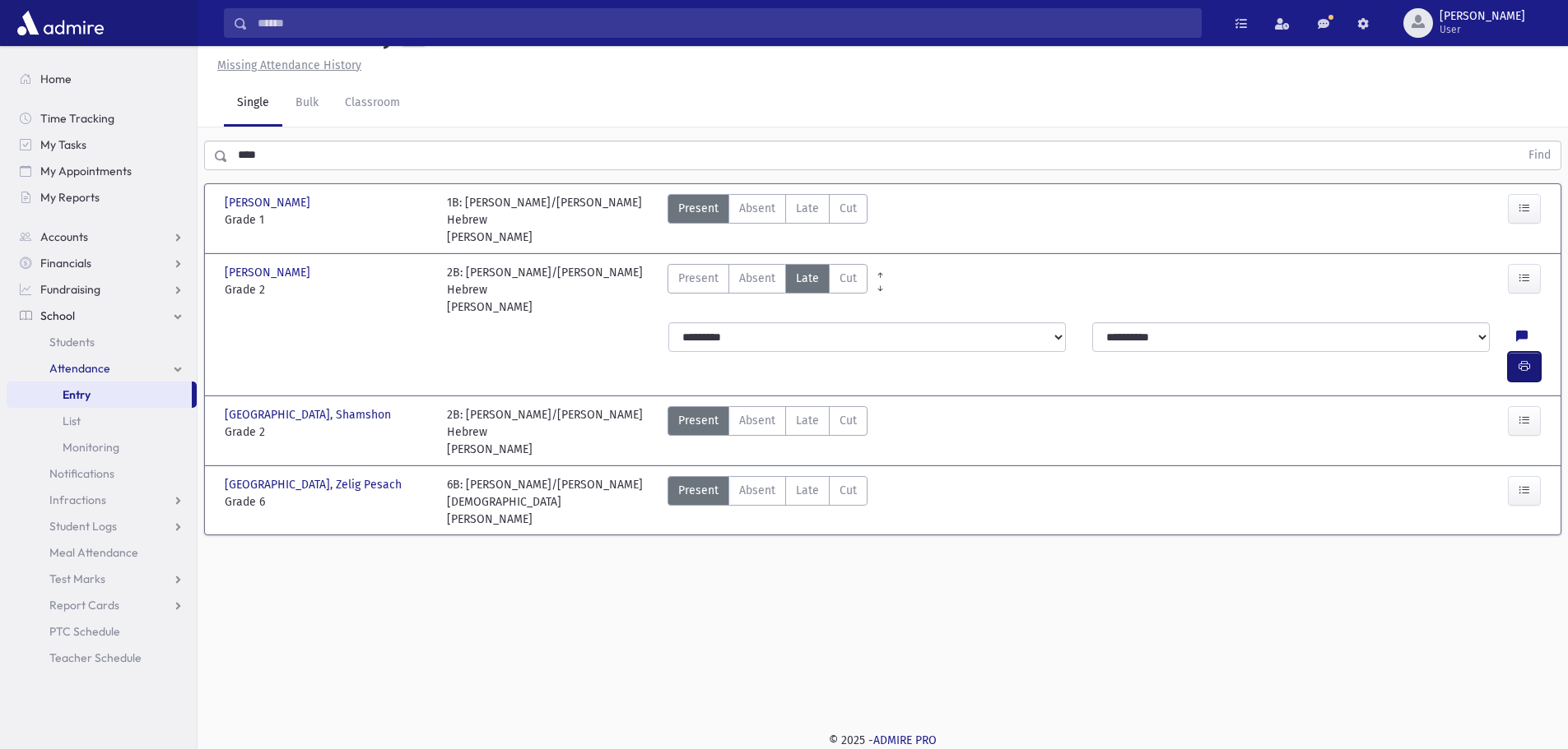
click at [1519, 359] on icon "button" at bounding box center [1524, 366] width 12 height 14
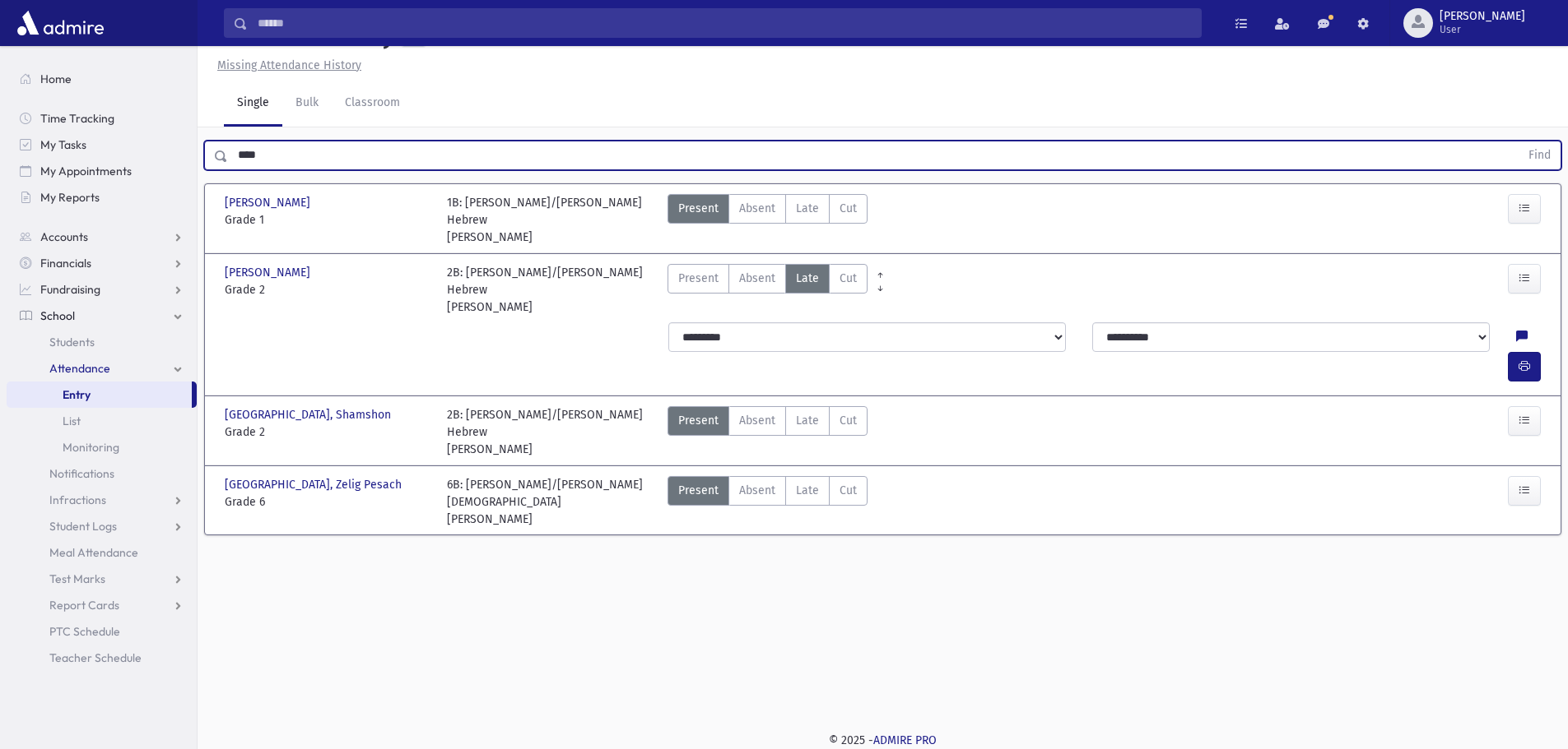
drag, startPoint x: 267, startPoint y: 147, endPoint x: 214, endPoint y: 160, distance: 54.6
click at [214, 157] on div "**** Find" at bounding box center [883, 155] width 1357 height 29
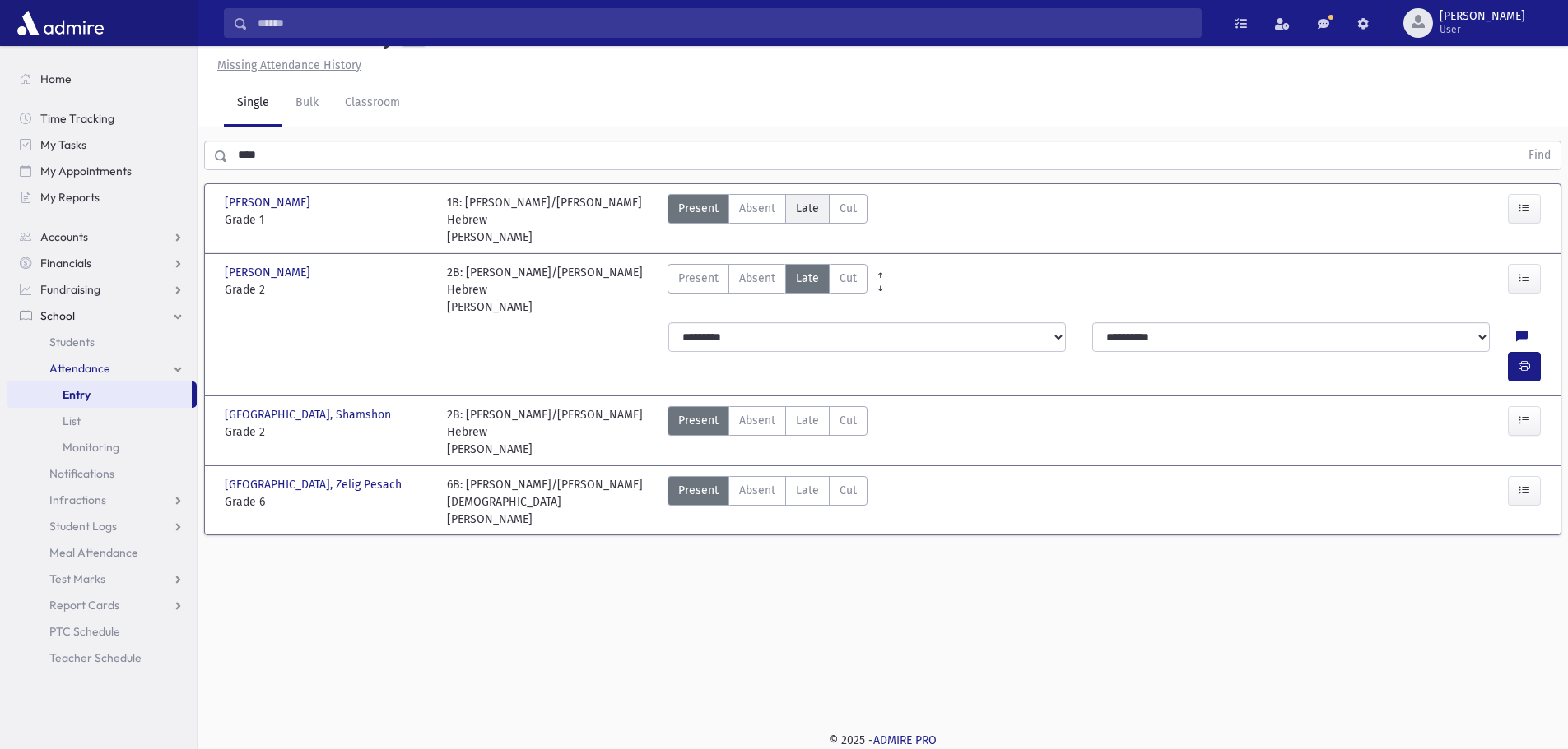
click at [810, 213] on span "Late" at bounding box center [807, 208] width 23 height 17
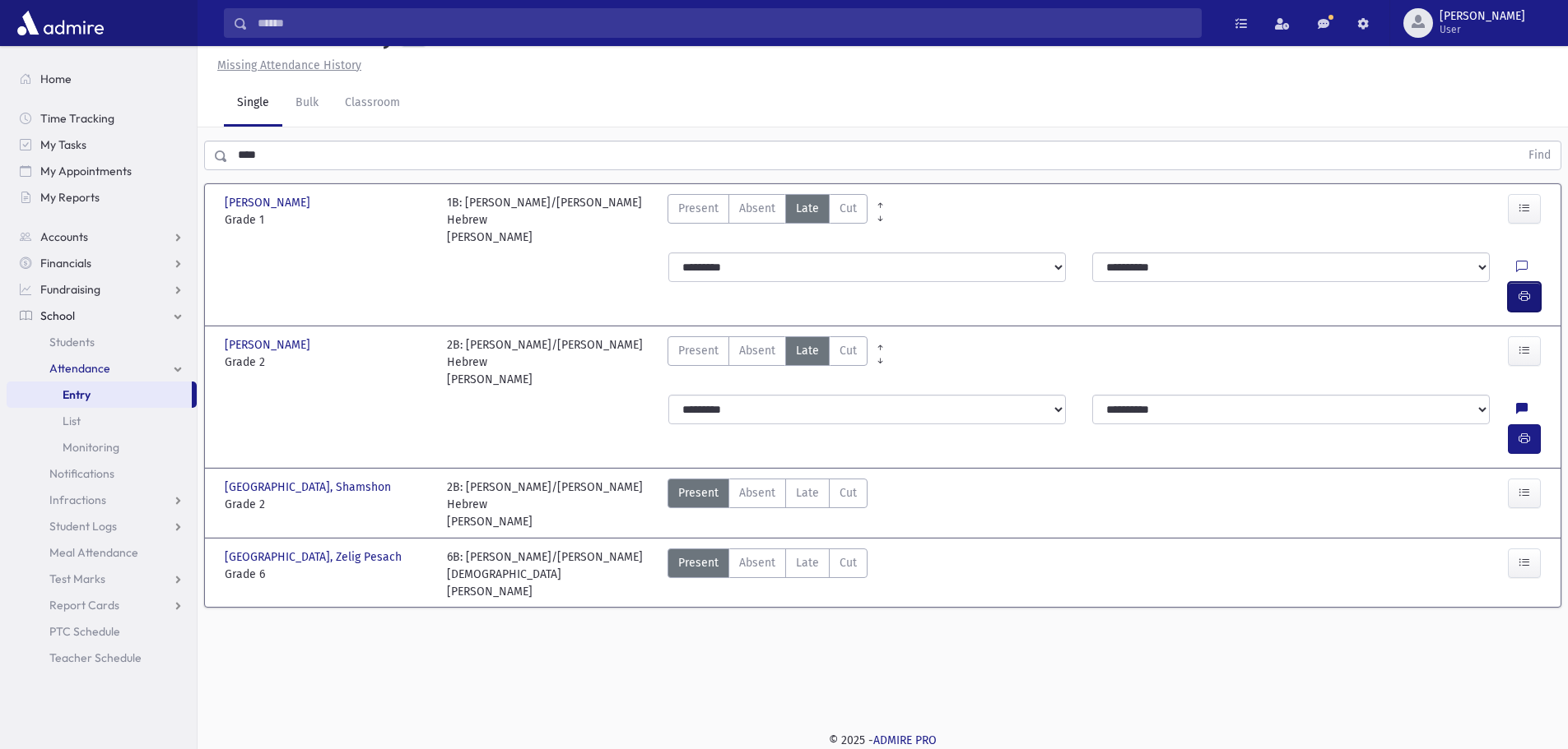
click at [1523, 289] on icon "button" at bounding box center [1524, 296] width 12 height 14
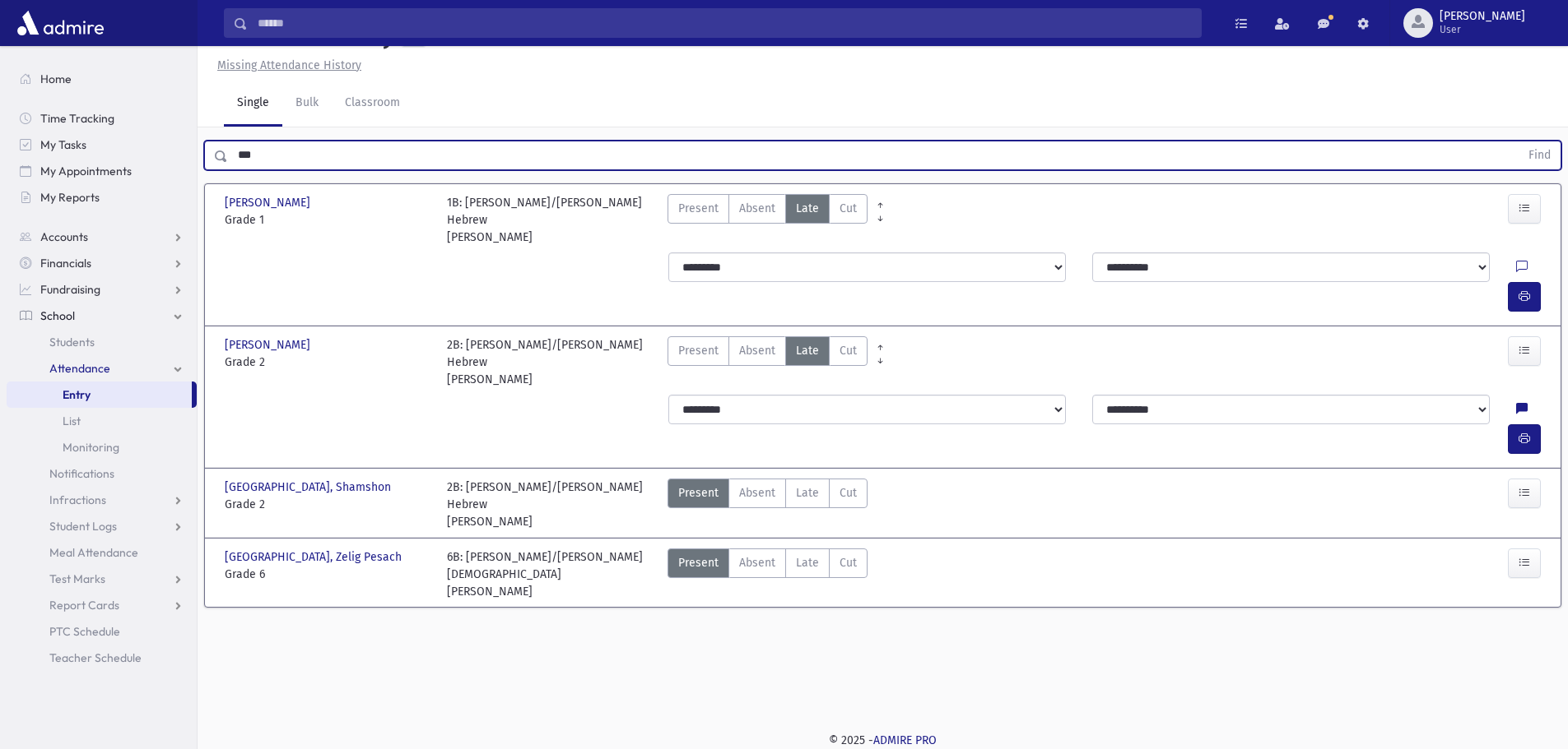
click at [1519, 141] on button "Find" at bounding box center [1540, 155] width 42 height 28
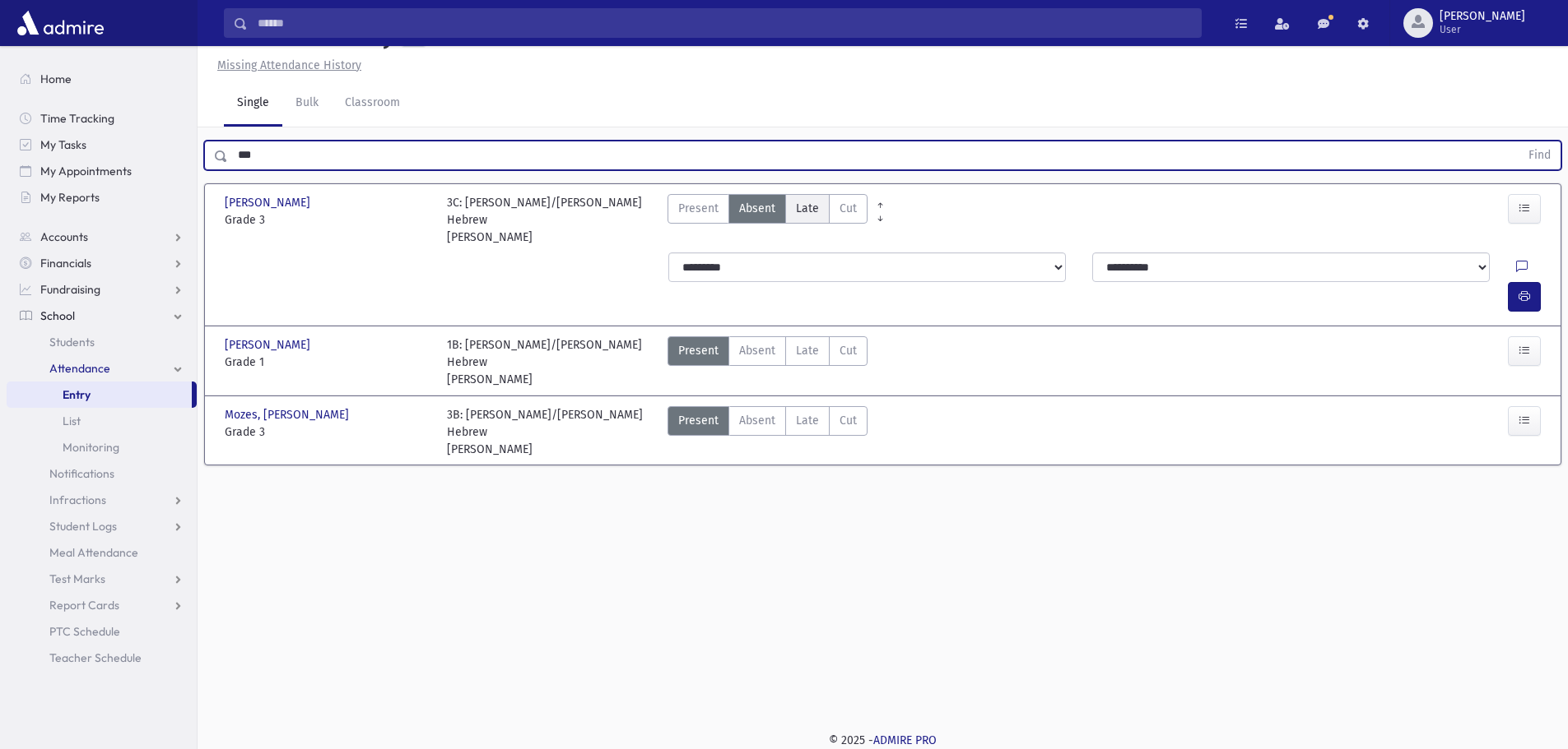
drag, startPoint x: 791, startPoint y: 210, endPoint x: 813, endPoint y: 222, distance: 25.1
click at [791, 210] on label "Late Late" at bounding box center [807, 209] width 45 height 29
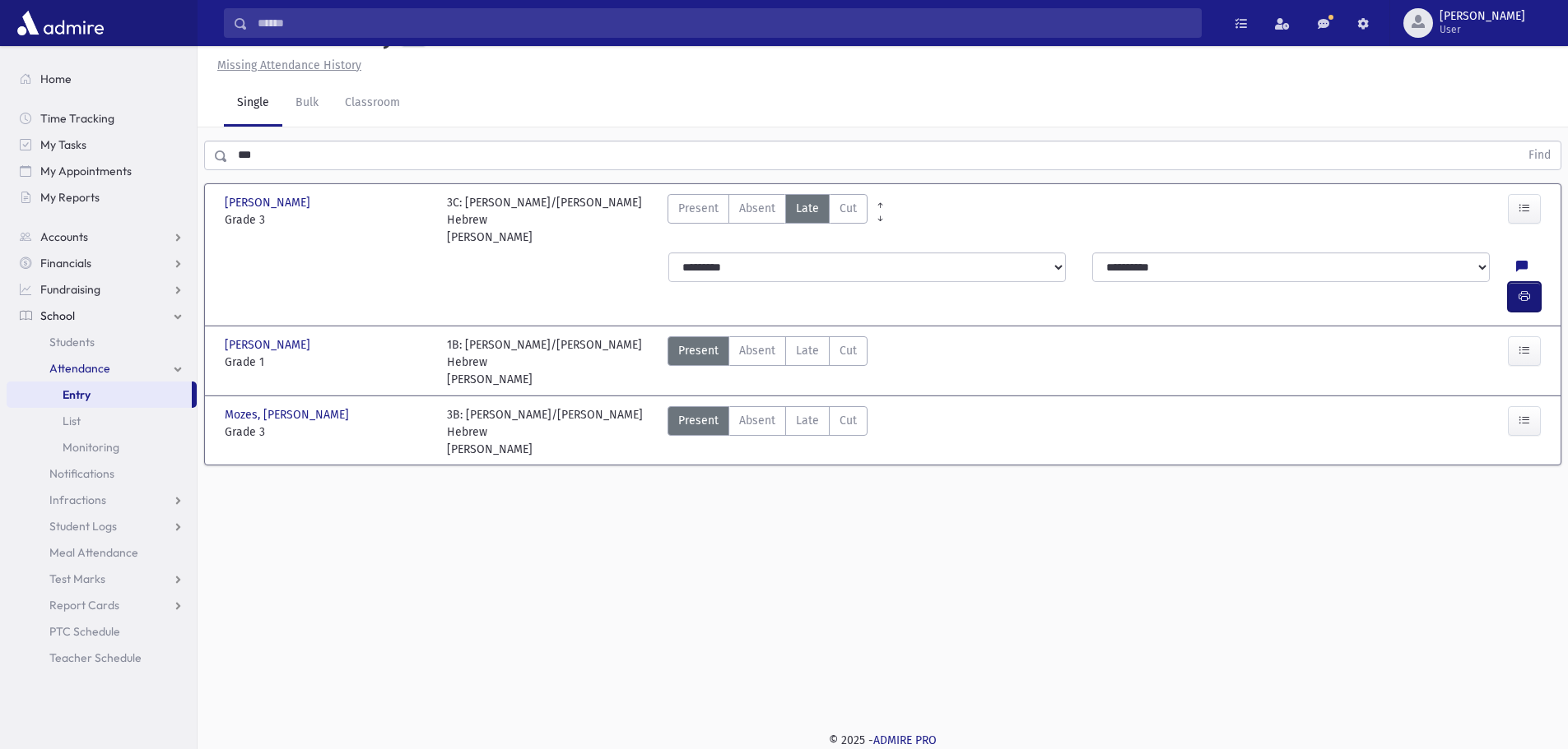
click at [1527, 289] on span "button" at bounding box center [1524, 296] width 12 height 14
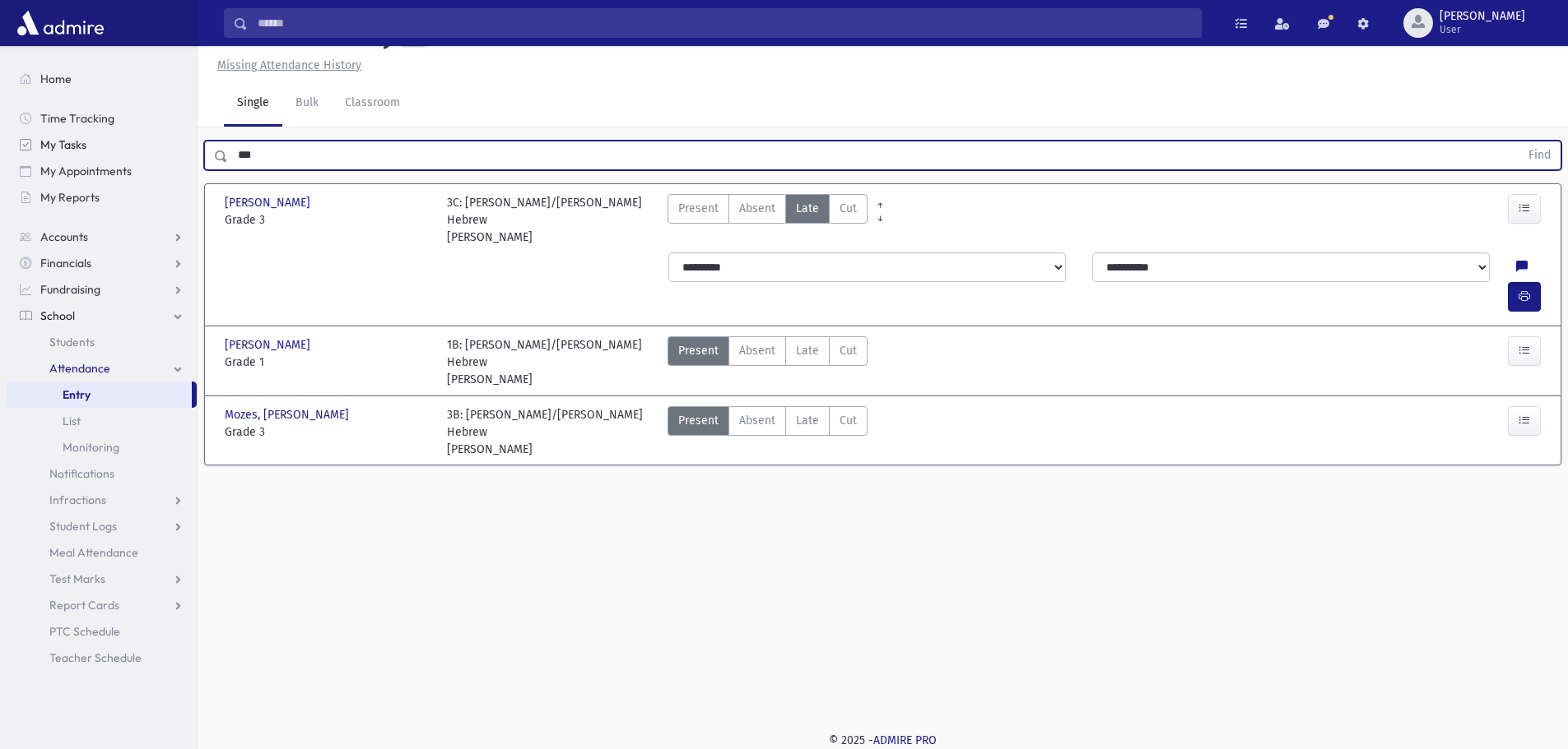
drag, startPoint x: 283, startPoint y: 167, endPoint x: 162, endPoint y: 157, distance: 121.4
click at [162, 157] on div "Search Results All Accounts" at bounding box center [784, 356] width 1568 height 786
click at [1519, 141] on button "Find" at bounding box center [1540, 155] width 42 height 28
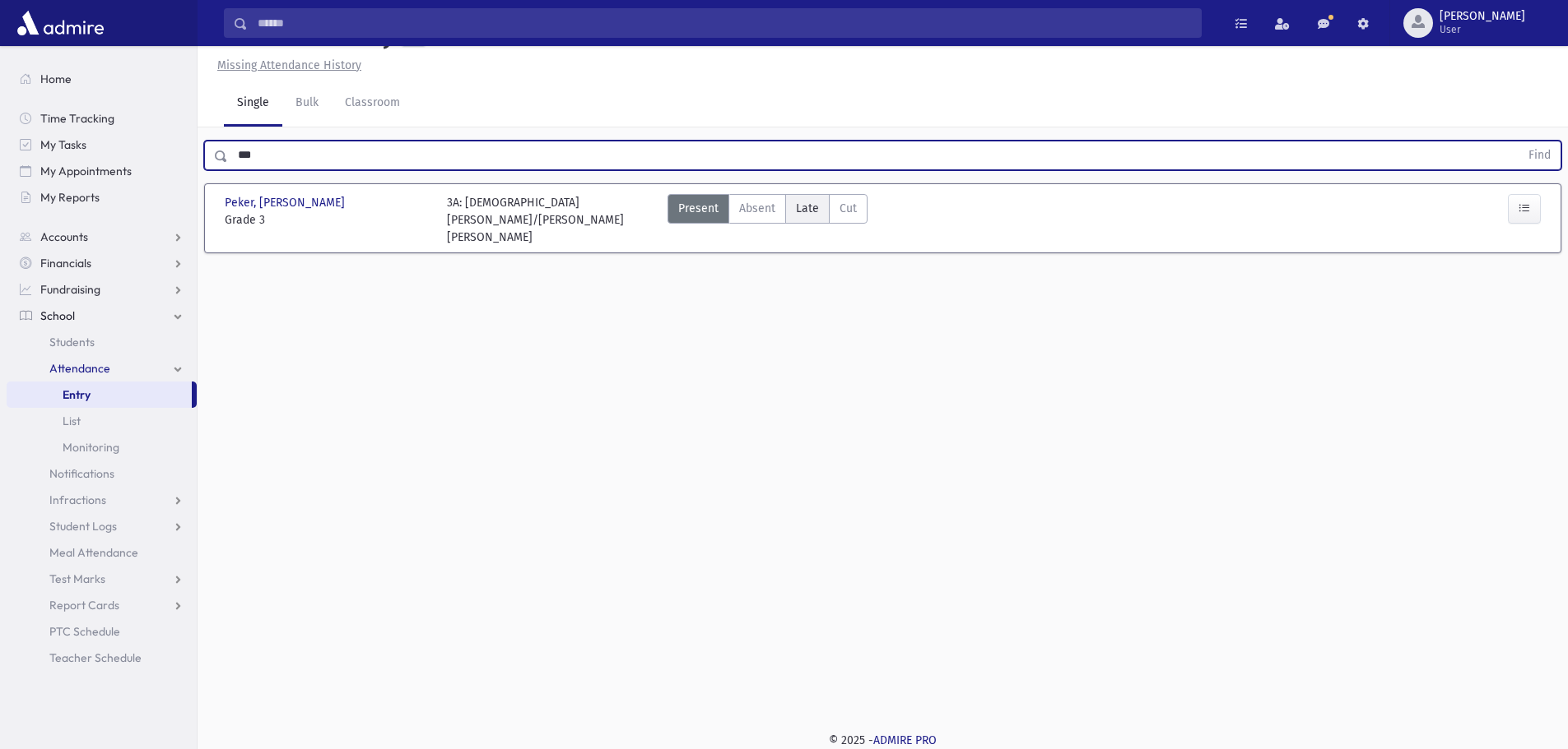
click at [815, 203] on span "Late" at bounding box center [807, 208] width 23 height 17
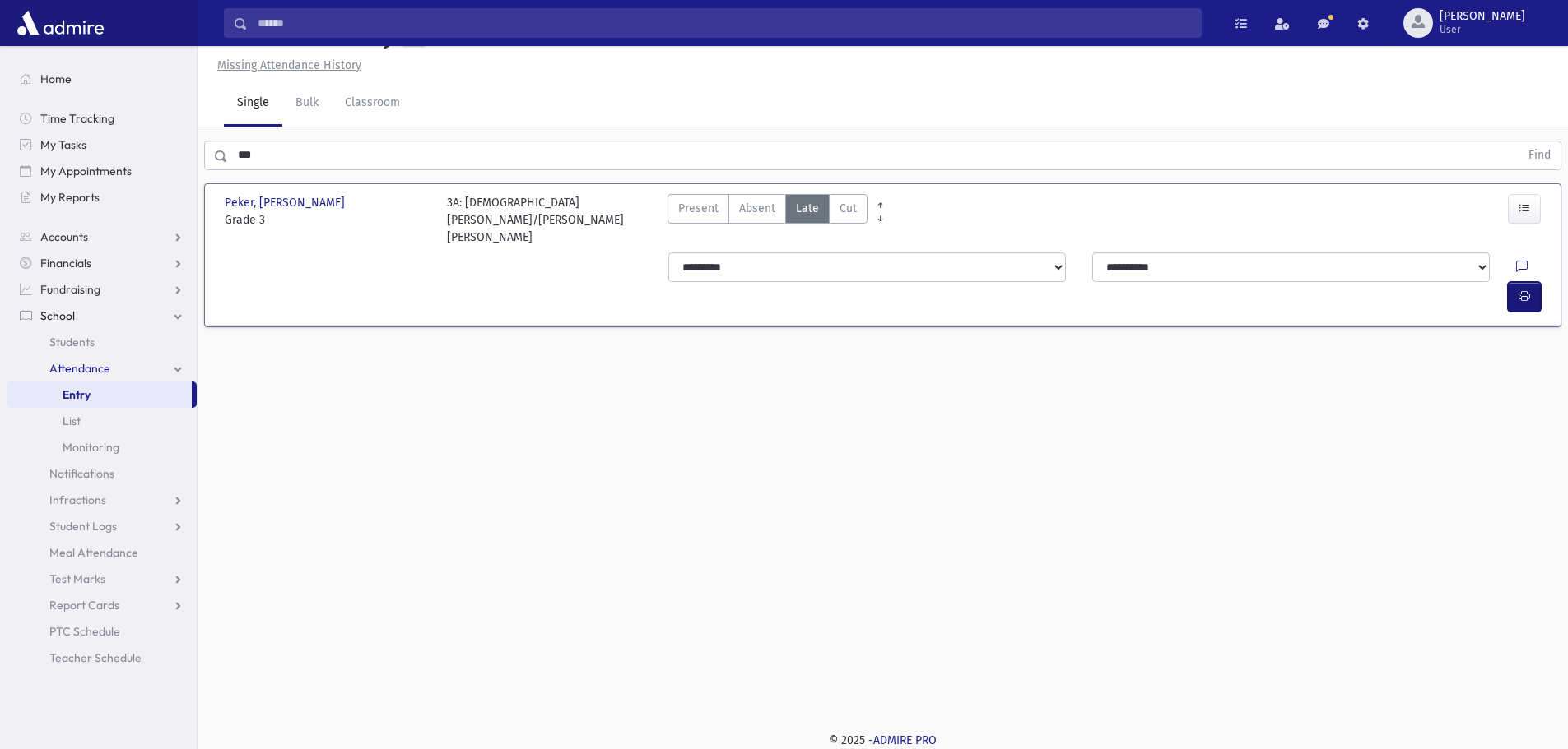
click at [1526, 289] on icon "button" at bounding box center [1524, 296] width 12 height 14
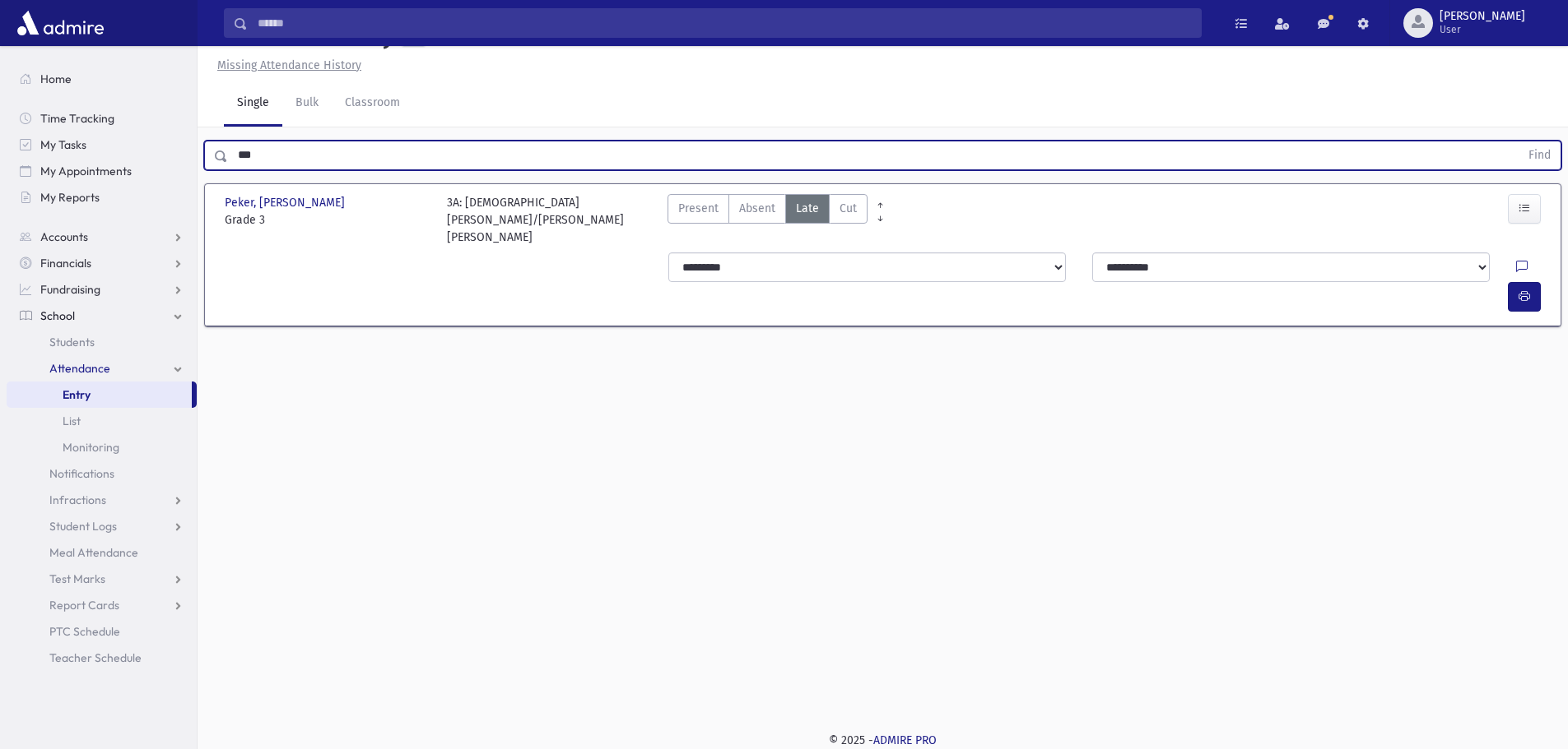
drag, startPoint x: 249, startPoint y: 161, endPoint x: 198, endPoint y: 161, distance: 51.0
click at [198, 160] on div "*** Find" at bounding box center [882, 152] width 1370 height 49
click at [1519, 141] on button "Find" at bounding box center [1540, 155] width 42 height 28
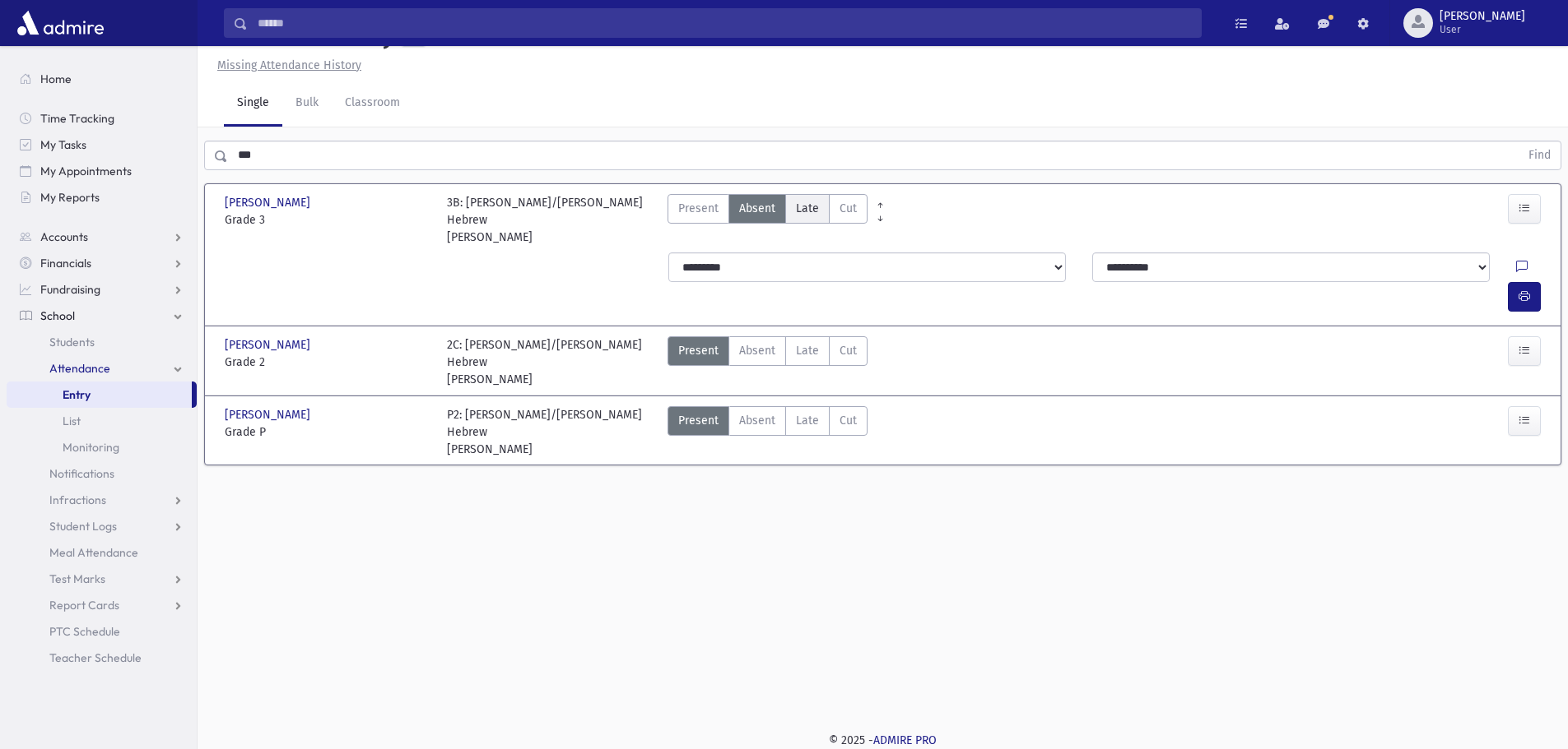
drag, startPoint x: 792, startPoint y: 210, endPoint x: 815, endPoint y: 210, distance: 23.0
click at [792, 210] on label "Late Late" at bounding box center [807, 209] width 45 height 29
click at [1531, 282] on button "button" at bounding box center [1524, 296] width 33 height 29
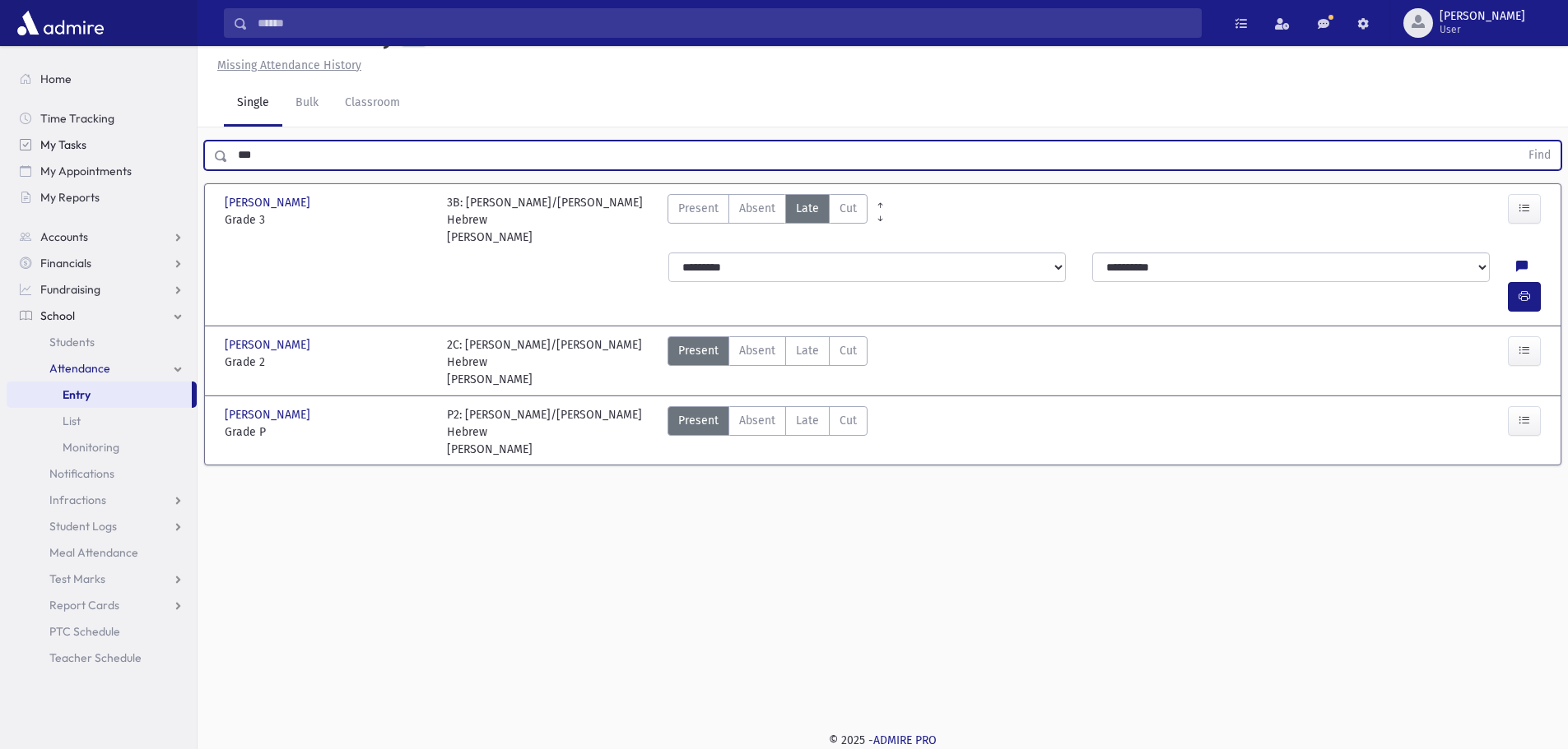
drag, startPoint x: 264, startPoint y: 152, endPoint x: 174, endPoint y: 143, distance: 90.4
click at [174, 143] on div "Search Results All Accounts" at bounding box center [784, 356] width 1568 height 786
click at [1519, 141] on button "Find" at bounding box center [1540, 155] width 42 height 28
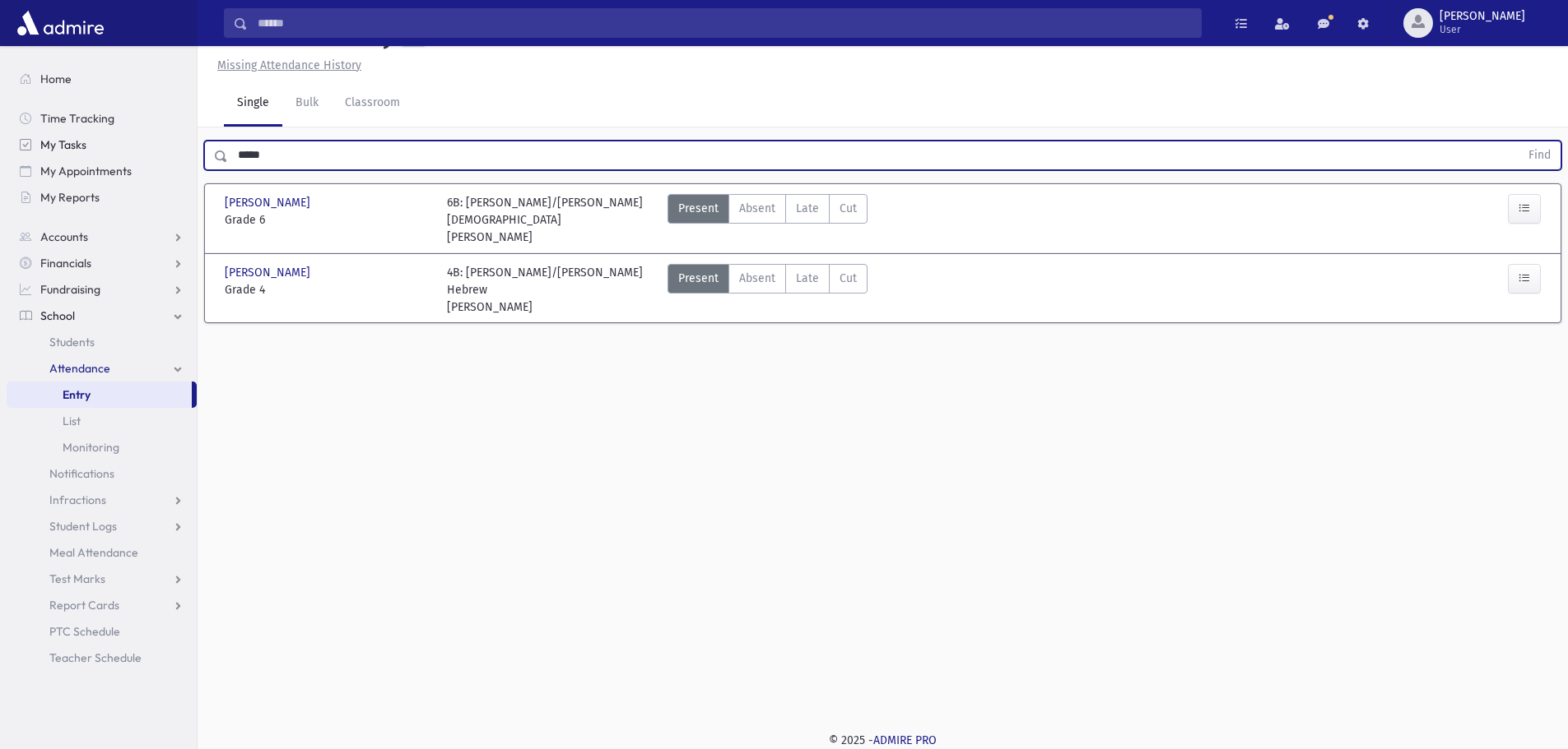
drag, startPoint x: 297, startPoint y: 140, endPoint x: 155, endPoint y: 144, distance: 142.1
click at [155, 144] on div "Search Results All Accounts" at bounding box center [784, 356] width 1568 height 786
type input "****"
click at [1519, 141] on button "Find" at bounding box center [1540, 155] width 42 height 28
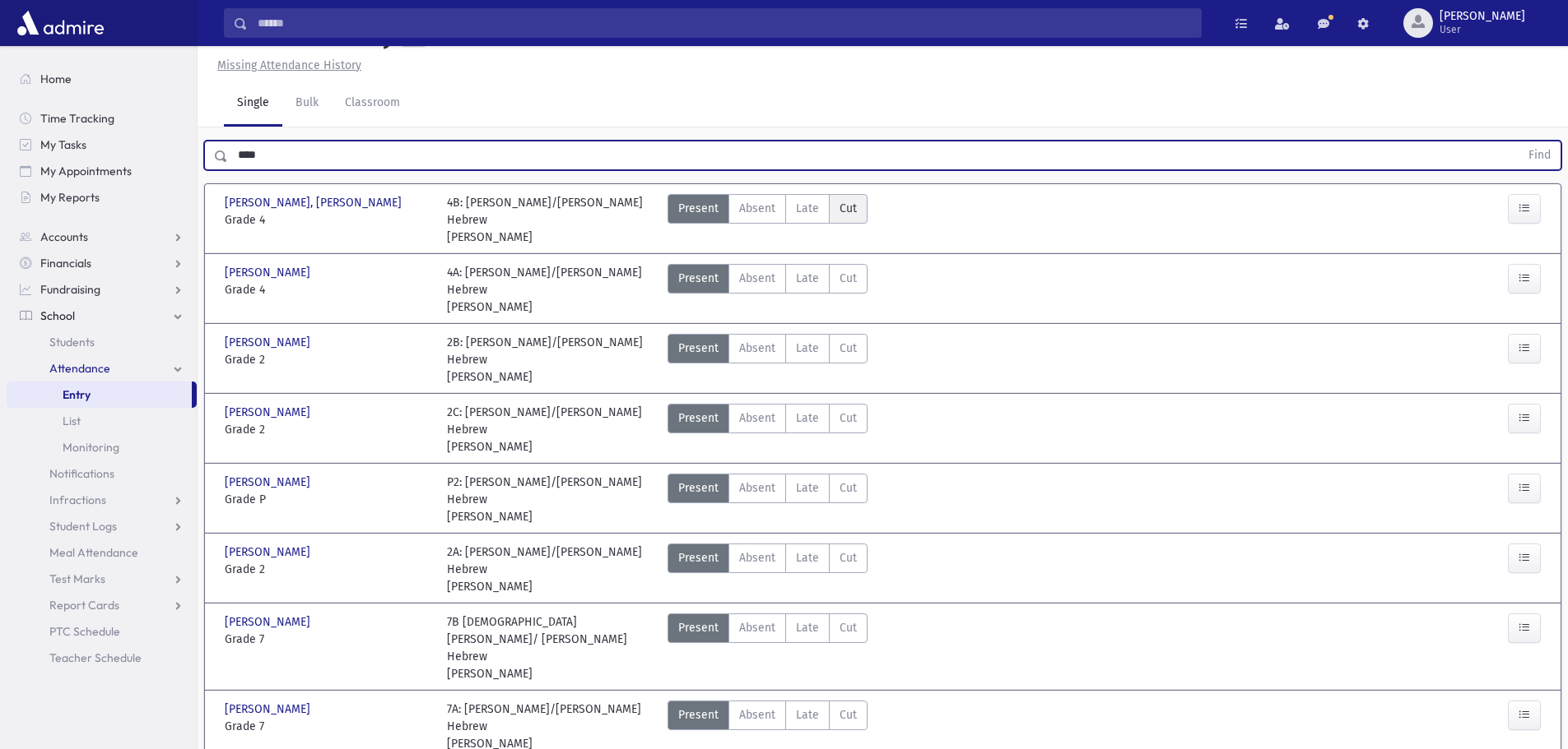
drag, startPoint x: 822, startPoint y: 206, endPoint x: 841, endPoint y: 209, distance: 19.2
click at [822, 206] on label "Late Late" at bounding box center [807, 209] width 45 height 29
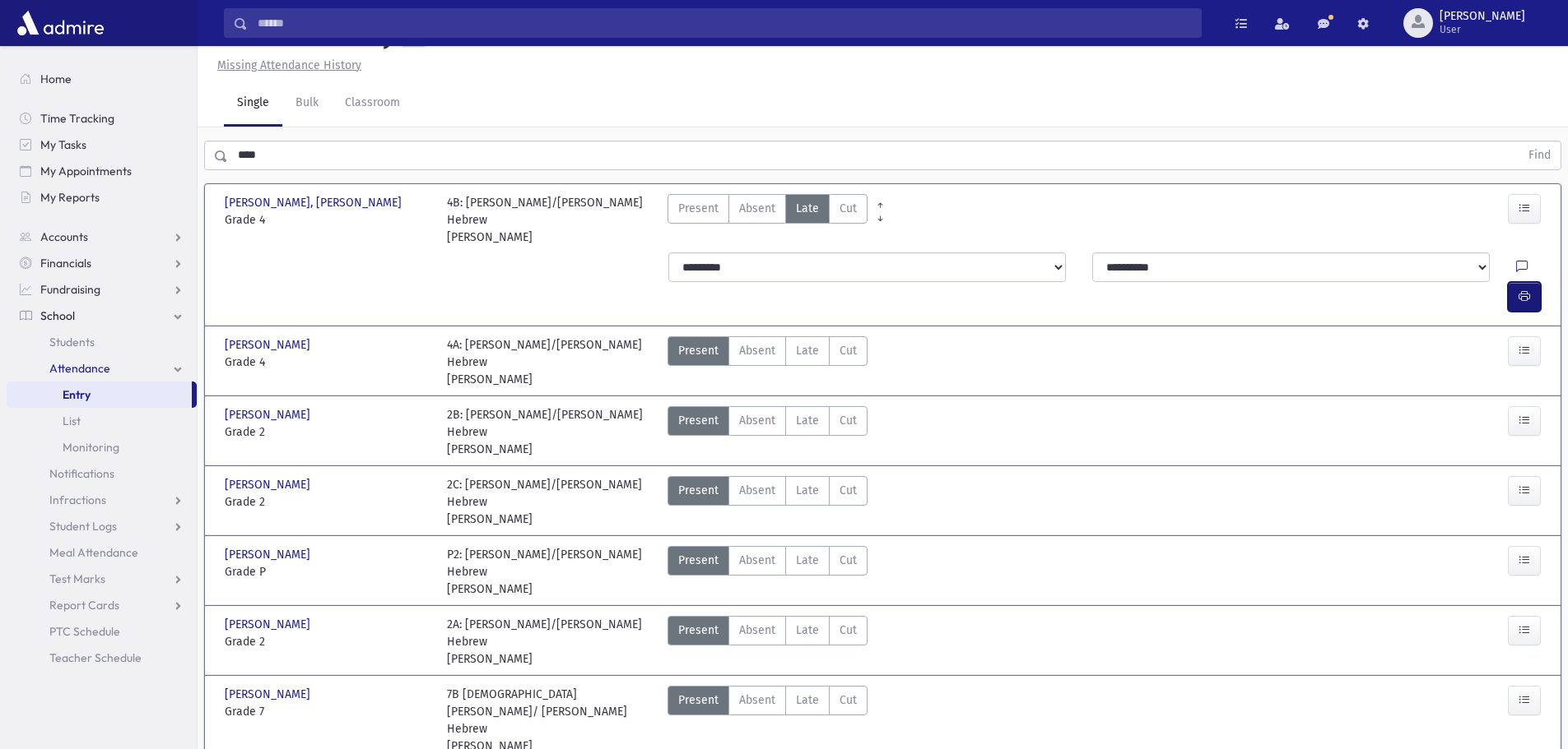
click at [1527, 289] on icon "button" at bounding box center [1524, 296] width 12 height 14
drag, startPoint x: 193, startPoint y: 162, endPoint x: 176, endPoint y: 179, distance: 24.0
click at [178, 177] on div "Search Results All Accounts" at bounding box center [784, 568] width 1568 height 1212
